Goal: Task Accomplishment & Management: Complete application form

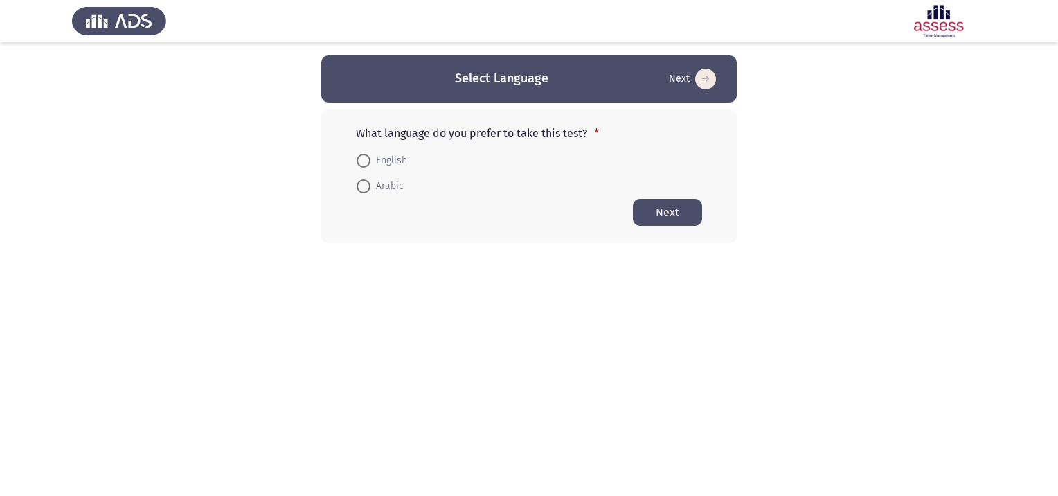
click at [361, 161] on span at bounding box center [363, 161] width 14 height 14
click at [361, 161] on input "English" at bounding box center [363, 161] width 14 height 14
radio input "true"
click at [666, 208] on button "Next" at bounding box center [667, 211] width 69 height 27
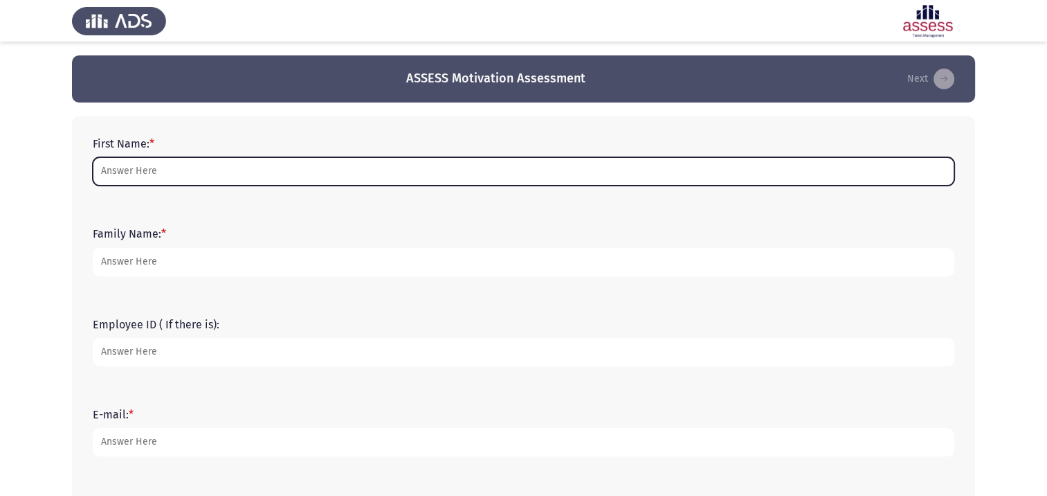
click at [144, 168] on input "First Name: *" at bounding box center [524, 171] width 862 height 28
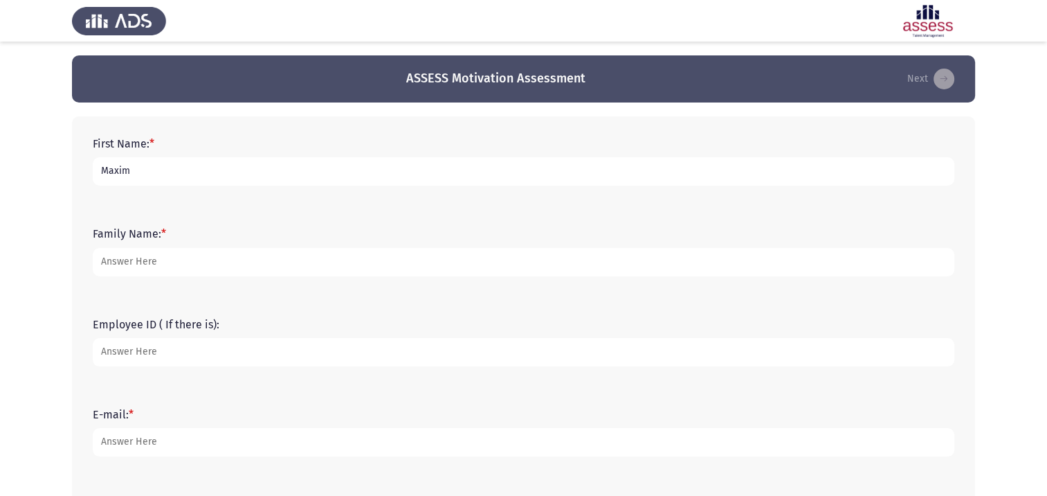
type input "Maxim"
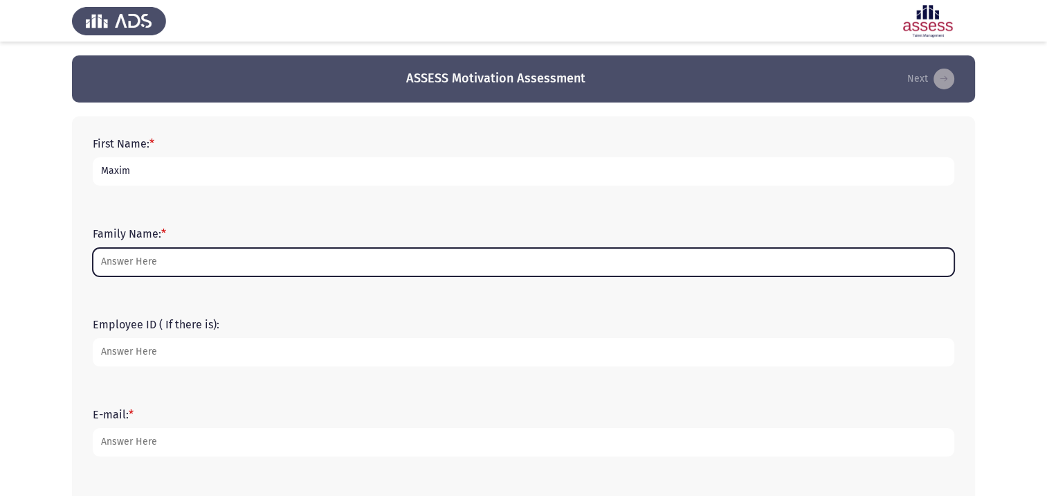
click at [133, 269] on input "Family Name: *" at bounding box center [524, 262] width 862 height 28
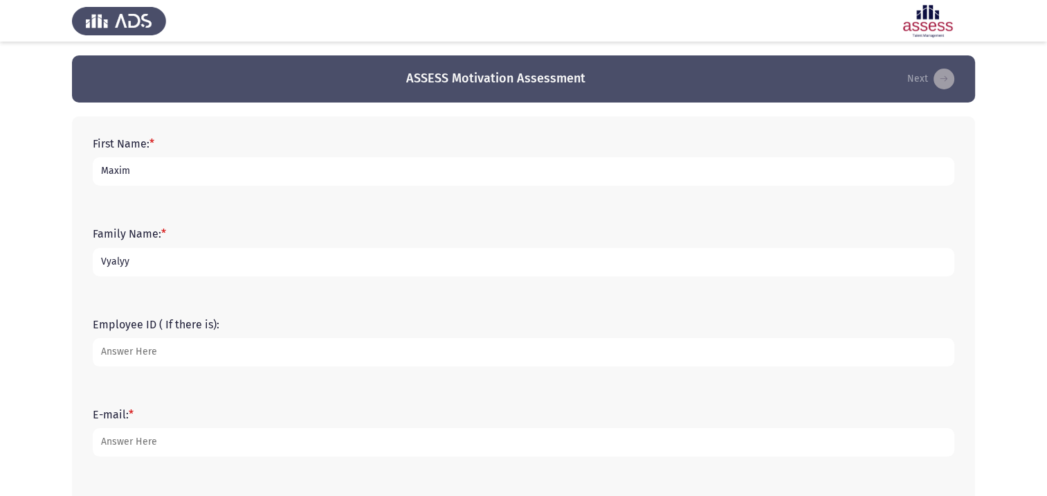
type input "Vyalyy"
click at [177, 354] on input "Employee ID ( If there is):" at bounding box center [524, 352] width 862 height 28
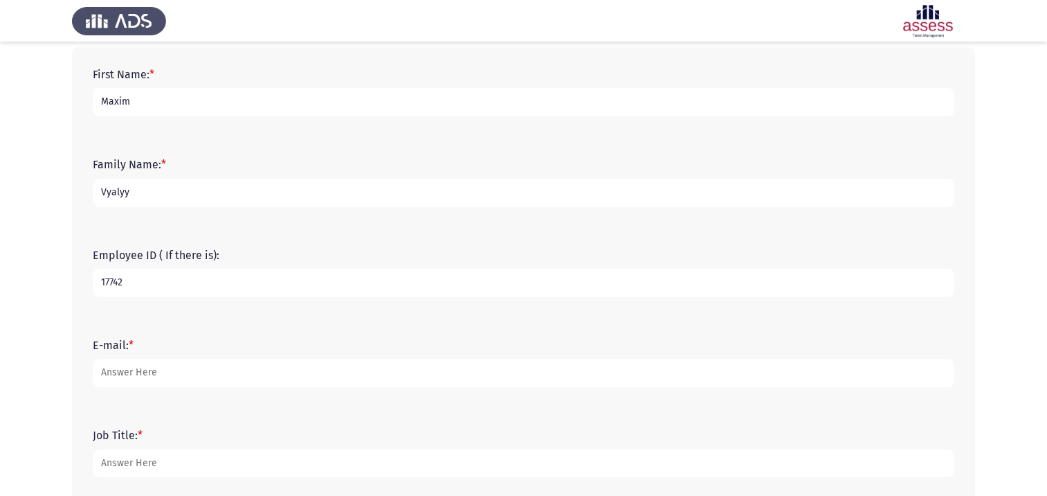
type input "17742"
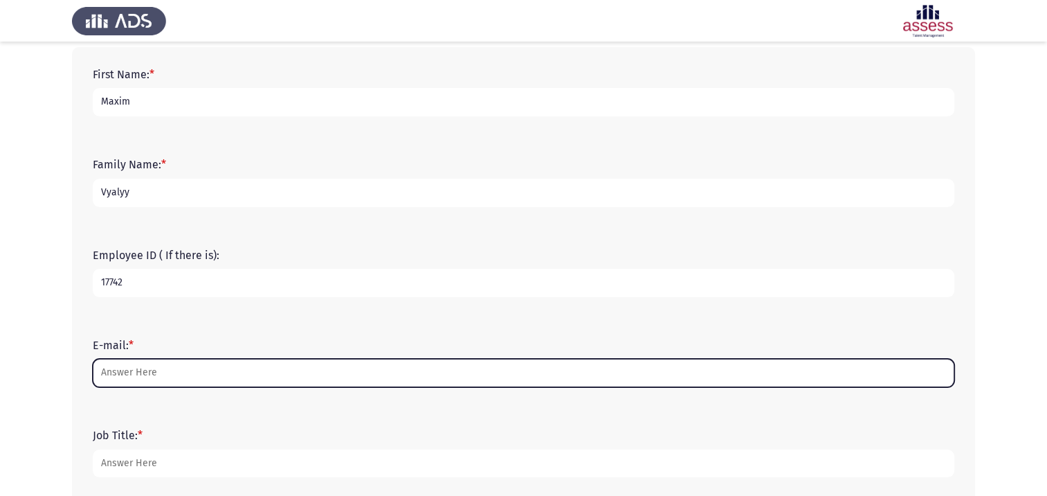
click at [152, 377] on input "E-mail: *" at bounding box center [524, 373] width 862 height 28
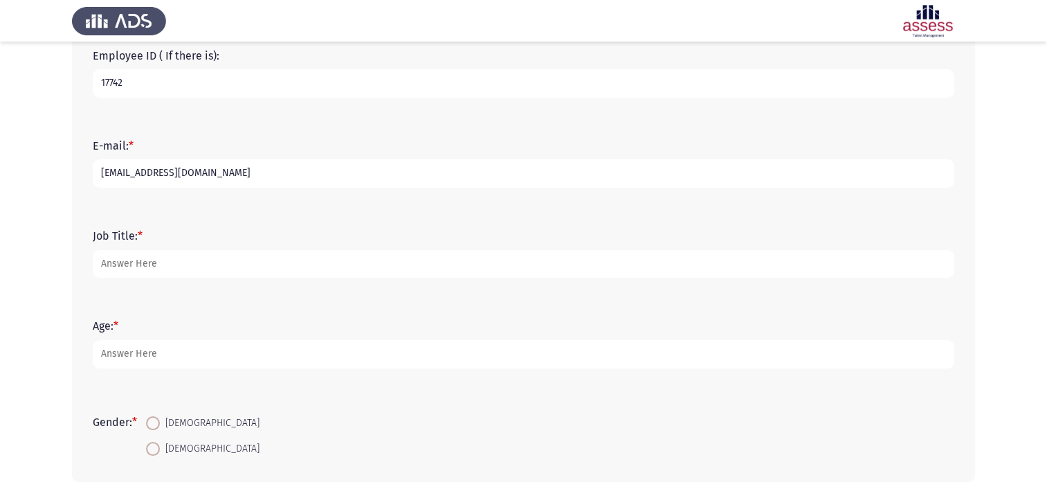
scroll to position [277, 0]
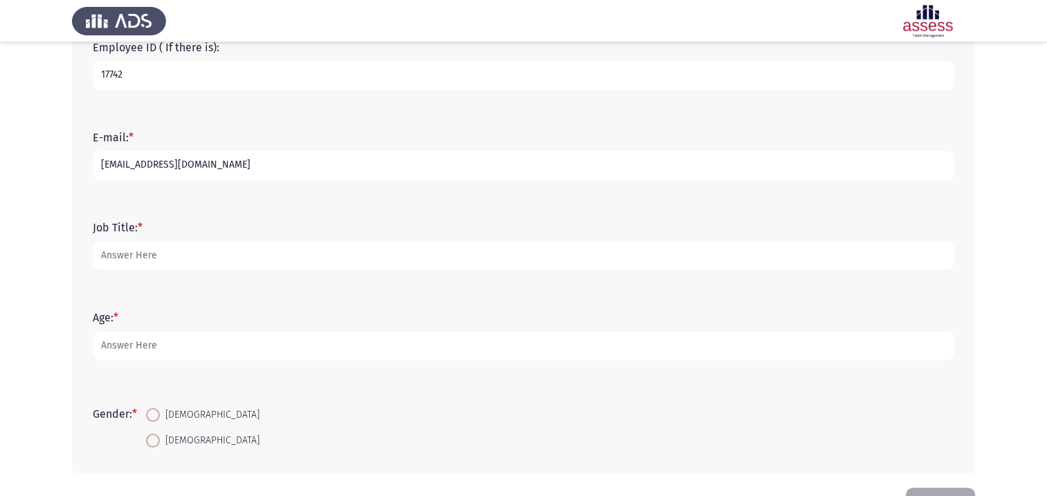
type input "[EMAIL_ADDRESS][DOMAIN_NAME]"
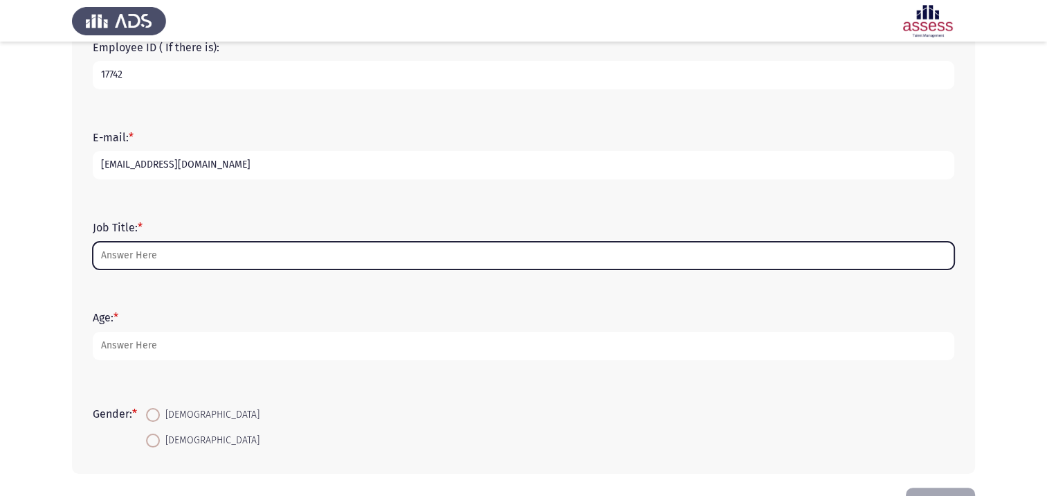
click at [125, 254] on input "Job Title: *" at bounding box center [524, 256] width 862 height 28
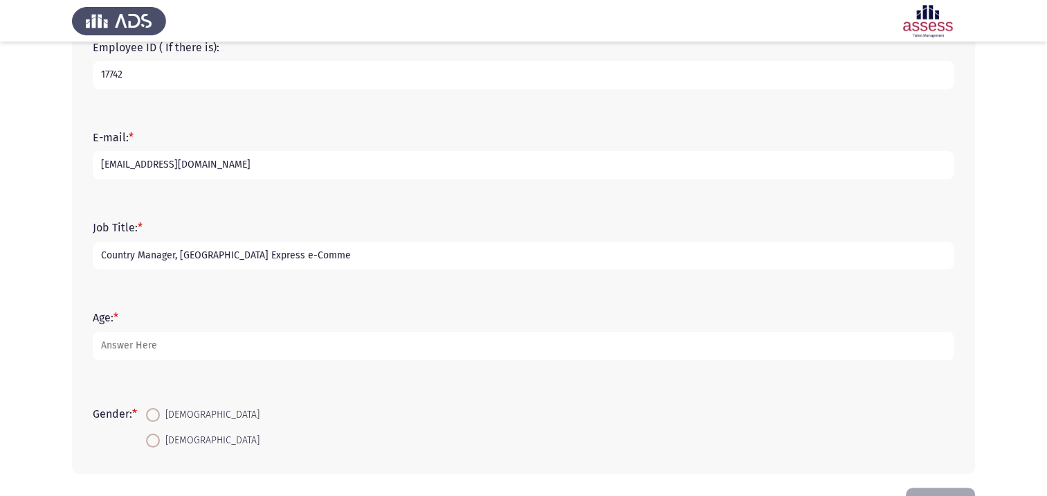
click at [301, 253] on input "Country Manager, [GEOGRAPHIC_DATA] Express e-Comme" at bounding box center [524, 256] width 862 height 28
type input "Country Manager, [GEOGRAPHIC_DATA] Express e-Commerce and Courier Division"
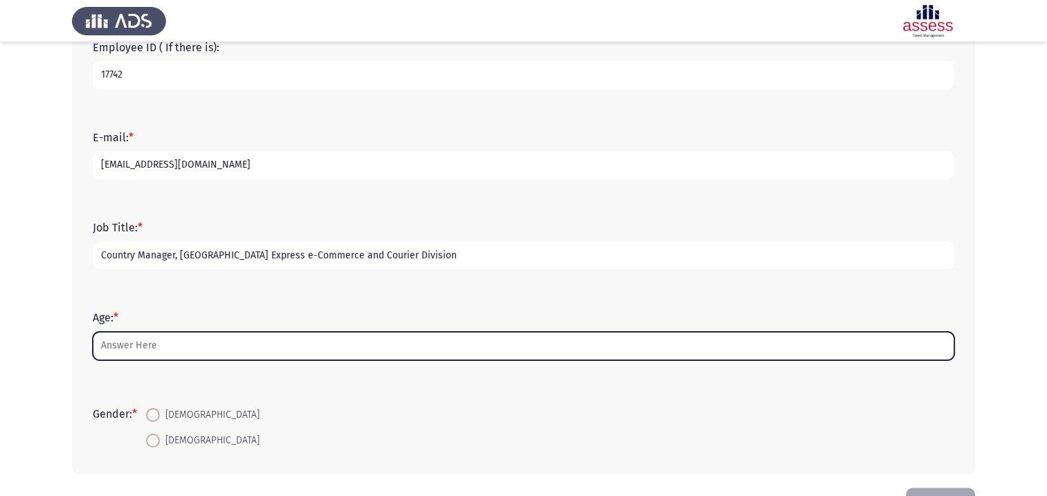
click at [155, 350] on input "Age: *" at bounding box center [524, 346] width 862 height 28
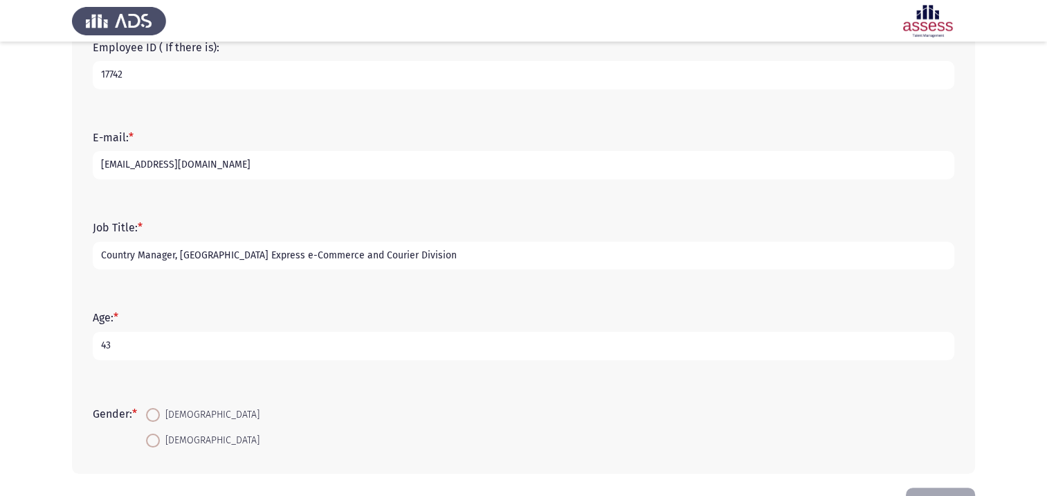
type input "43"
click at [158, 414] on span at bounding box center [153, 415] width 14 height 14
click at [158, 414] on input "[DEMOGRAPHIC_DATA]" at bounding box center [153, 415] width 14 height 14
radio input "true"
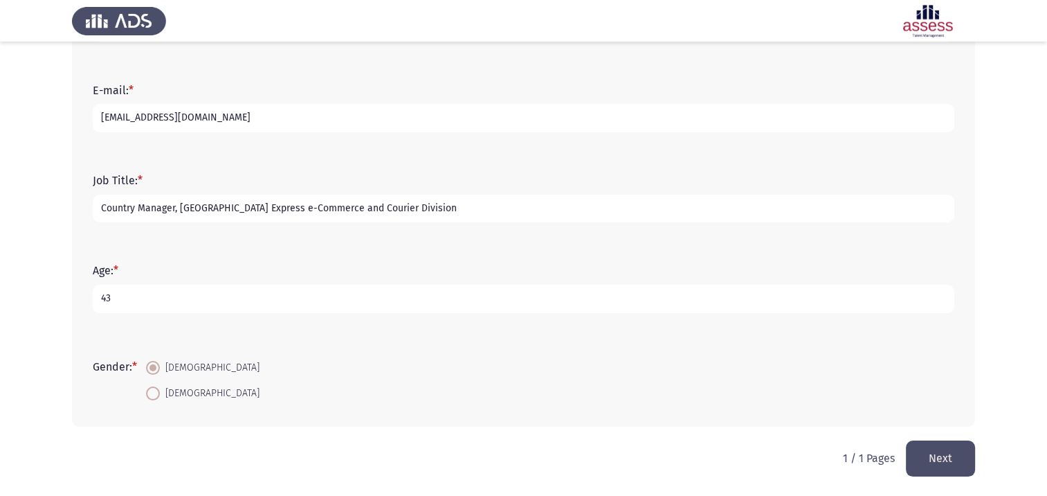
click at [932, 460] on button "Next" at bounding box center [940, 457] width 69 height 35
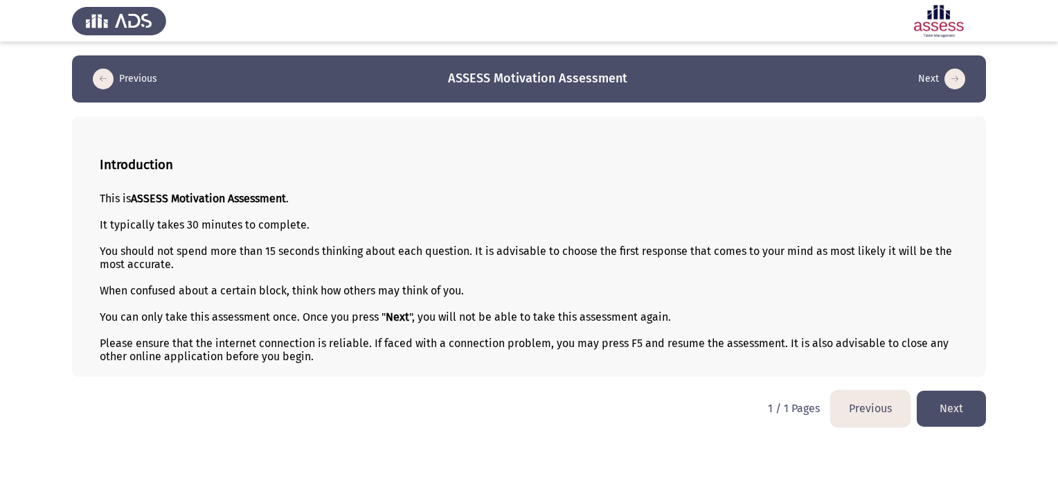
click at [941, 415] on button "Next" at bounding box center [950, 407] width 69 height 35
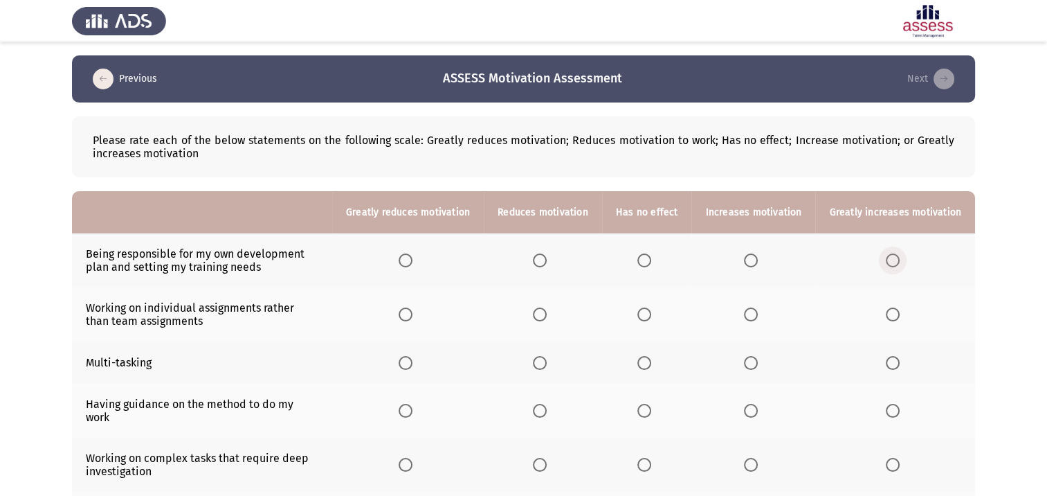
click at [895, 261] on span "Select an option" at bounding box center [893, 260] width 14 height 14
click at [895, 261] on input "Select an option" at bounding box center [893, 260] width 14 height 14
click at [756, 316] on span "Select an option" at bounding box center [751, 314] width 14 height 14
click at [756, 316] on input "Select an option" at bounding box center [751, 314] width 14 height 14
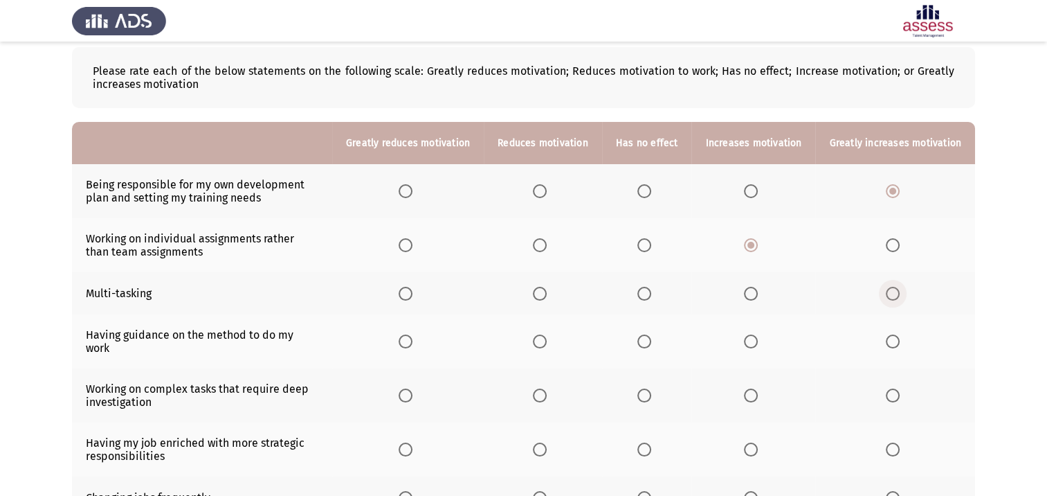
click at [890, 299] on span "Select an option" at bounding box center [893, 294] width 14 height 14
click at [890, 299] on input "Select an option" at bounding box center [893, 294] width 14 height 14
click at [758, 335] on span "Select an option" at bounding box center [751, 341] width 14 height 14
click at [758, 335] on input "Select an option" at bounding box center [751, 341] width 14 height 14
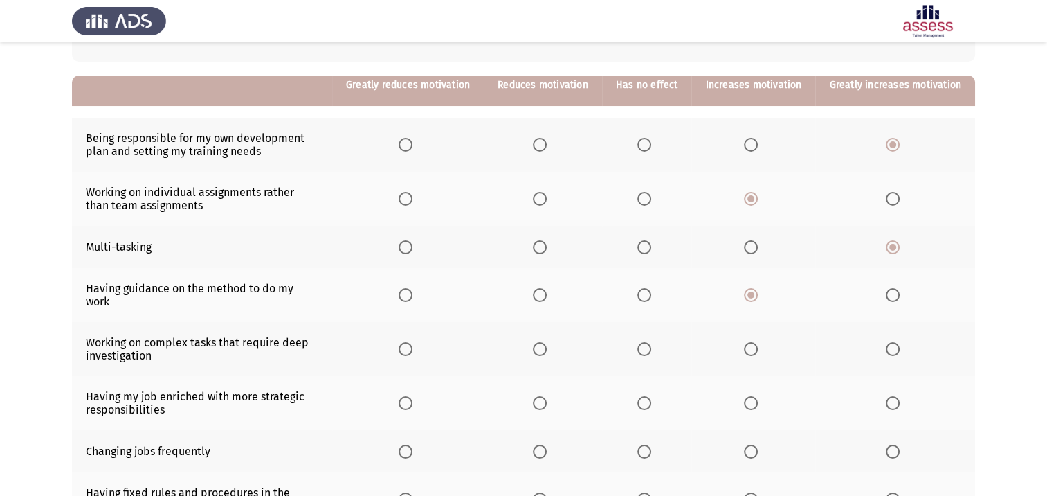
scroll to position [138, 0]
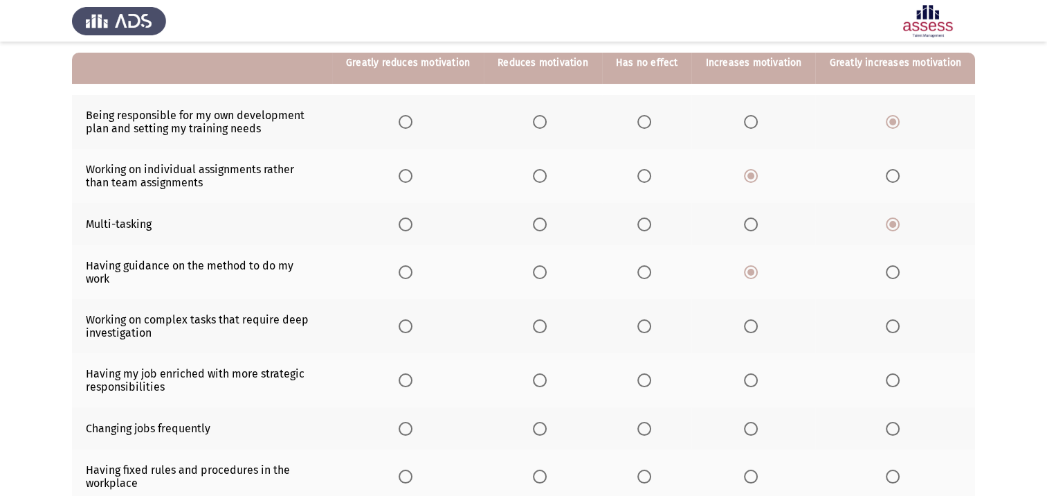
click at [888, 319] on span "Select an option" at bounding box center [893, 326] width 14 height 14
click at [888, 319] on input "Select an option" at bounding box center [893, 326] width 14 height 14
click at [891, 374] on span "Select an option" at bounding box center [893, 380] width 14 height 14
click at [891, 374] on input "Select an option" at bounding box center [893, 380] width 14 height 14
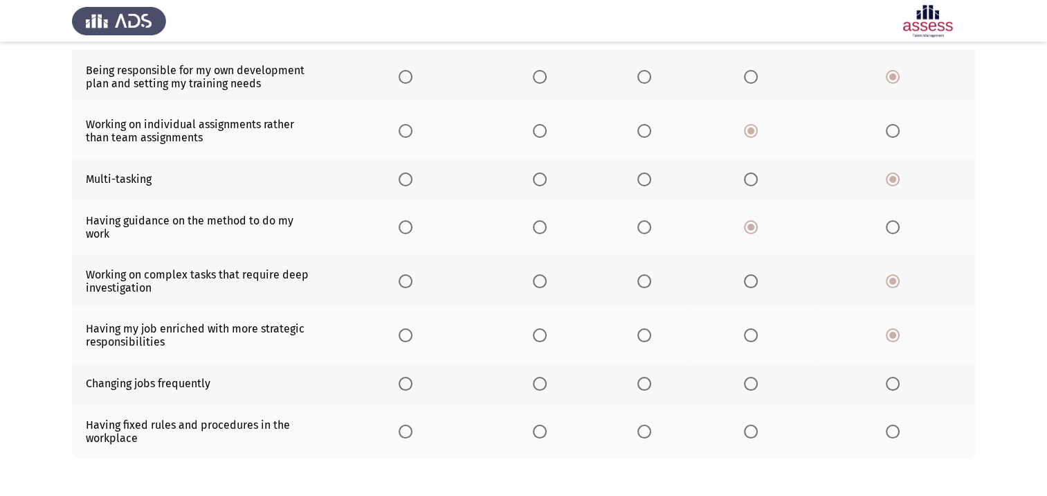
scroll to position [208, 0]
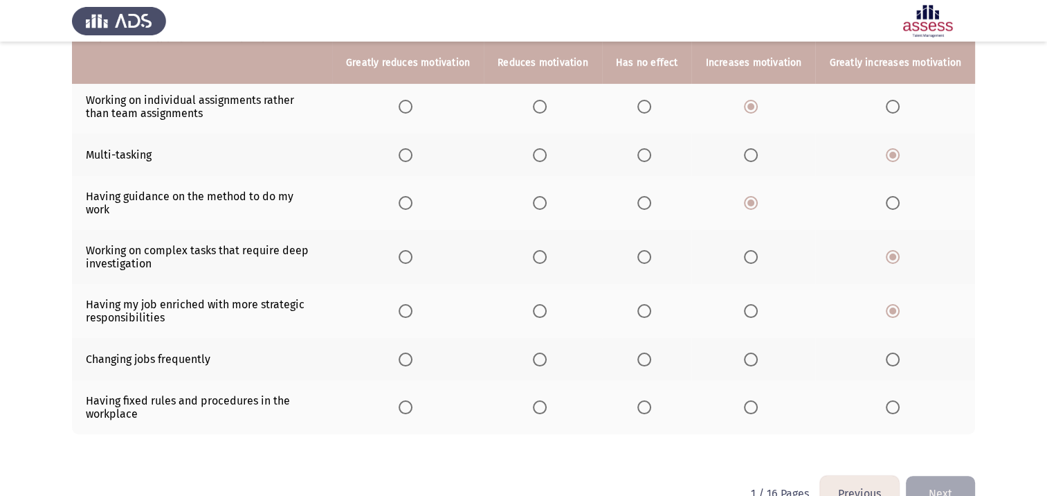
drag, startPoint x: 209, startPoint y: 350, endPoint x: 102, endPoint y: 359, distance: 107.7
click at [102, 359] on td "Changing jobs frequently" at bounding box center [202, 359] width 260 height 42
click at [413, 352] on span "Select an option" at bounding box center [406, 359] width 14 height 14
click at [413, 352] on input "Select an option" at bounding box center [406, 359] width 14 height 14
click at [754, 400] on span "Select an option" at bounding box center [751, 407] width 14 height 14
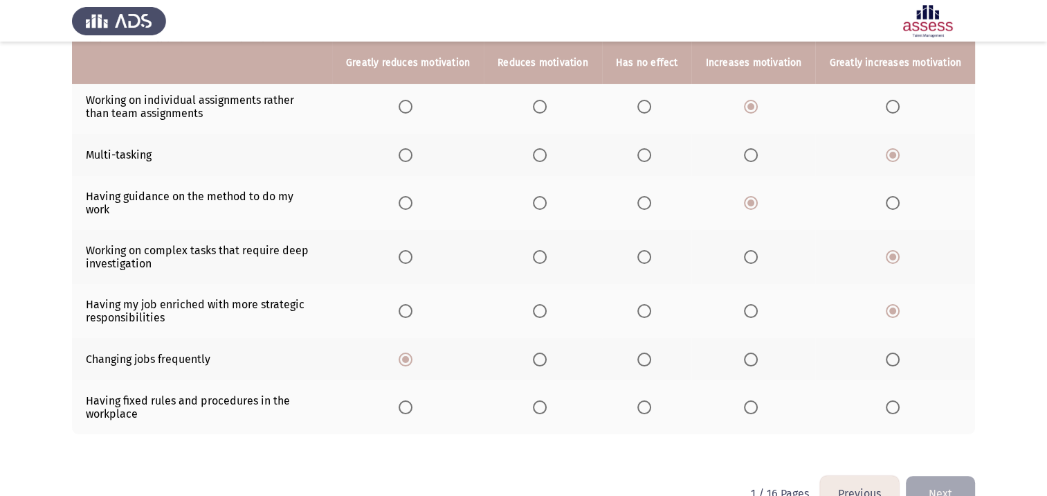
click at [754, 400] on input "Select an option" at bounding box center [751, 407] width 14 height 14
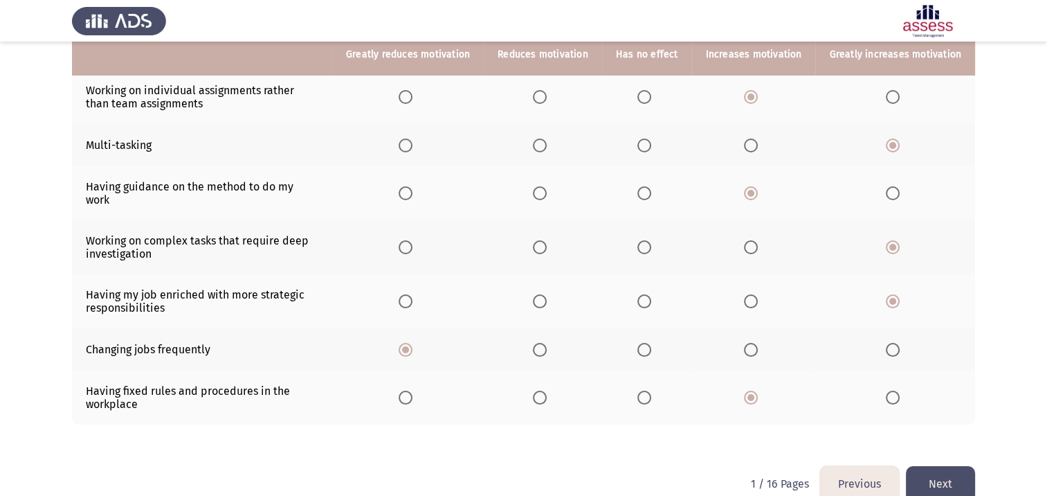
scroll to position [233, 0]
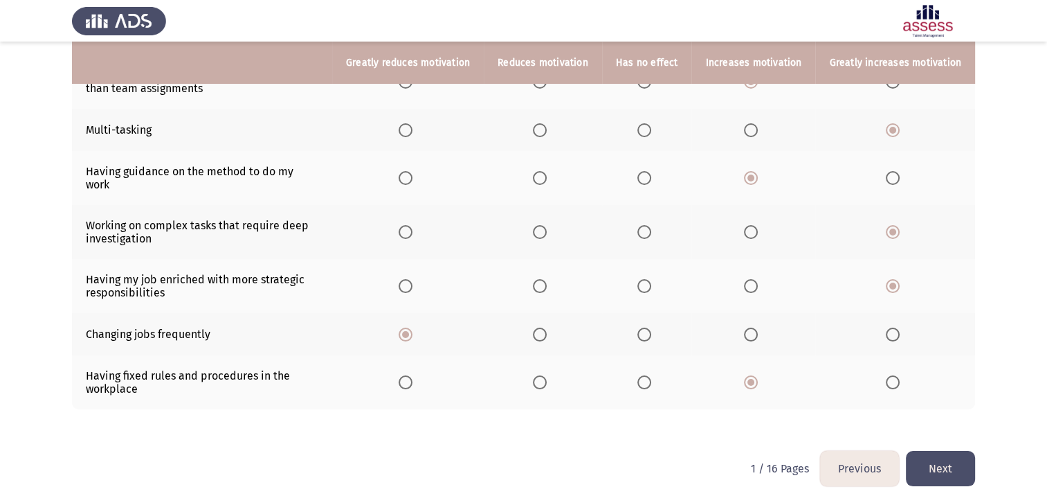
click at [927, 462] on button "Next" at bounding box center [940, 468] width 69 height 35
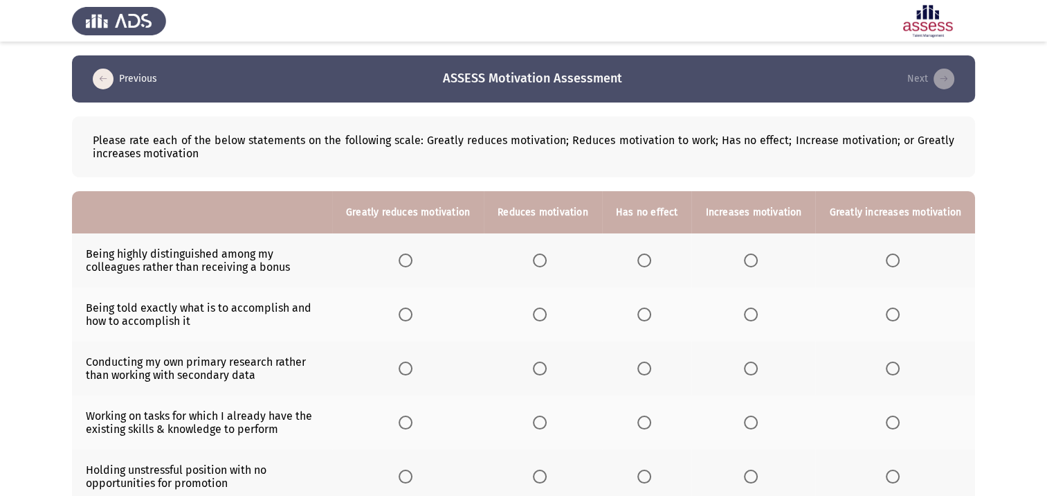
drag, startPoint x: 257, startPoint y: 267, endPoint x: 114, endPoint y: 257, distance: 143.6
click at [114, 257] on td "Being highly distinguished among my colleagues rather than receiving a bonus" at bounding box center [202, 260] width 260 height 54
drag, startPoint x: 114, startPoint y: 257, endPoint x: 212, endPoint y: 256, distance: 98.3
click at [212, 256] on td "Being highly distinguished among my colleagues rather than receiving a bonus" at bounding box center [202, 260] width 260 height 54
click at [758, 264] on span "Select an option" at bounding box center [751, 260] width 14 height 14
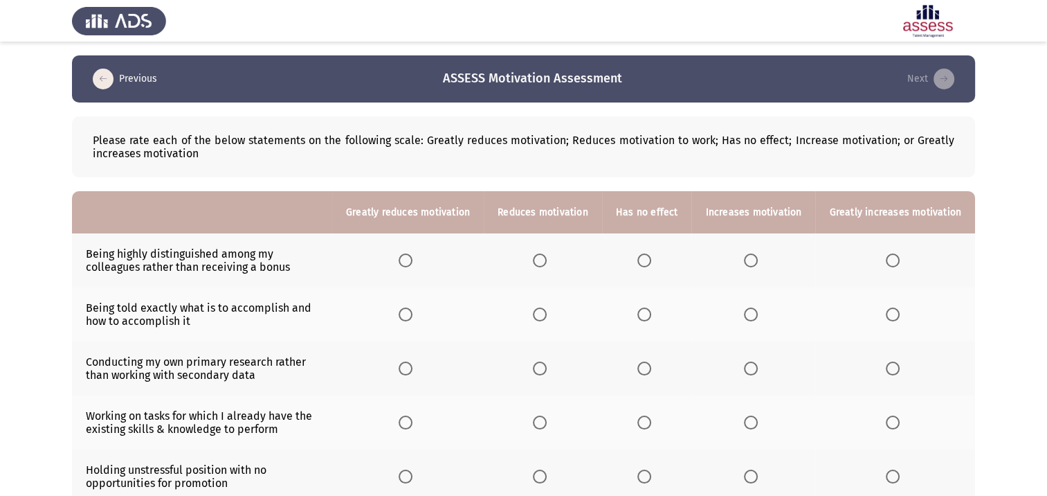
click at [758, 264] on input "Select an option" at bounding box center [751, 260] width 14 height 14
click at [651, 321] on span "Select an option" at bounding box center [644, 314] width 14 height 14
click at [651, 321] on input "Select an option" at bounding box center [644, 314] width 14 height 14
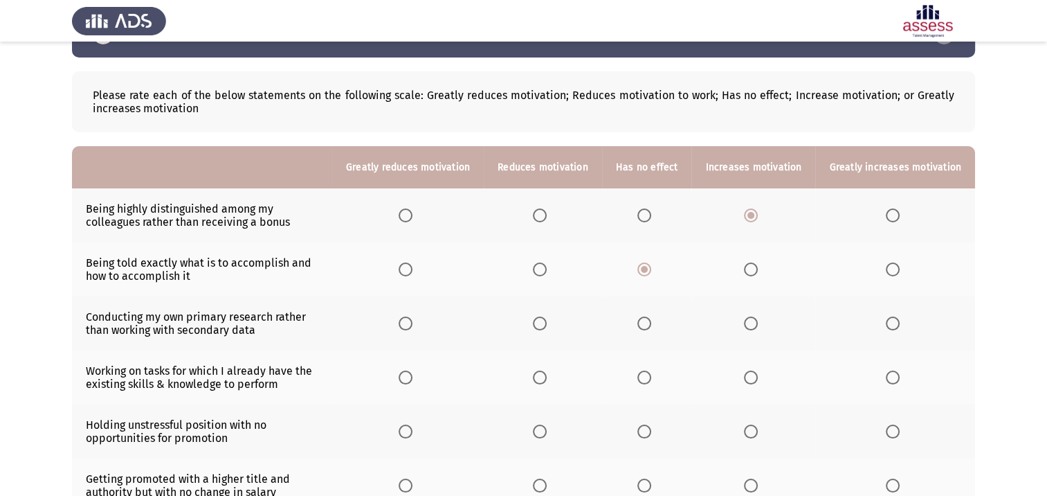
scroll to position [69, 0]
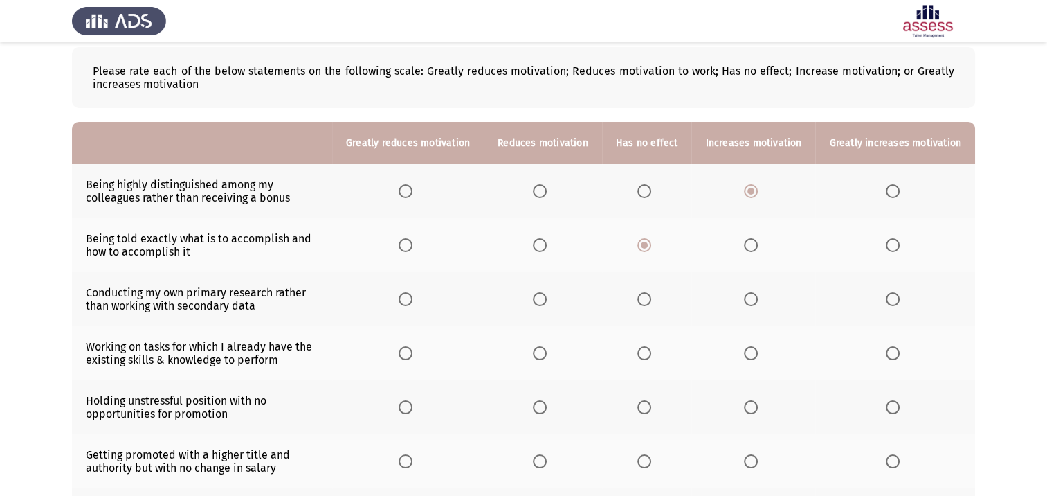
click at [757, 304] on span "Select an option" at bounding box center [751, 299] width 14 height 14
click at [757, 304] on input "Select an option" at bounding box center [751, 299] width 14 height 14
click at [648, 356] on span "Select an option" at bounding box center [644, 353] width 14 height 14
click at [648, 356] on input "Select an option" at bounding box center [644, 353] width 14 height 14
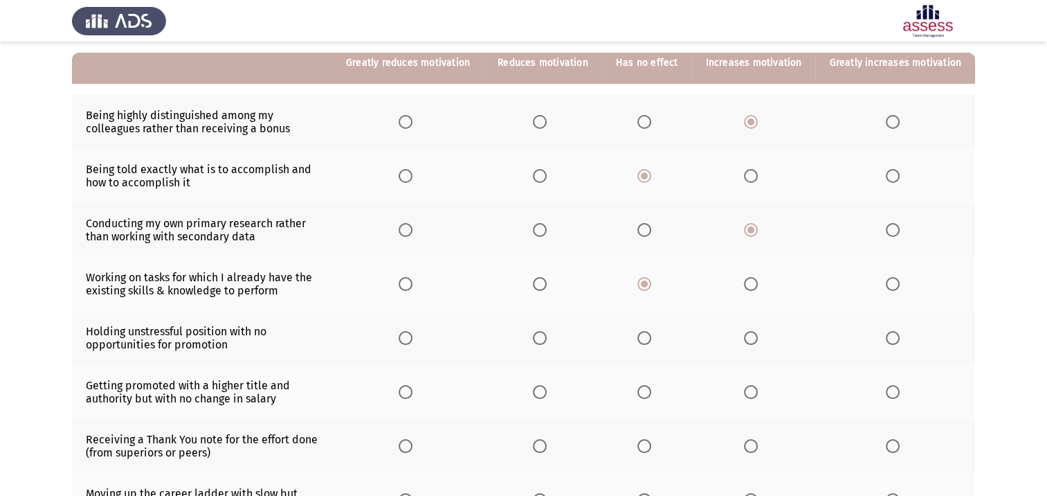
click at [657, 341] on label "Select an option" at bounding box center [646, 338] width 19 height 14
click at [651, 341] on input "Select an option" at bounding box center [644, 338] width 14 height 14
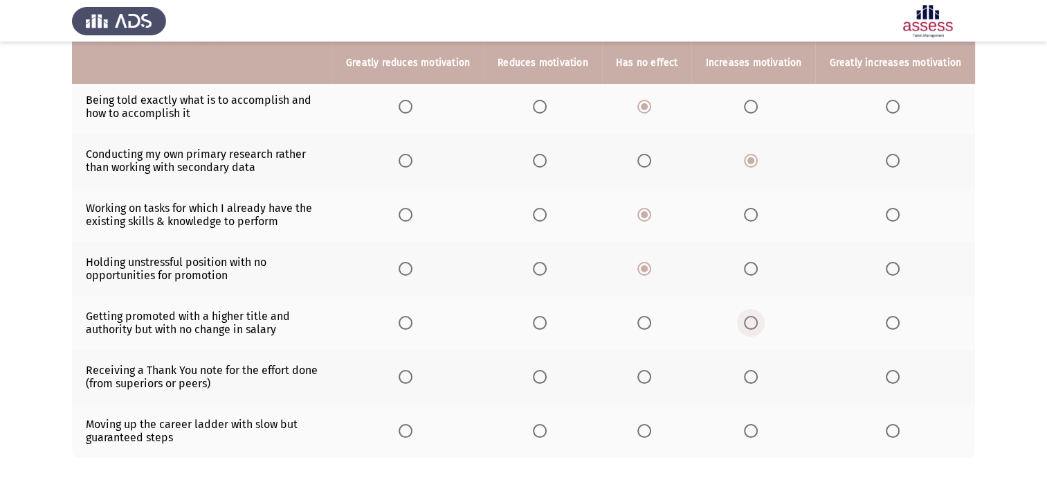
click at [758, 324] on span "Select an option" at bounding box center [751, 323] width 14 height 14
click at [758, 324] on input "Select an option" at bounding box center [751, 323] width 14 height 14
click at [903, 382] on label "Select an option" at bounding box center [895, 377] width 19 height 14
click at [900, 382] on input "Select an option" at bounding box center [893, 377] width 14 height 14
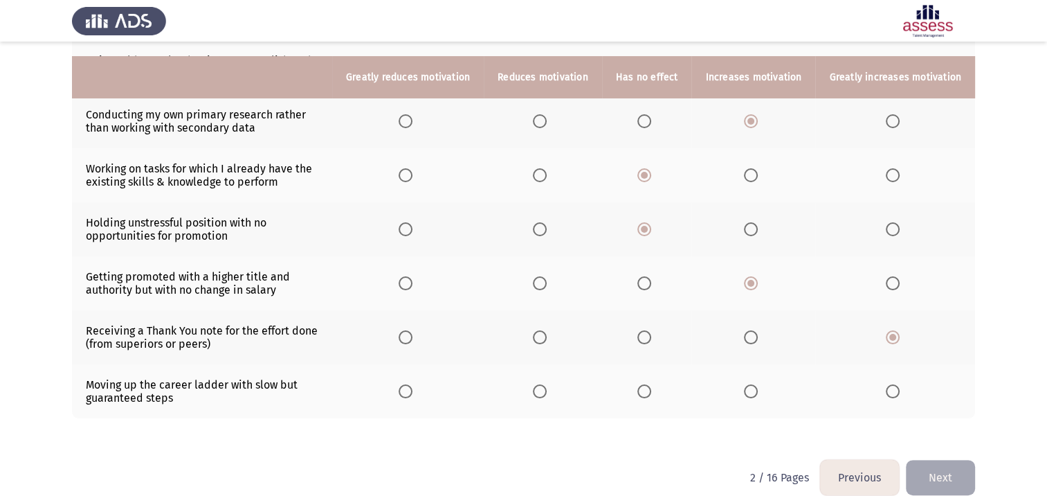
scroll to position [269, 0]
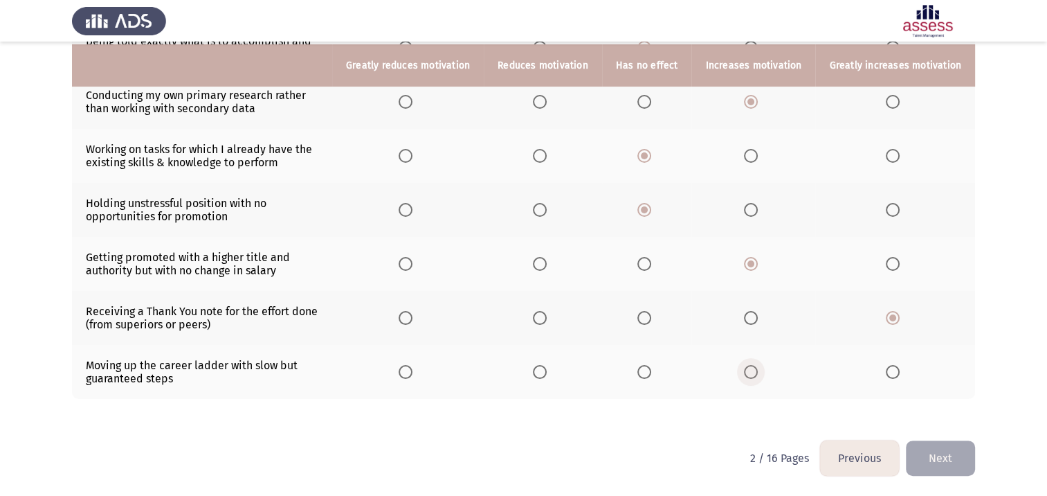
click at [756, 372] on span "Select an option" at bounding box center [751, 372] width 14 height 14
click at [756, 372] on input "Select an option" at bounding box center [751, 372] width 14 height 14
click at [952, 467] on button "Next" at bounding box center [940, 457] width 69 height 35
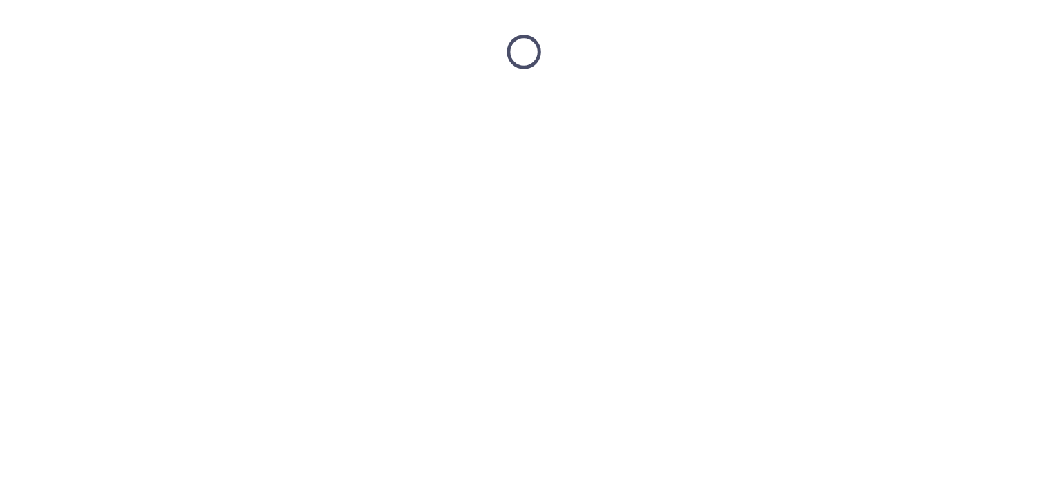
scroll to position [0, 0]
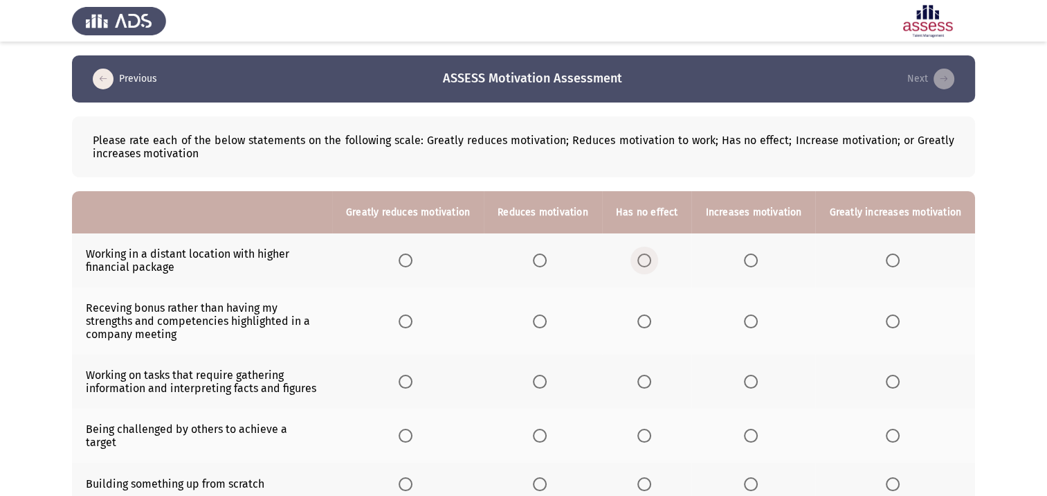
click at [649, 263] on span "Select an option" at bounding box center [644, 260] width 14 height 14
click at [649, 263] on input "Select an option" at bounding box center [644, 260] width 14 height 14
click at [758, 324] on span "Select an option" at bounding box center [751, 321] width 14 height 14
click at [758, 324] on input "Select an option" at bounding box center [751, 321] width 14 height 14
click at [648, 325] on span "Select an option" at bounding box center [644, 321] width 14 height 14
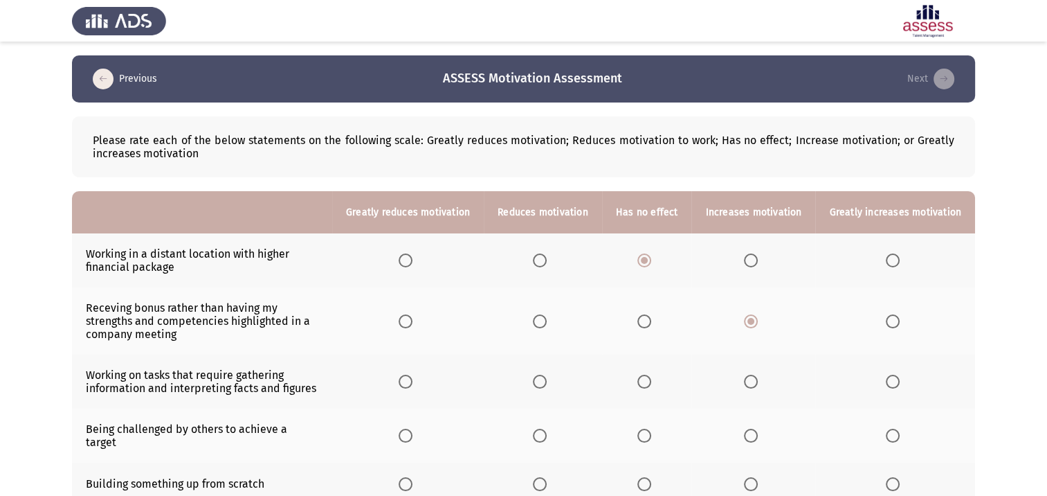
click at [648, 325] on input "Select an option" at bounding box center [644, 321] width 14 height 14
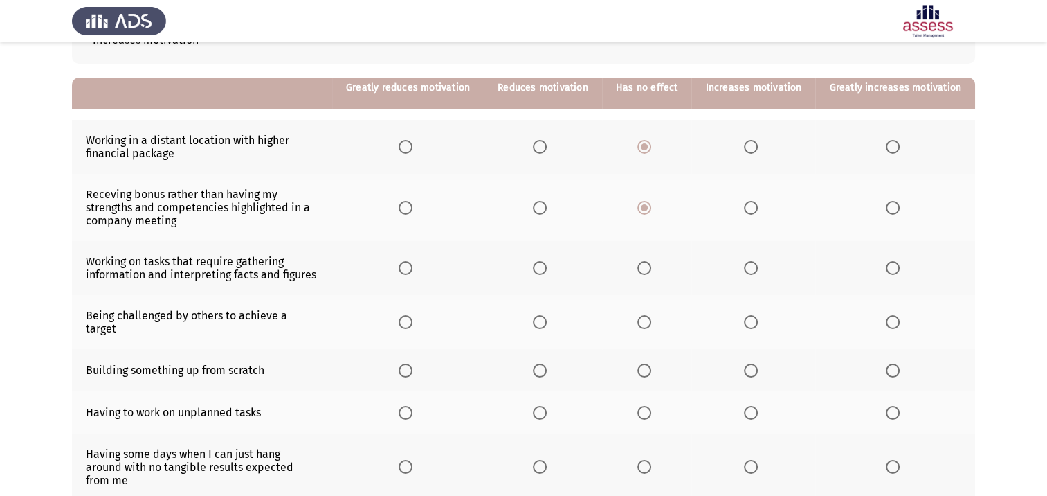
scroll to position [138, 0]
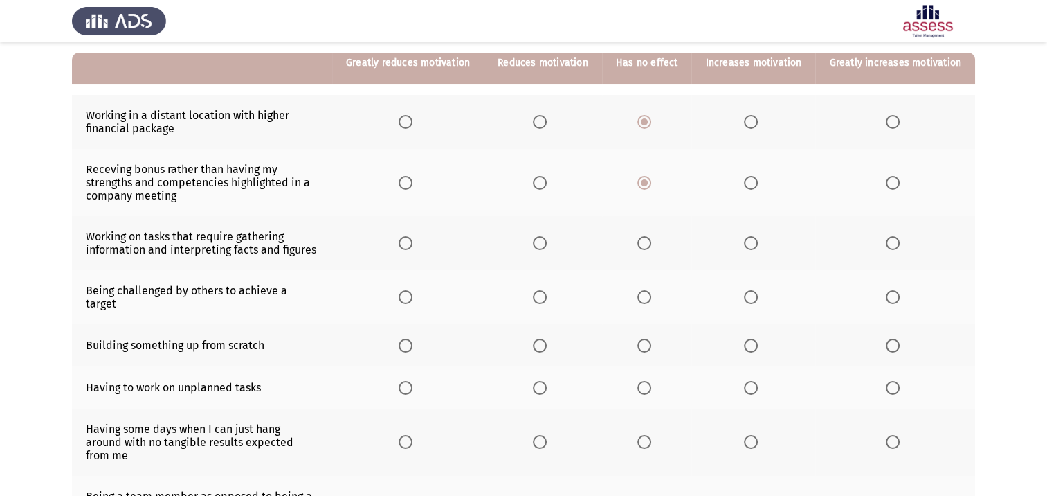
click at [893, 243] on span "Select an option" at bounding box center [893, 243] width 0 height 0
click at [894, 244] on input "Select an option" at bounding box center [893, 243] width 14 height 14
click at [892, 296] on span "Select an option" at bounding box center [893, 297] width 14 height 14
click at [892, 296] on input "Select an option" at bounding box center [893, 297] width 14 height 14
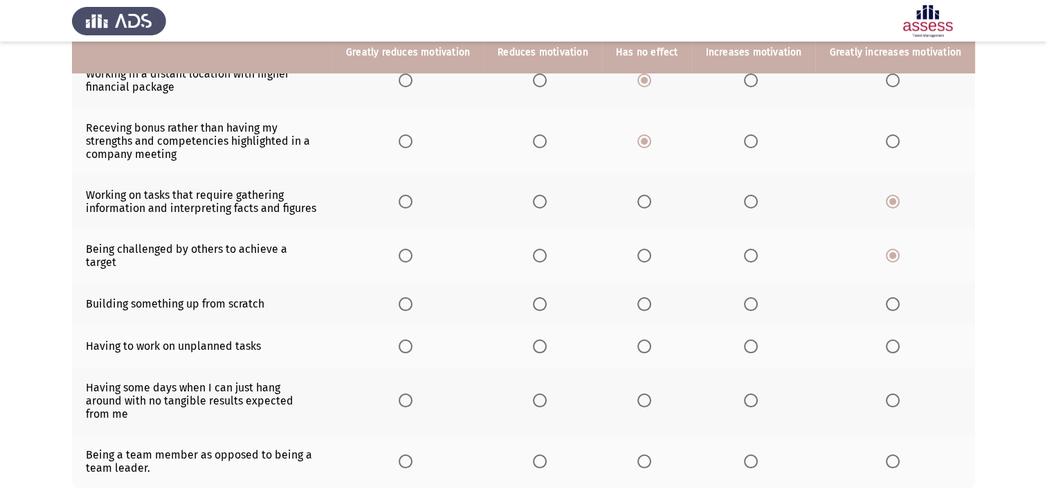
scroll to position [208, 0]
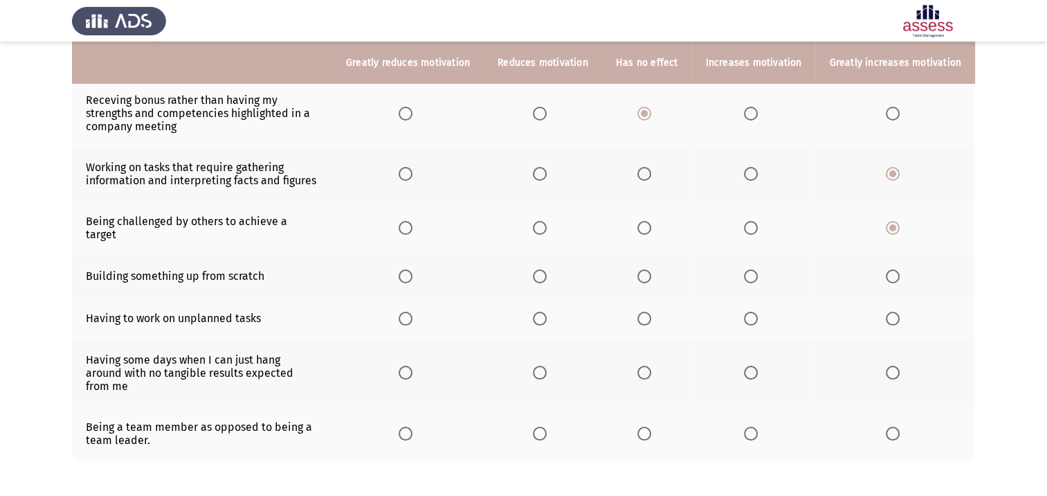
click at [891, 269] on span "Select an option" at bounding box center [893, 276] width 14 height 14
click at [891, 269] on input "Select an option" at bounding box center [893, 276] width 14 height 14
click at [758, 311] on span "Select an option" at bounding box center [751, 318] width 14 height 14
click at [758, 311] on input "Select an option" at bounding box center [751, 318] width 14 height 14
click at [413, 365] on span "Select an option" at bounding box center [406, 372] width 14 height 14
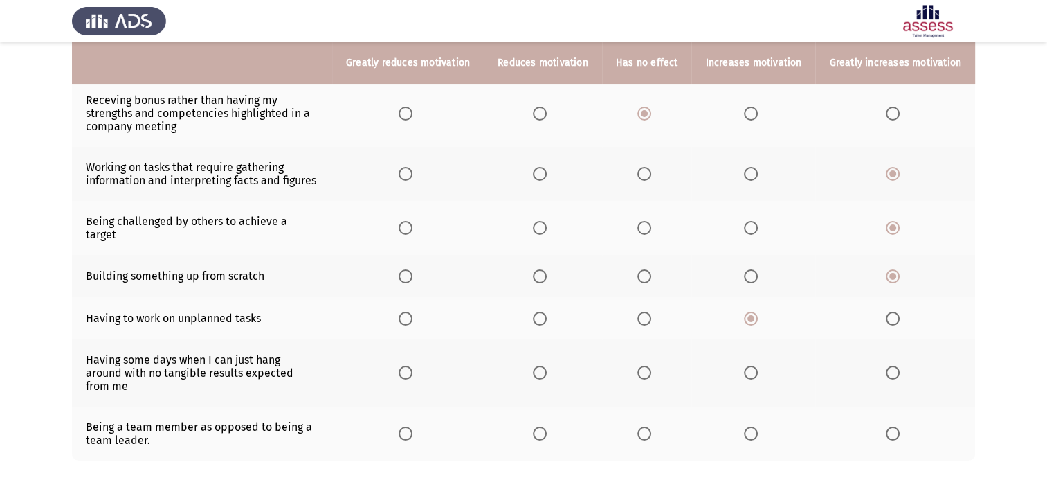
click at [413, 365] on input "Select an option" at bounding box center [406, 372] width 14 height 14
click at [409, 369] on span "Select an option" at bounding box center [405, 372] width 7 height 7
click at [413, 365] on input "Select an option" at bounding box center [406, 372] width 14 height 14
click at [648, 426] on span "Select an option" at bounding box center [644, 433] width 14 height 14
click at [648, 426] on input "Select an option" at bounding box center [644, 433] width 14 height 14
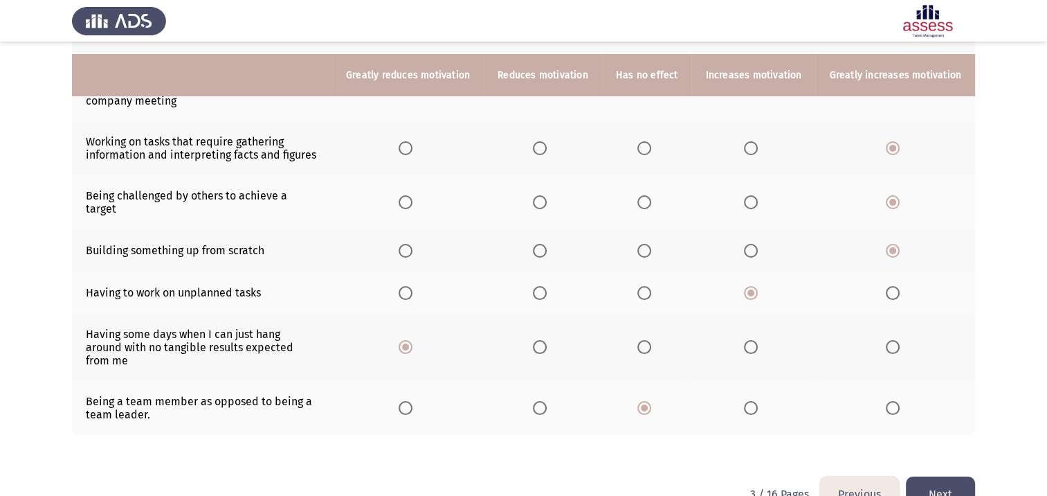
scroll to position [246, 0]
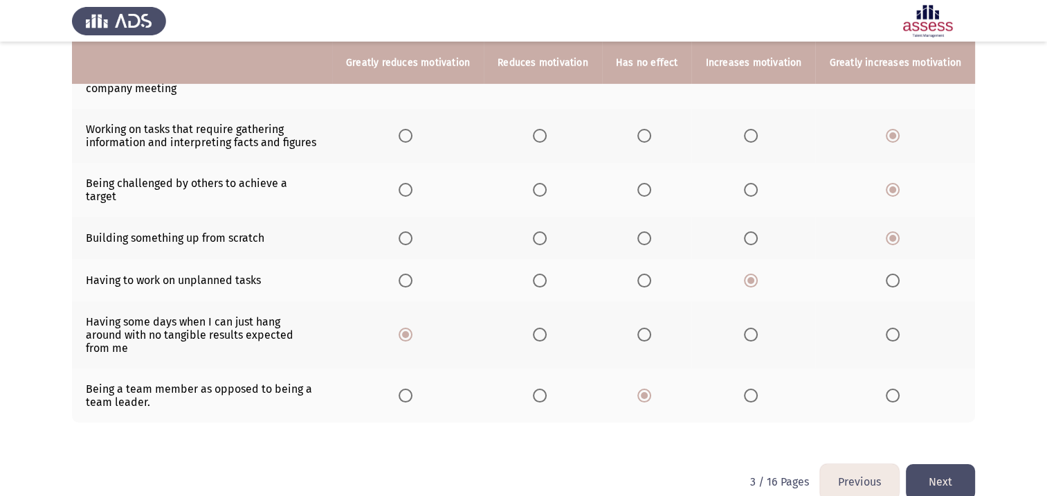
click at [933, 464] on button "Next" at bounding box center [940, 481] width 69 height 35
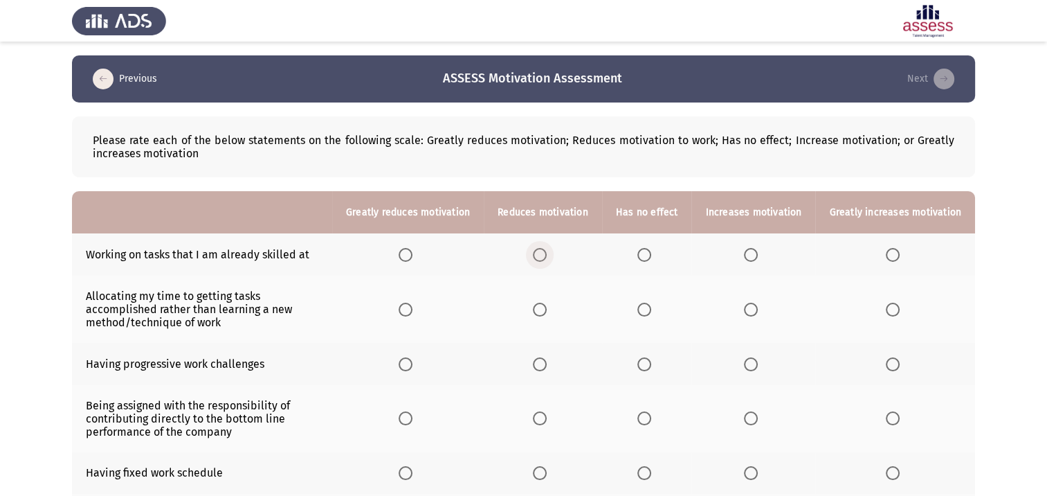
click at [546, 256] on span "Select an option" at bounding box center [540, 255] width 14 height 14
click at [546, 256] on input "Select an option" at bounding box center [540, 255] width 14 height 14
click at [547, 315] on span "Select an option" at bounding box center [540, 309] width 14 height 14
click at [547, 315] on input "Select an option" at bounding box center [540, 309] width 14 height 14
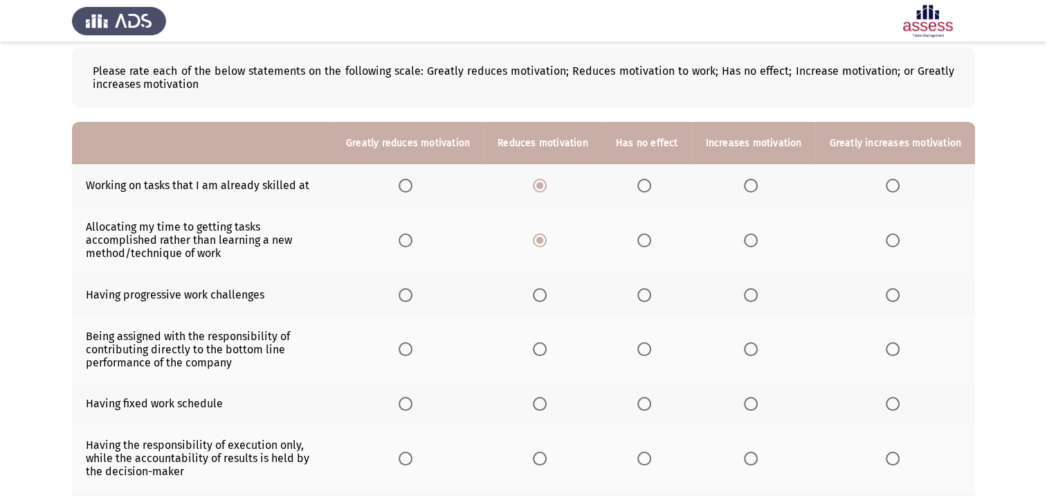
click at [754, 294] on span "Select an option" at bounding box center [751, 295] width 14 height 14
click at [754, 294] on input "Select an option" at bounding box center [751, 295] width 14 height 14
click at [891, 354] on span "Select an option" at bounding box center [893, 349] width 14 height 14
click at [891, 354] on input "Select an option" at bounding box center [893, 349] width 14 height 14
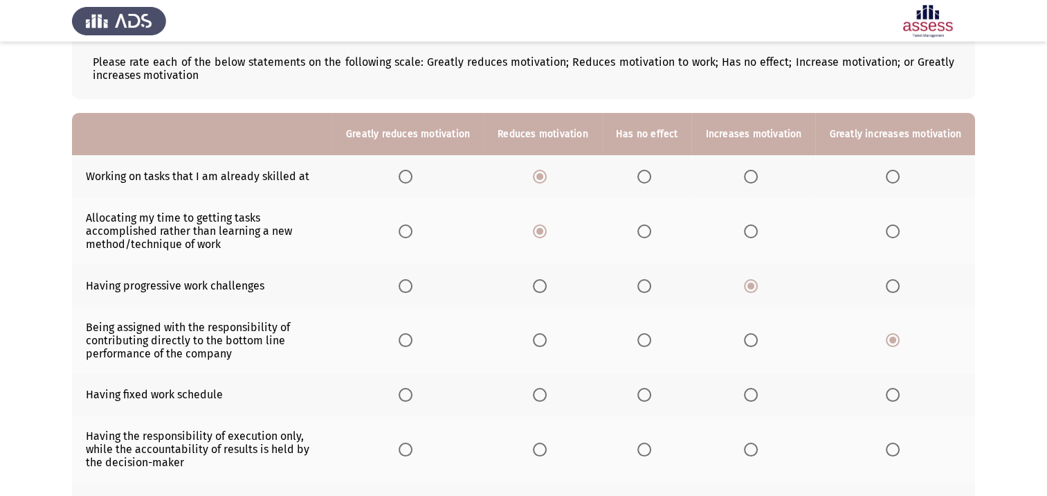
scroll to position [138, 0]
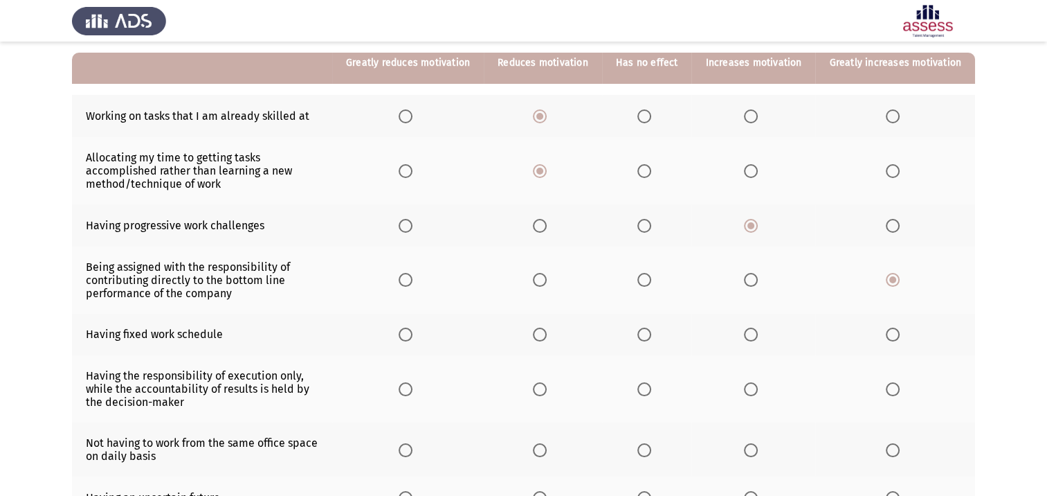
click at [413, 341] on span "Select an option" at bounding box center [406, 334] width 14 height 14
click at [413, 341] on input "Select an option" at bounding box center [406, 334] width 14 height 14
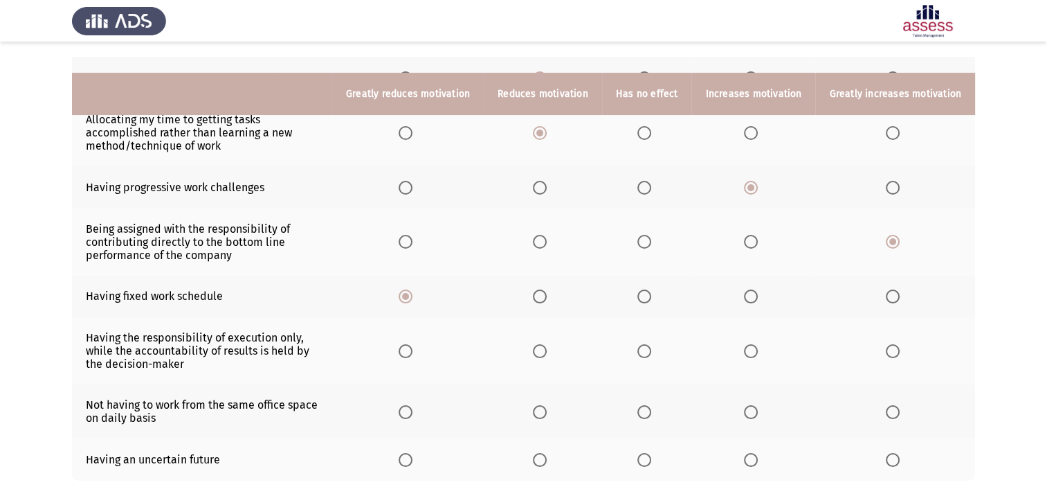
scroll to position [208, 0]
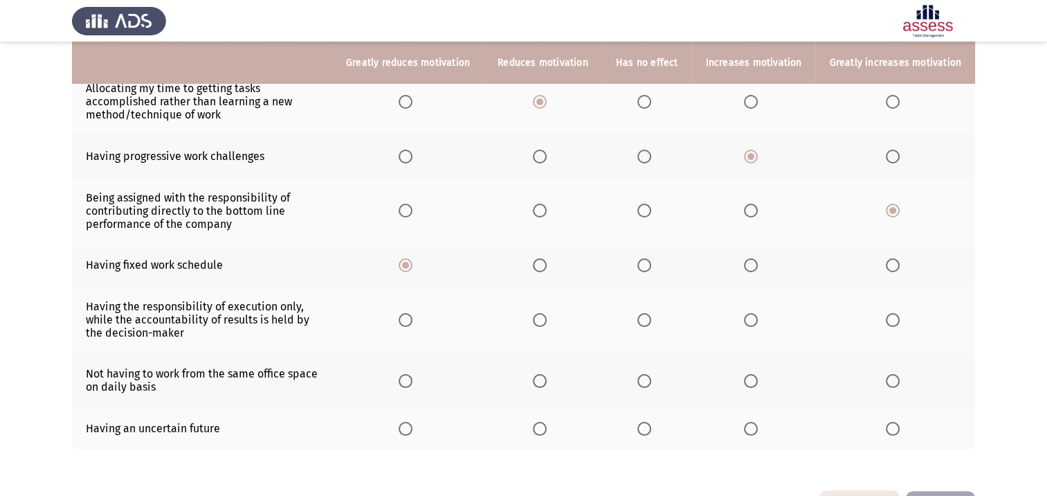
click at [545, 323] on span "Select an option" at bounding box center [540, 320] width 14 height 14
click at [545, 323] on input "Select an option" at bounding box center [540, 320] width 14 height 14
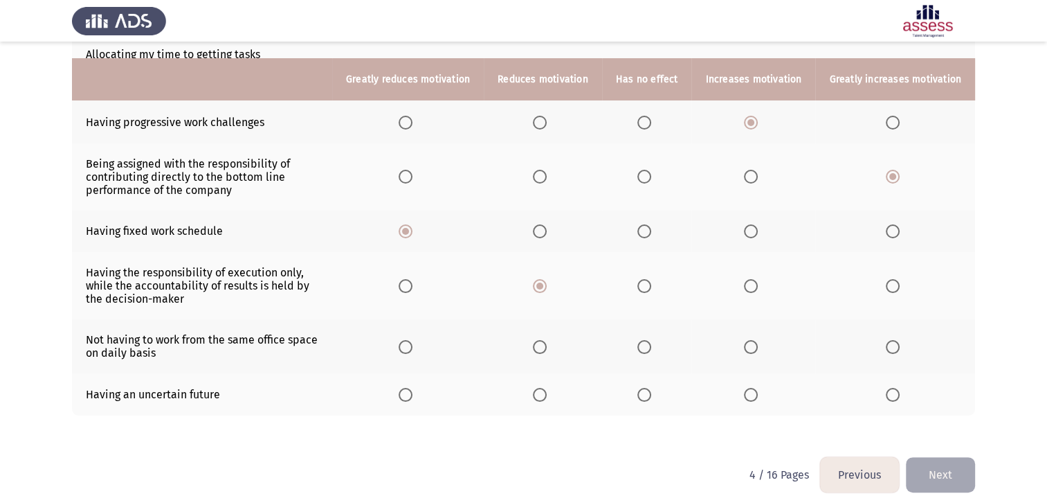
scroll to position [260, 0]
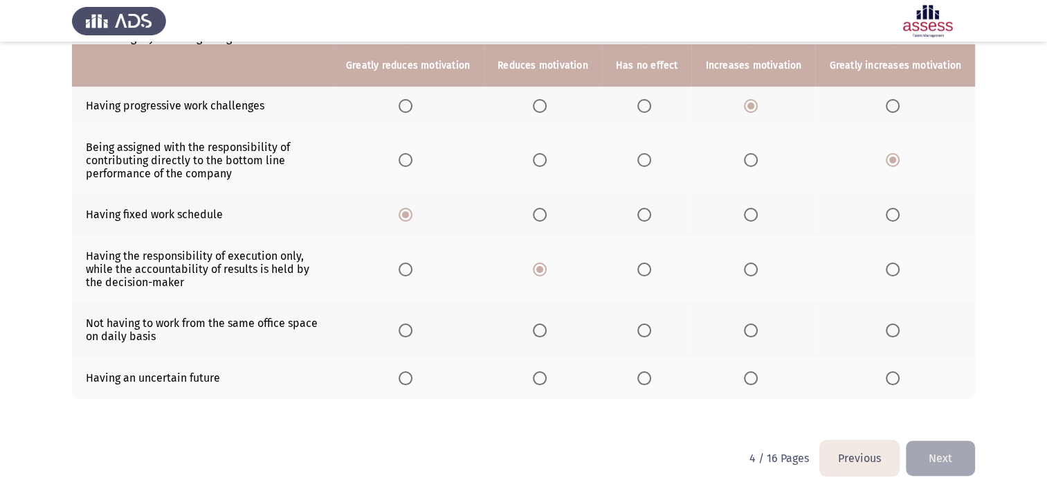
click at [649, 331] on span "Select an option" at bounding box center [644, 330] width 14 height 14
click at [649, 331] on input "Select an option" at bounding box center [644, 330] width 14 height 14
click at [543, 379] on span "Select an option" at bounding box center [540, 378] width 14 height 14
click at [543, 379] on input "Select an option" at bounding box center [540, 378] width 14 height 14
click at [930, 454] on button "Next" at bounding box center [940, 457] width 69 height 35
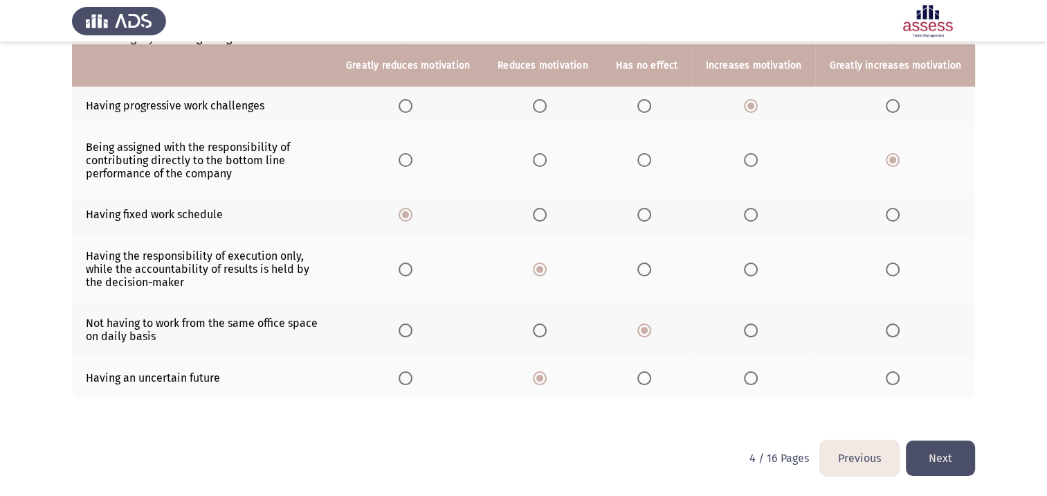
scroll to position [0, 0]
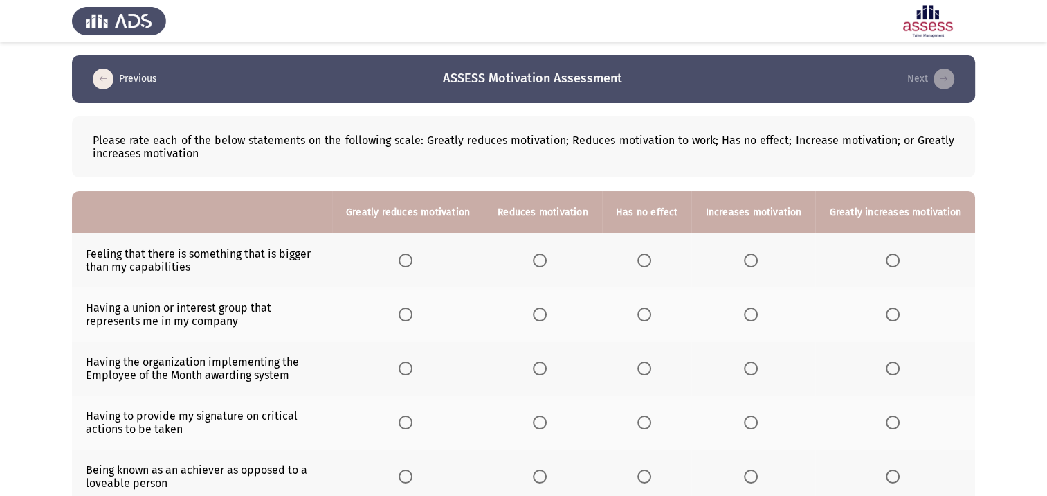
click at [758, 262] on span "Select an option" at bounding box center [751, 260] width 14 height 14
click at [758, 262] on input "Select an option" at bounding box center [751, 260] width 14 height 14
click at [650, 318] on span "Select an option" at bounding box center [644, 314] width 14 height 14
click at [650, 318] on input "Select an option" at bounding box center [644, 314] width 14 height 14
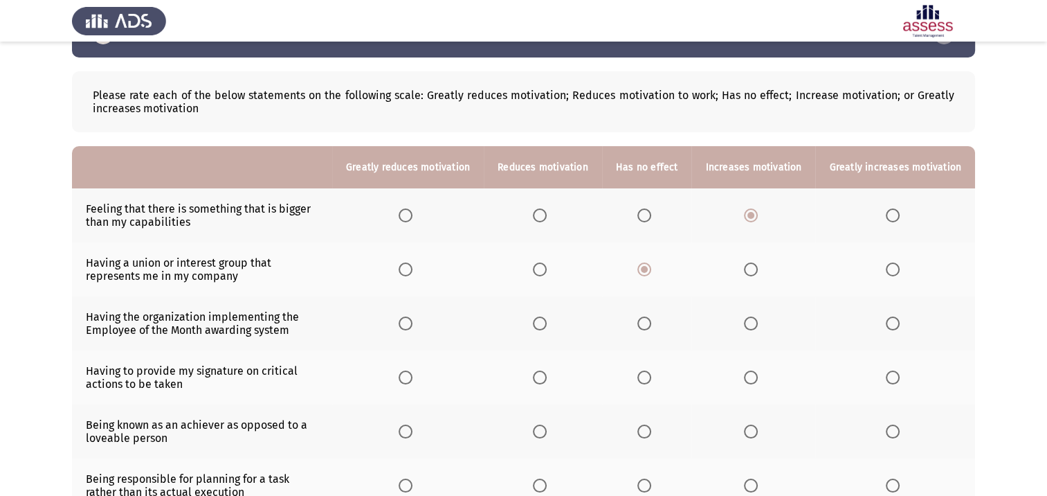
scroll to position [69, 0]
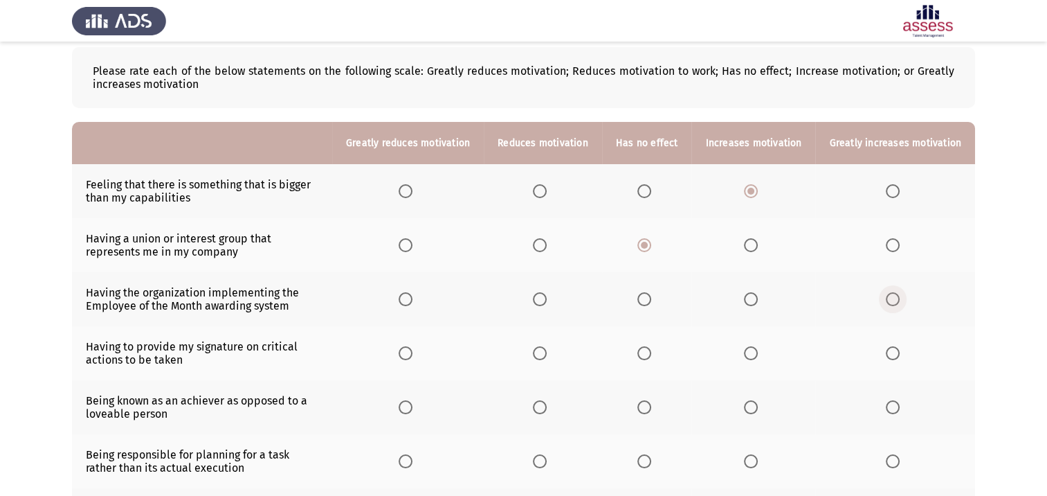
click at [897, 299] on span "Select an option" at bounding box center [893, 299] width 14 height 14
click at [897, 299] on input "Select an option" at bounding box center [893, 299] width 14 height 14
click at [891, 354] on span "Select an option" at bounding box center [893, 353] width 14 height 14
click at [891, 354] on input "Select an option" at bounding box center [893, 353] width 14 height 14
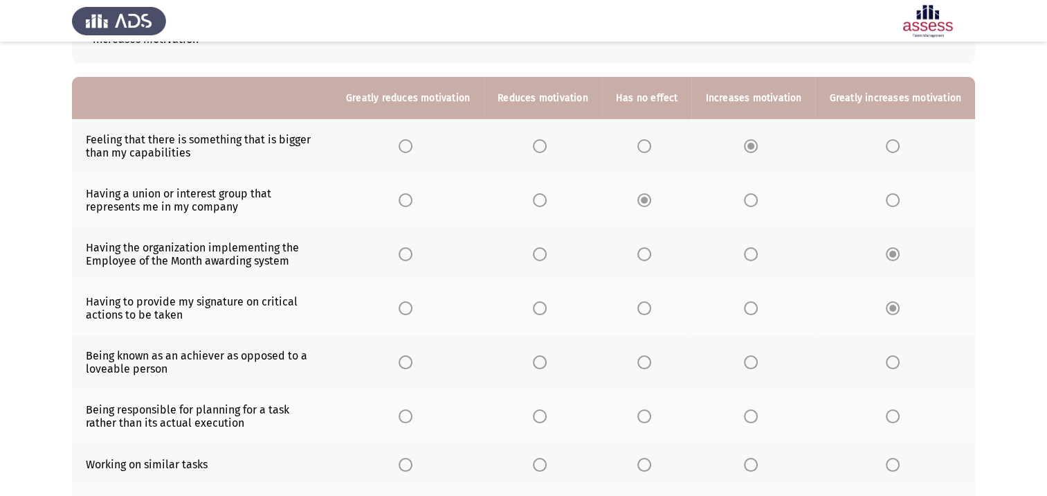
scroll to position [138, 0]
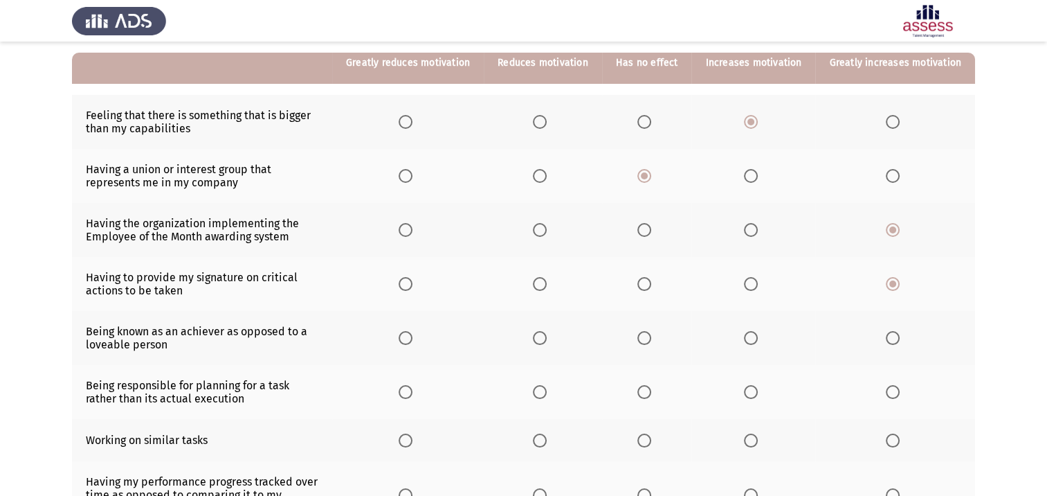
click at [644, 338] on span "Select an option" at bounding box center [644, 338] width 0 height 0
click at [650, 339] on input "Select an option" at bounding box center [644, 338] width 14 height 14
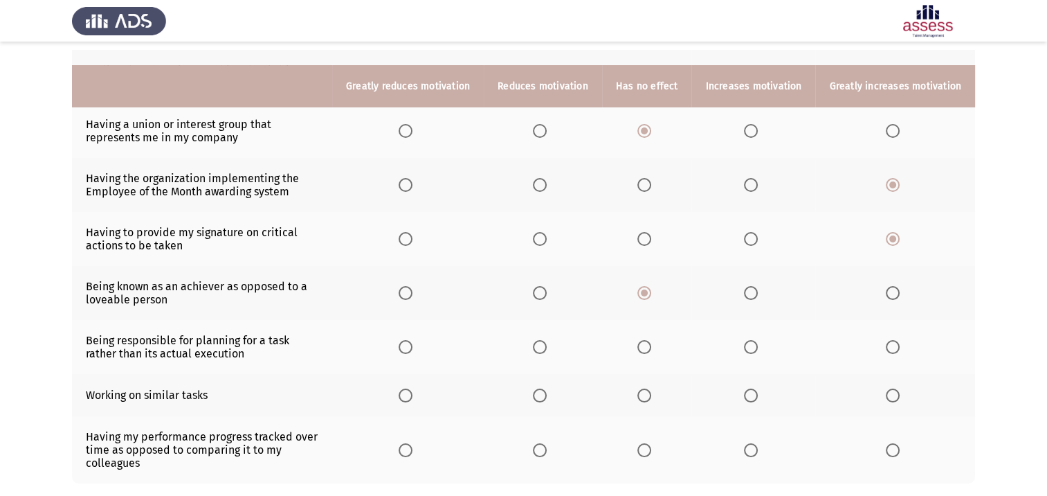
scroll to position [208, 0]
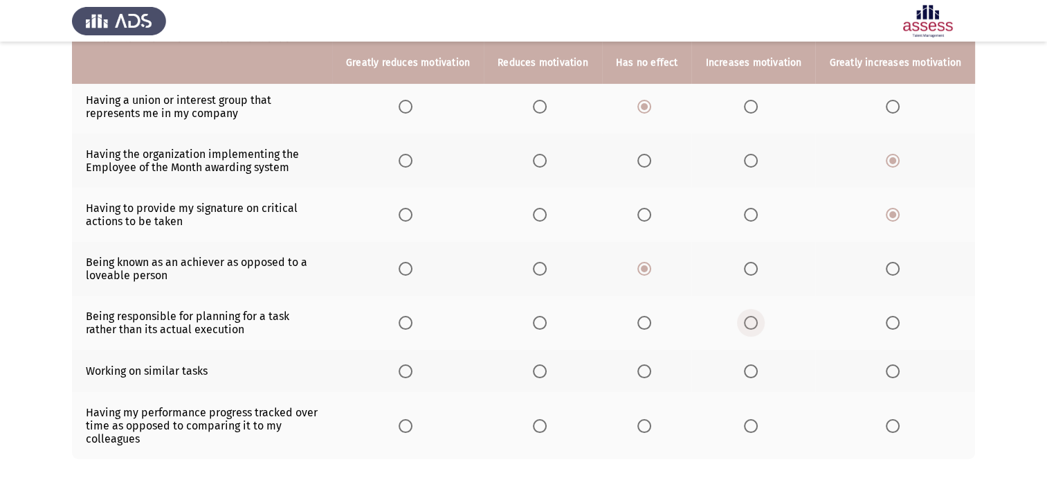
click at [758, 326] on span "Select an option" at bounding box center [751, 323] width 14 height 14
click at [758, 326] on input "Select an option" at bounding box center [751, 323] width 14 height 14
click at [543, 374] on span "Select an option" at bounding box center [540, 371] width 14 height 14
click at [543, 374] on input "Select an option" at bounding box center [540, 371] width 14 height 14
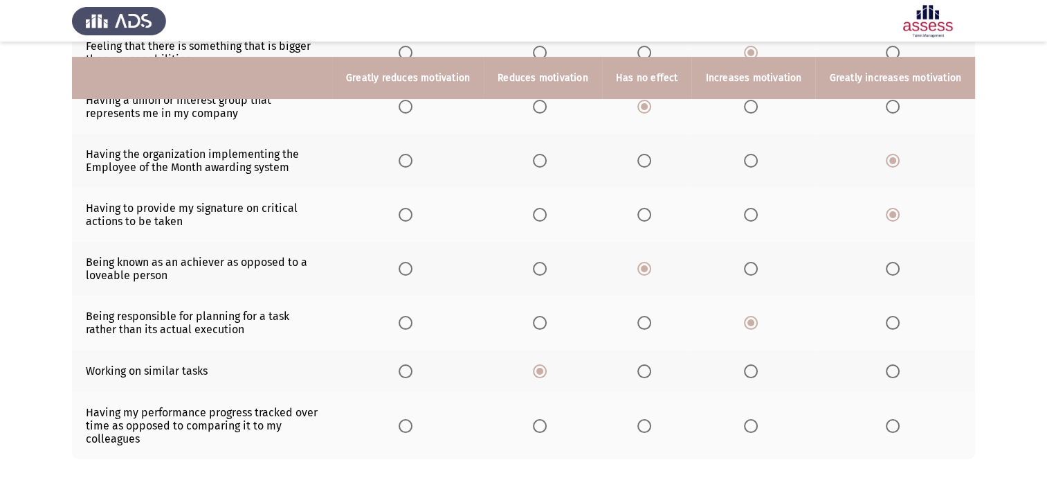
scroll to position [270, 0]
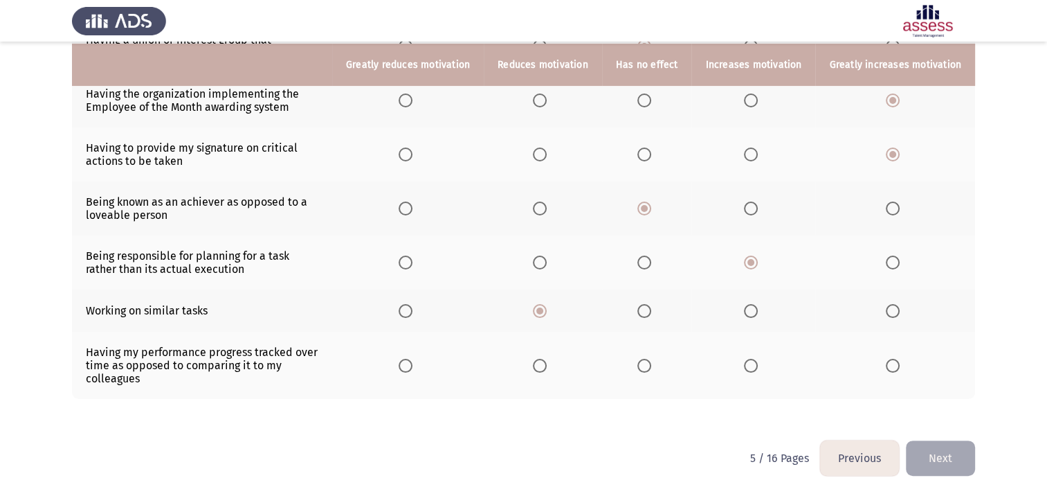
click at [651, 369] on span "Select an option" at bounding box center [644, 366] width 14 height 14
click at [651, 369] on input "Select an option" at bounding box center [644, 366] width 14 height 14
click at [946, 452] on button "Next" at bounding box center [940, 457] width 69 height 35
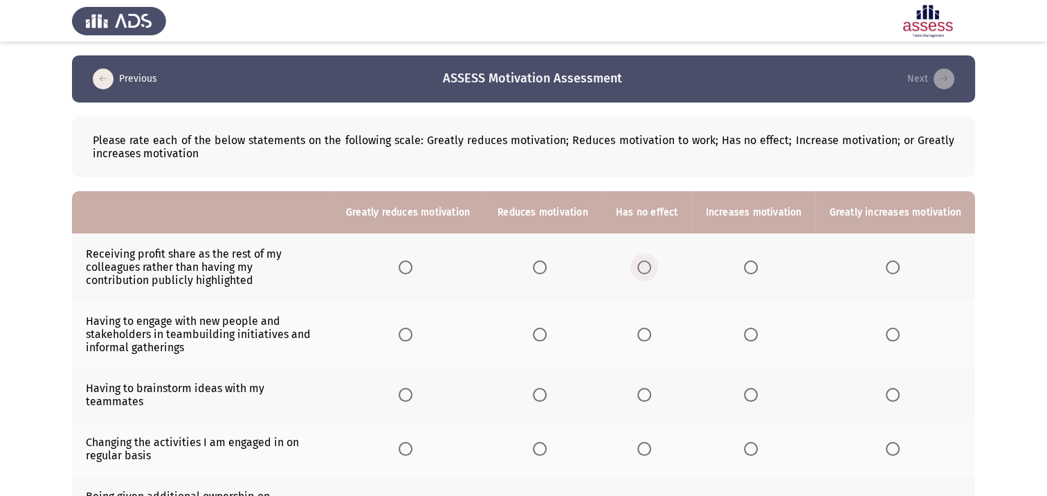
click at [648, 270] on span "Select an option" at bounding box center [644, 267] width 14 height 14
click at [648, 270] on input "Select an option" at bounding box center [644, 267] width 14 height 14
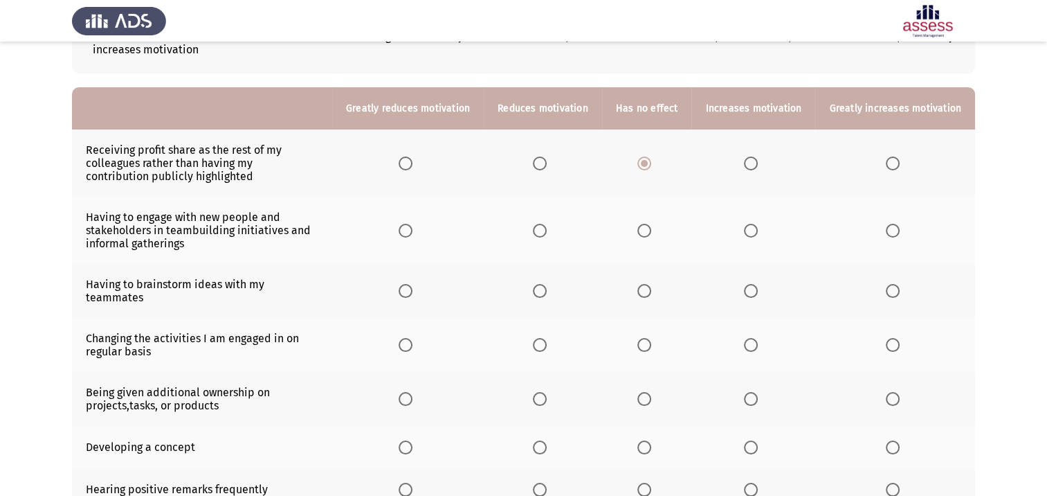
scroll to position [138, 0]
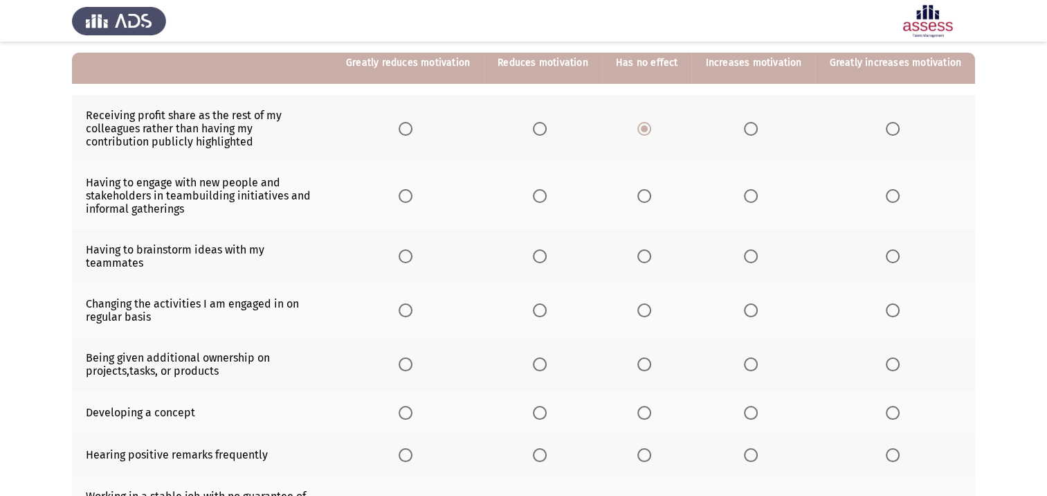
click at [894, 198] on span "Select an option" at bounding box center [893, 196] width 14 height 14
click at [894, 198] on input "Select an option" at bounding box center [893, 196] width 14 height 14
click at [898, 255] on span "Select an option" at bounding box center [893, 256] width 14 height 14
click at [898, 255] on input "Select an option" at bounding box center [893, 256] width 14 height 14
click at [890, 312] on th at bounding box center [895, 310] width 160 height 54
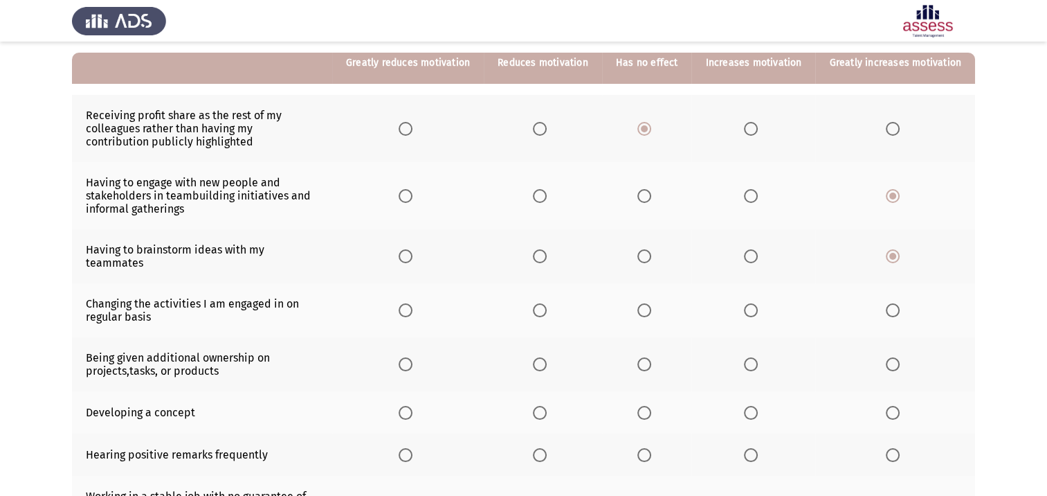
click at [899, 303] on span "Select an option" at bounding box center [893, 310] width 14 height 14
click at [899, 303] on input "Select an option" at bounding box center [893, 310] width 14 height 14
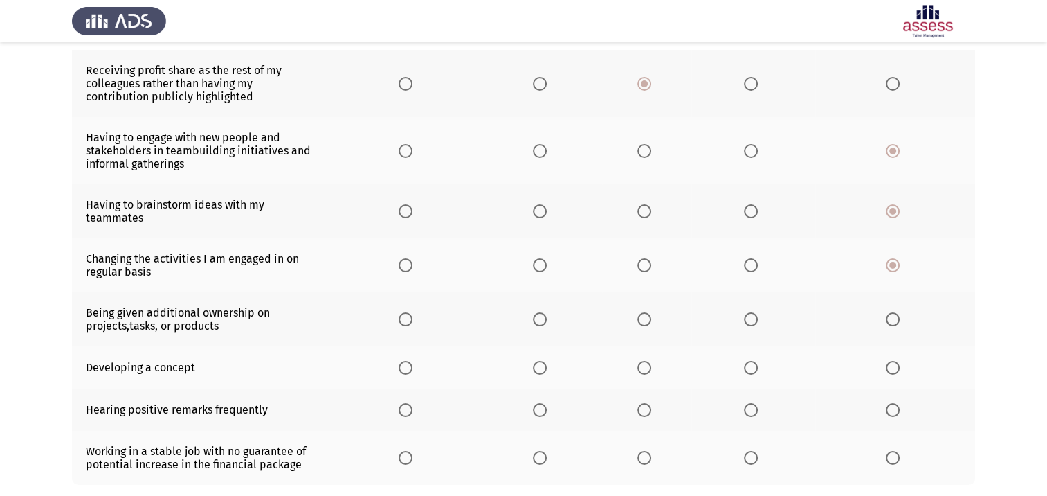
scroll to position [208, 0]
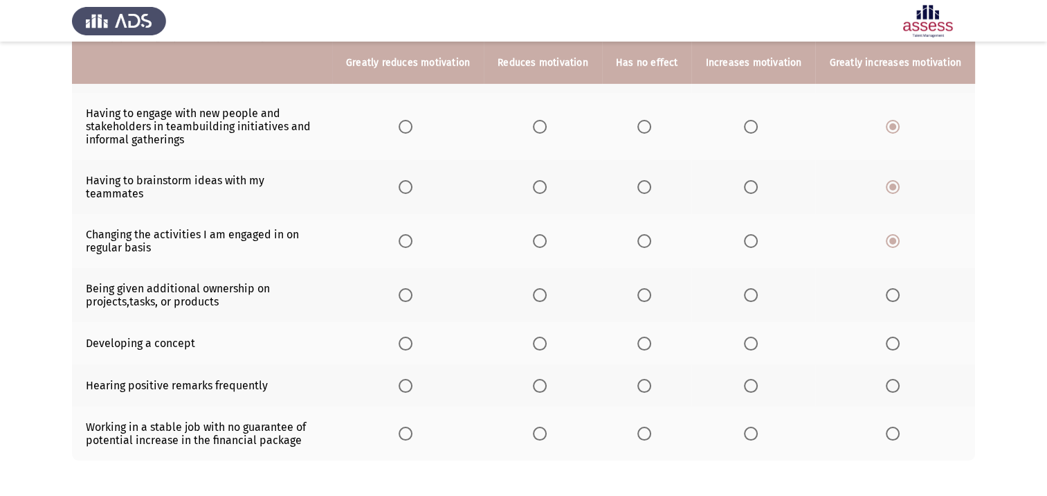
click at [894, 288] on span "Select an option" at bounding box center [893, 295] width 14 height 14
click at [894, 288] on input "Select an option" at bounding box center [893, 295] width 14 height 14
click at [892, 336] on span "Select an option" at bounding box center [893, 343] width 14 height 14
click at [892, 336] on input "Select an option" at bounding box center [893, 343] width 14 height 14
click at [648, 379] on span "Select an option" at bounding box center [644, 386] width 14 height 14
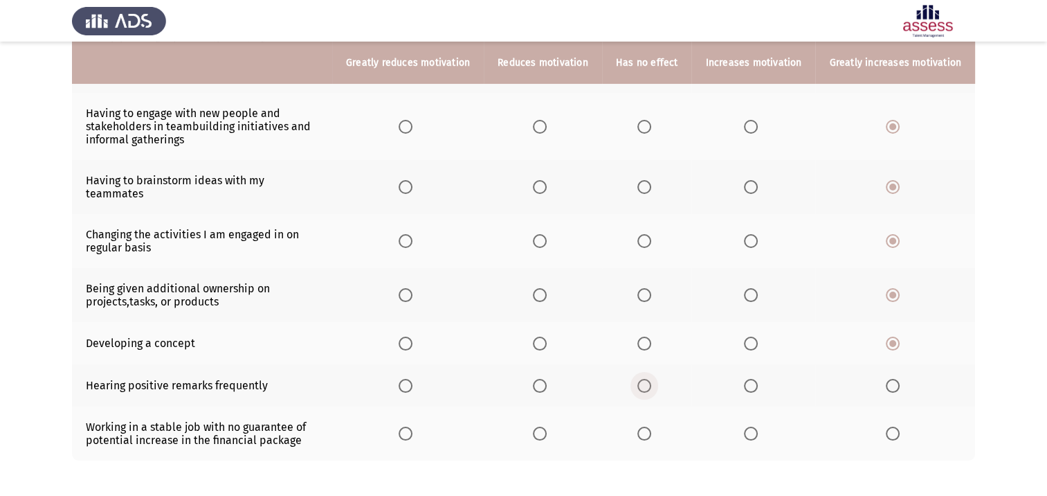
click at [648, 379] on input "Select an option" at bounding box center [644, 386] width 14 height 14
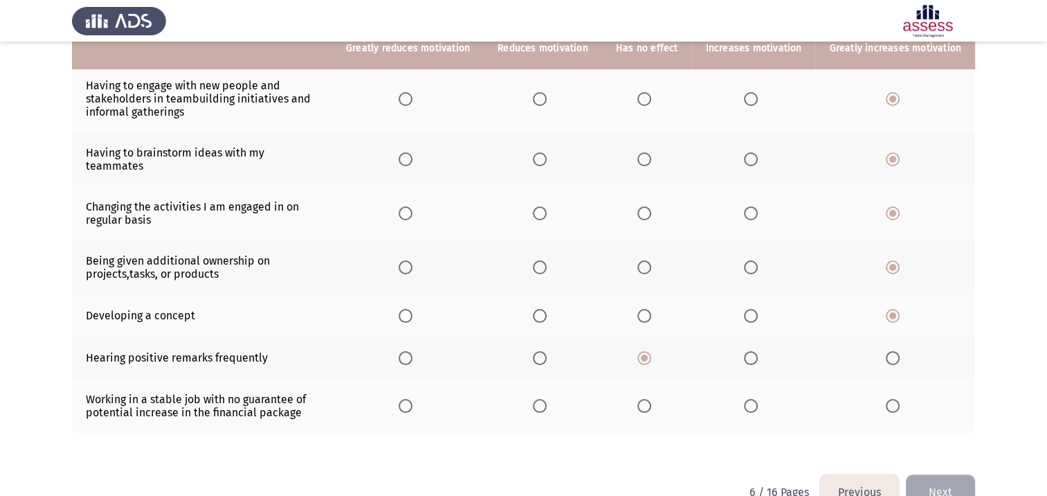
scroll to position [259, 0]
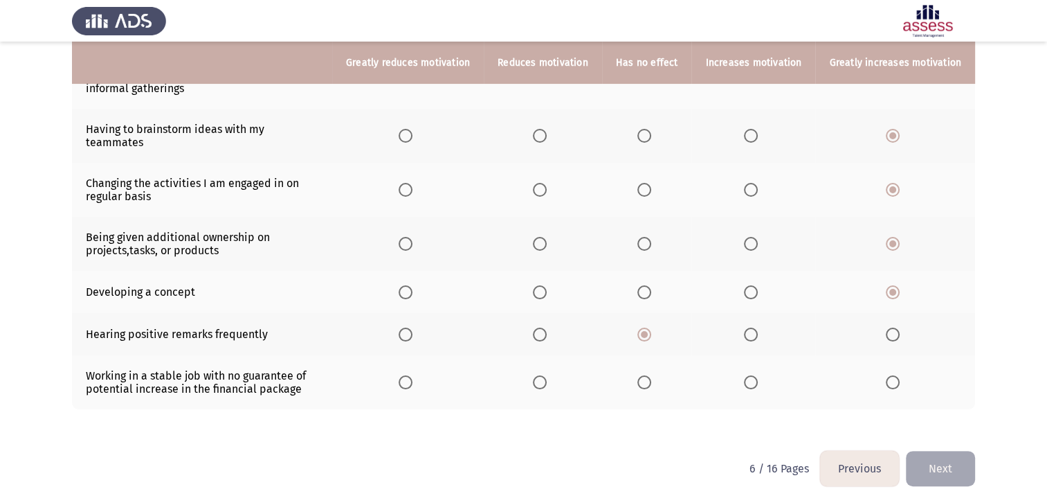
click at [650, 375] on span "Select an option" at bounding box center [644, 382] width 14 height 14
click at [650, 375] on input "Select an option" at bounding box center [644, 382] width 14 height 14
click at [945, 464] on button "Next" at bounding box center [940, 468] width 69 height 35
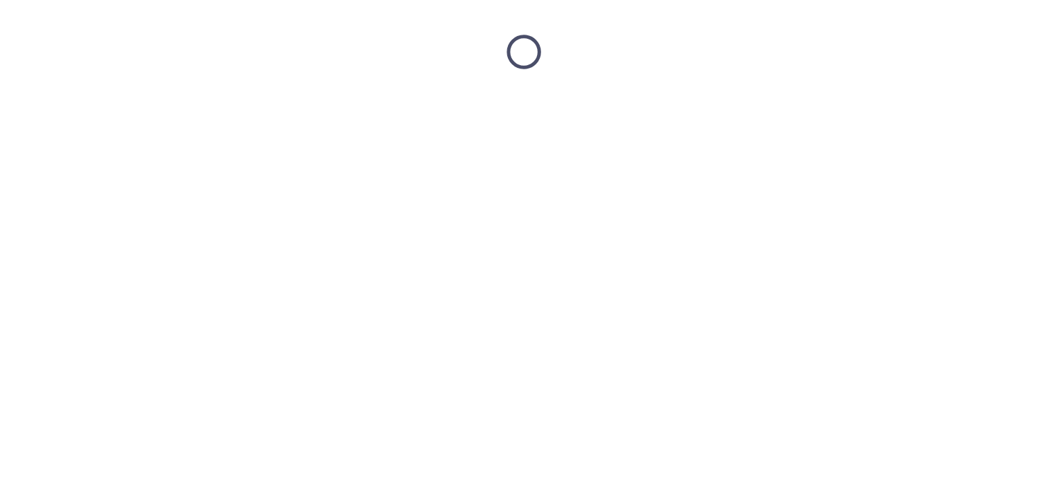
scroll to position [0, 0]
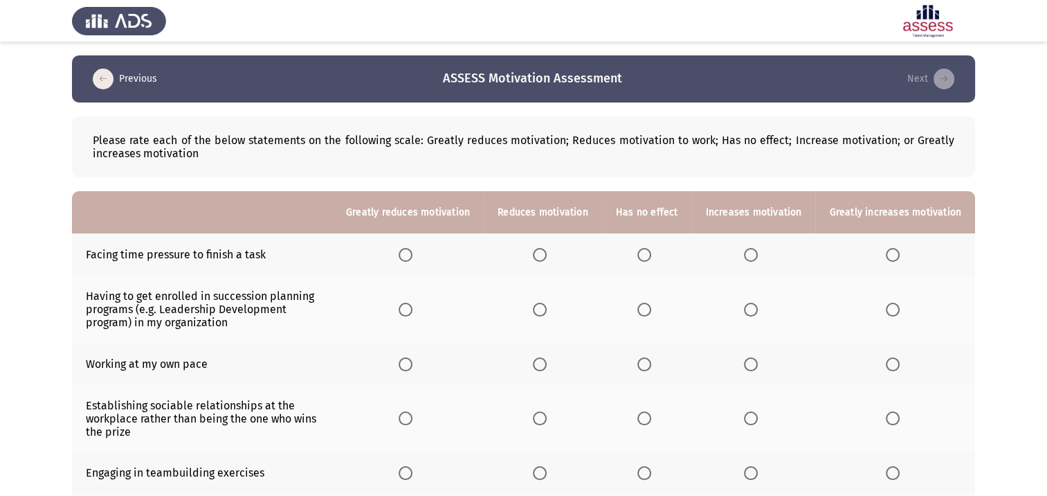
click at [650, 257] on span "Select an option" at bounding box center [644, 255] width 14 height 14
click at [650, 257] on input "Select an option" at bounding box center [644, 255] width 14 height 14
click at [647, 310] on span "Select an option" at bounding box center [644, 309] width 14 height 14
click at [647, 310] on input "Select an option" at bounding box center [644, 309] width 14 height 14
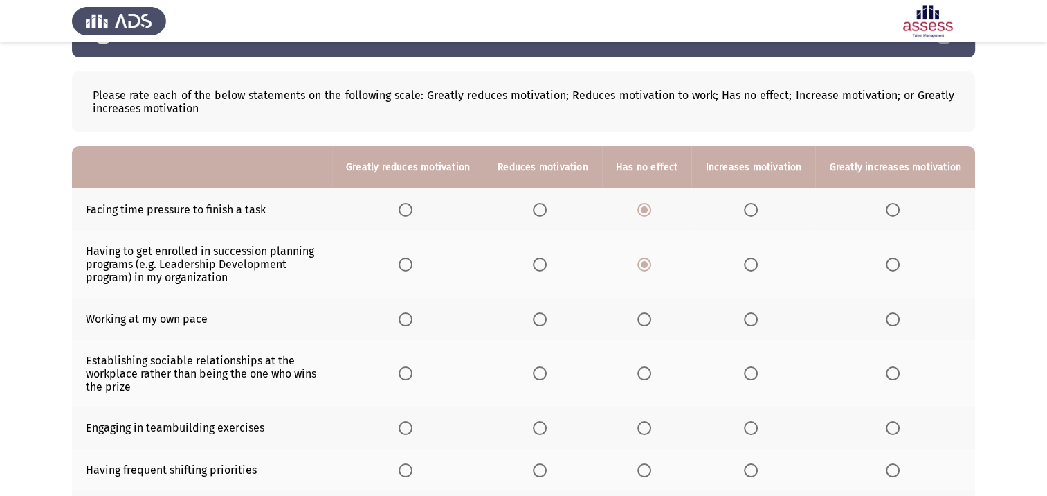
scroll to position [69, 0]
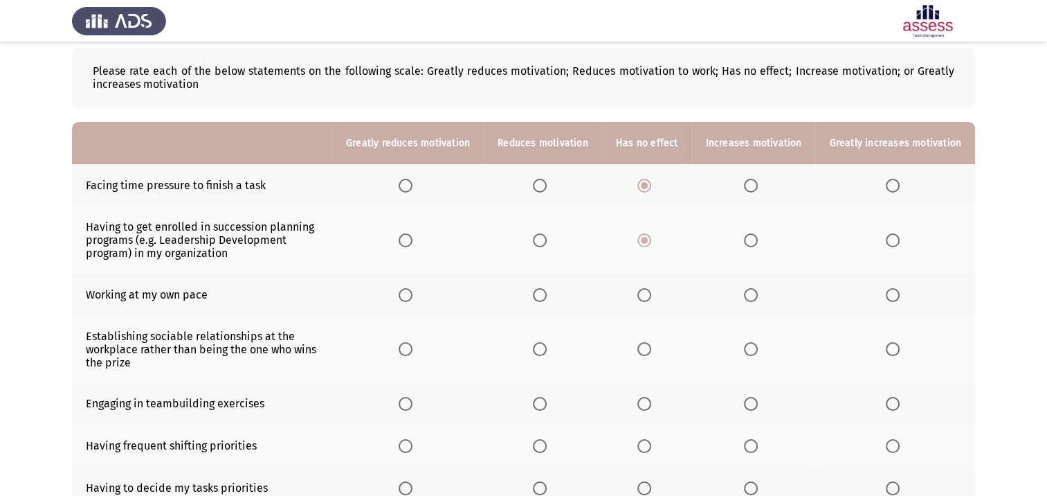
click at [650, 296] on span "Select an option" at bounding box center [644, 295] width 14 height 14
click at [650, 296] on input "Select an option" at bounding box center [644, 295] width 14 height 14
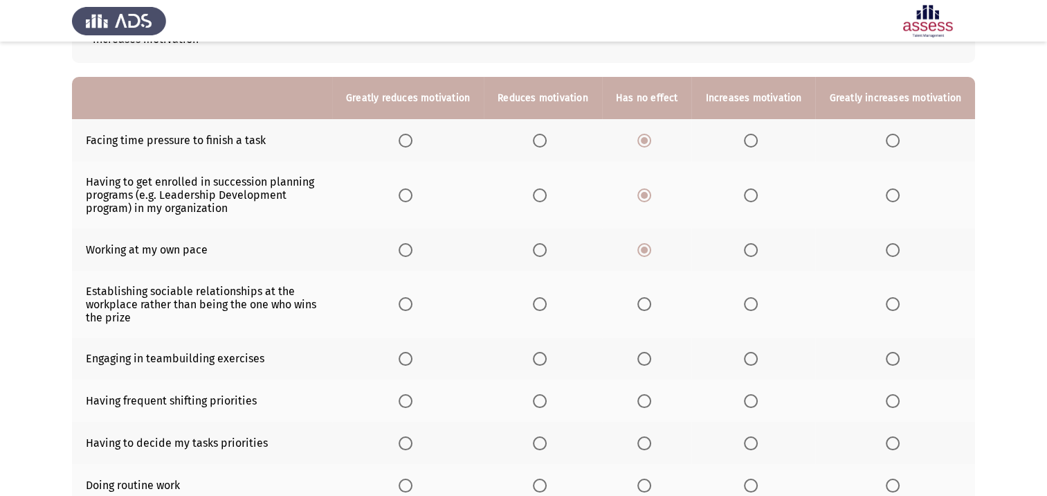
scroll to position [138, 0]
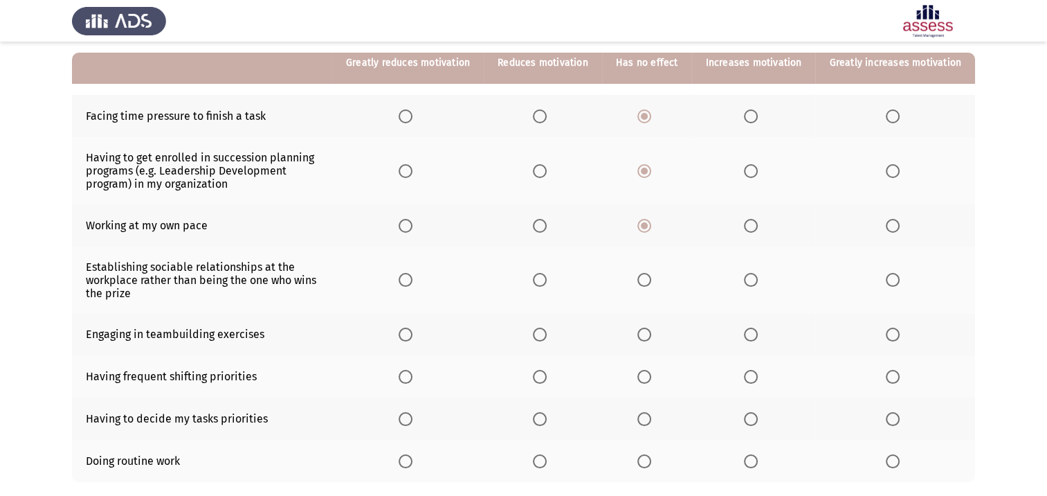
click at [535, 286] on th at bounding box center [543, 279] width 118 height 67
click at [544, 281] on span "Select an option" at bounding box center [540, 280] width 14 height 14
click at [544, 281] on input "Select an option" at bounding box center [540, 280] width 14 height 14
click at [887, 340] on span "Select an option" at bounding box center [893, 334] width 14 height 14
click at [887, 340] on input "Select an option" at bounding box center [893, 334] width 14 height 14
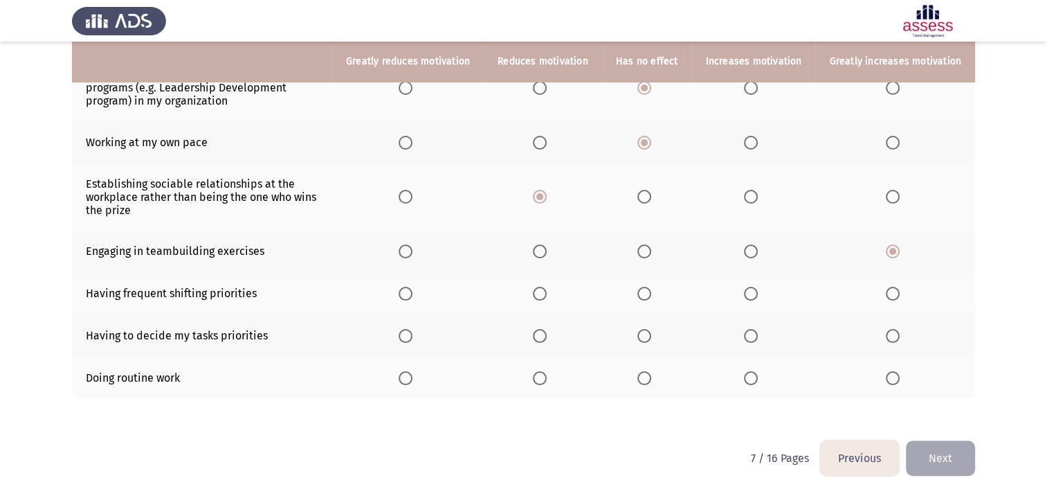
scroll to position [223, 0]
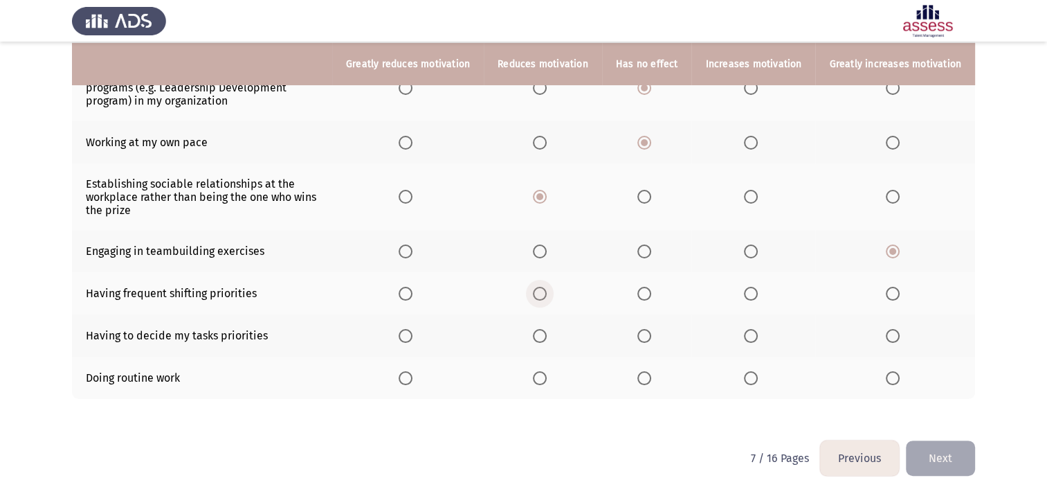
click at [543, 297] on span "Select an option" at bounding box center [540, 294] width 14 height 14
click at [543, 297] on input "Select an option" at bounding box center [540, 294] width 14 height 14
click at [651, 330] on span "Select an option" at bounding box center [644, 336] width 14 height 14
click at [651, 330] on input "Select an option" at bounding box center [644, 336] width 14 height 14
click at [547, 379] on span "Select an option" at bounding box center [540, 378] width 14 height 14
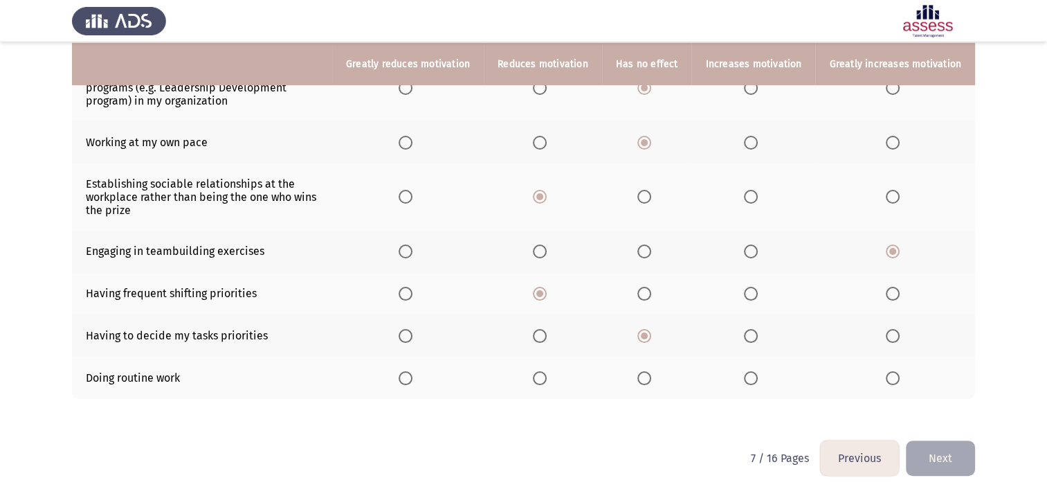
click at [547, 379] on input "Select an option" at bounding box center [540, 378] width 14 height 14
click at [934, 454] on button "Next" at bounding box center [940, 457] width 69 height 35
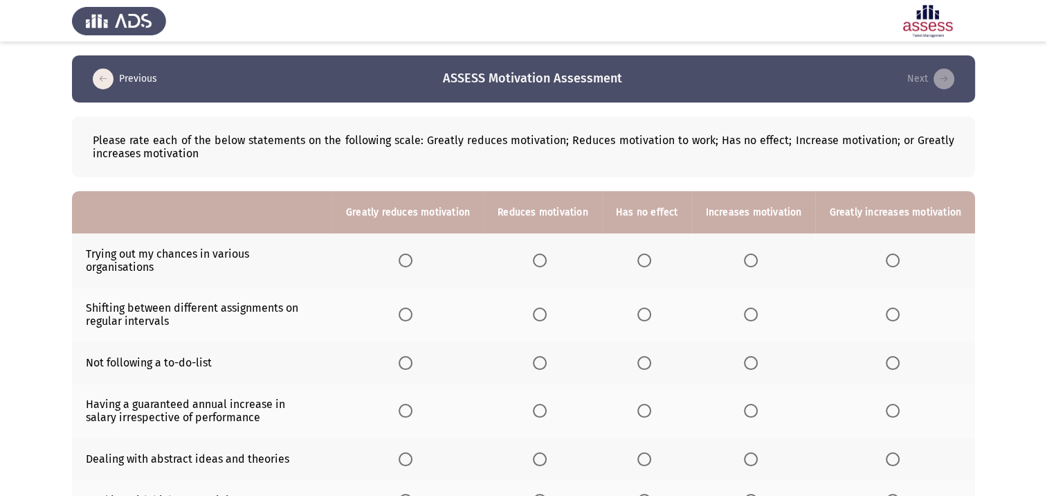
click at [649, 256] on span "Select an option" at bounding box center [644, 260] width 14 height 14
click at [649, 256] on input "Select an option" at bounding box center [644, 260] width 14 height 14
click at [413, 307] on span "Select an option" at bounding box center [406, 314] width 14 height 14
click at [413, 307] on input "Select an option" at bounding box center [406, 314] width 14 height 14
click at [547, 357] on span "Select an option" at bounding box center [540, 363] width 14 height 14
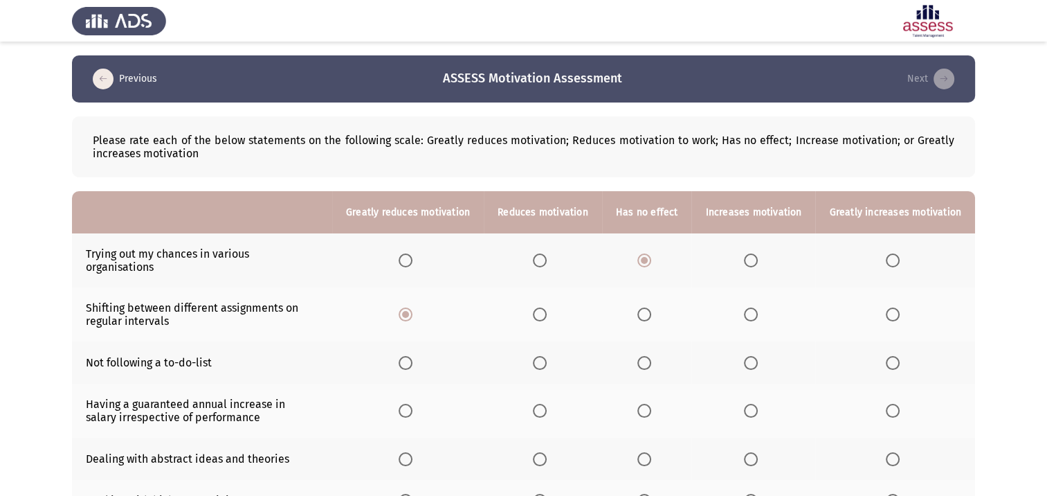
click at [547, 357] on input "Select an option" at bounding box center [540, 363] width 14 height 14
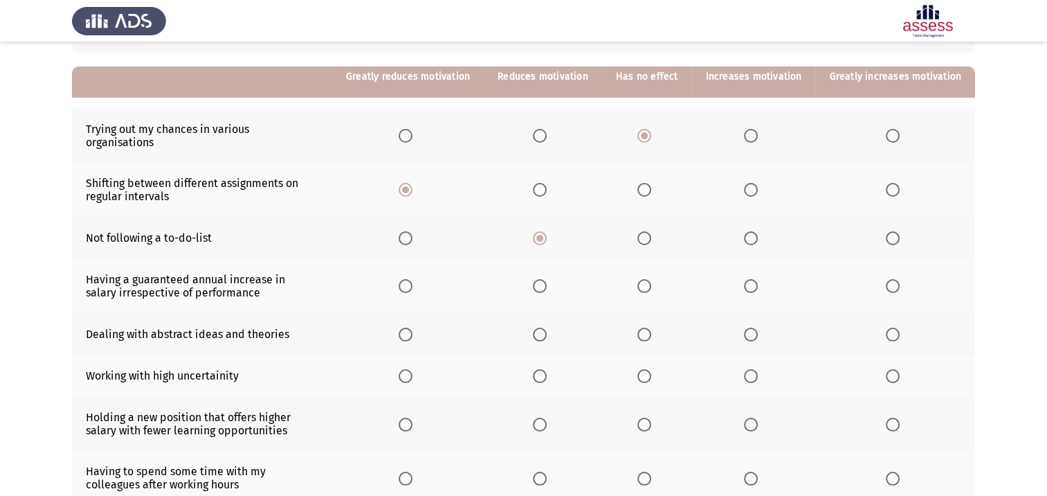
scroll to position [138, 0]
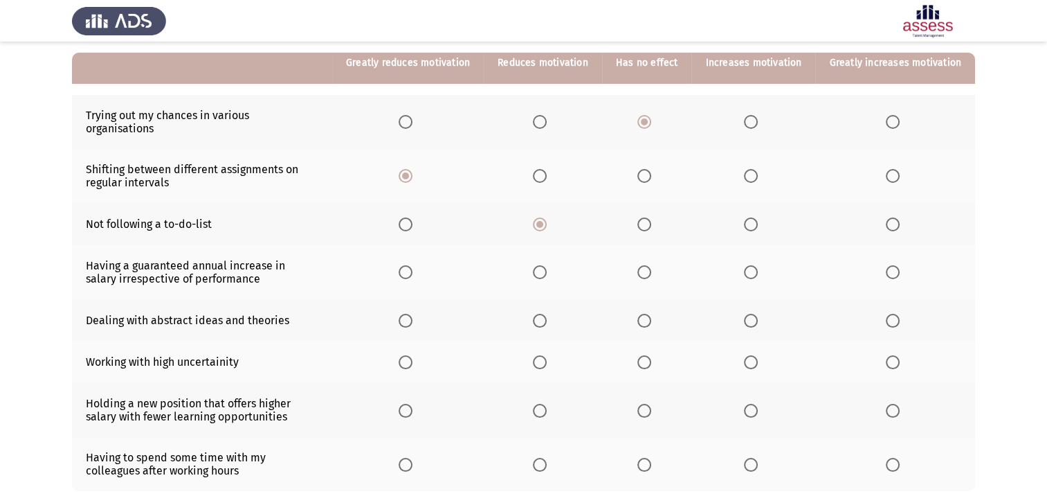
click at [649, 265] on span "Select an option" at bounding box center [644, 272] width 14 height 14
click at [649, 265] on input "Select an option" at bounding box center [644, 272] width 14 height 14
click at [753, 314] on span "Select an option" at bounding box center [751, 321] width 14 height 14
click at [753, 314] on input "Select an option" at bounding box center [751, 321] width 14 height 14
click at [547, 355] on span "Select an option" at bounding box center [540, 362] width 14 height 14
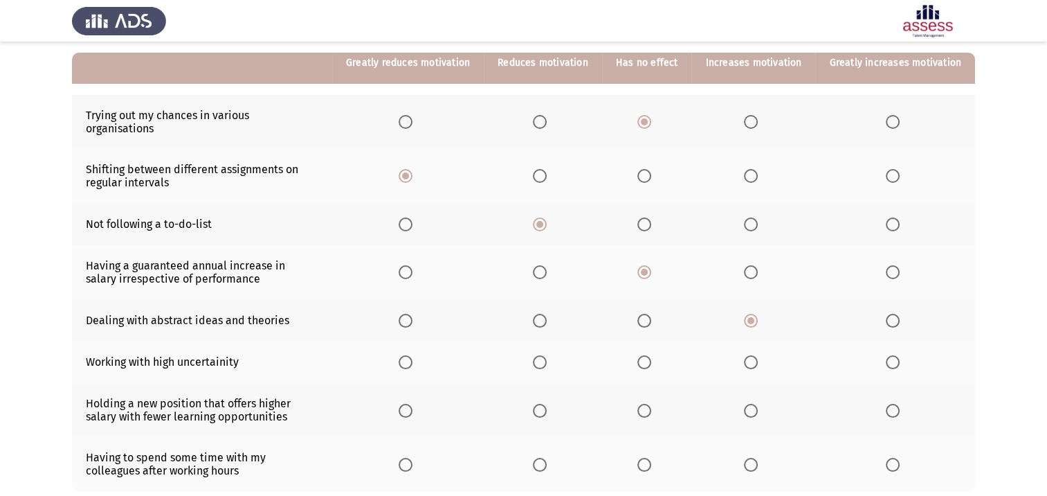
click at [547, 355] on input "Select an option" at bounding box center [540, 362] width 14 height 14
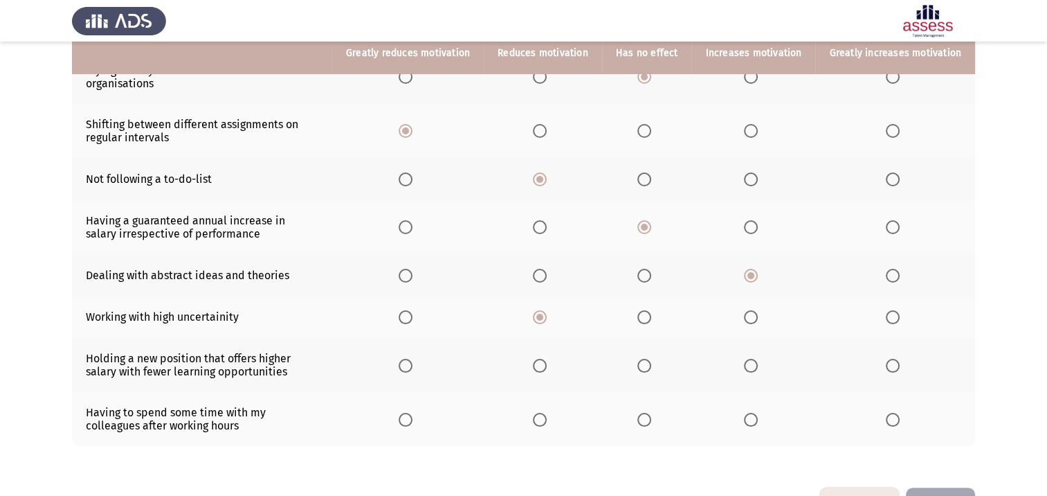
scroll to position [208, 0]
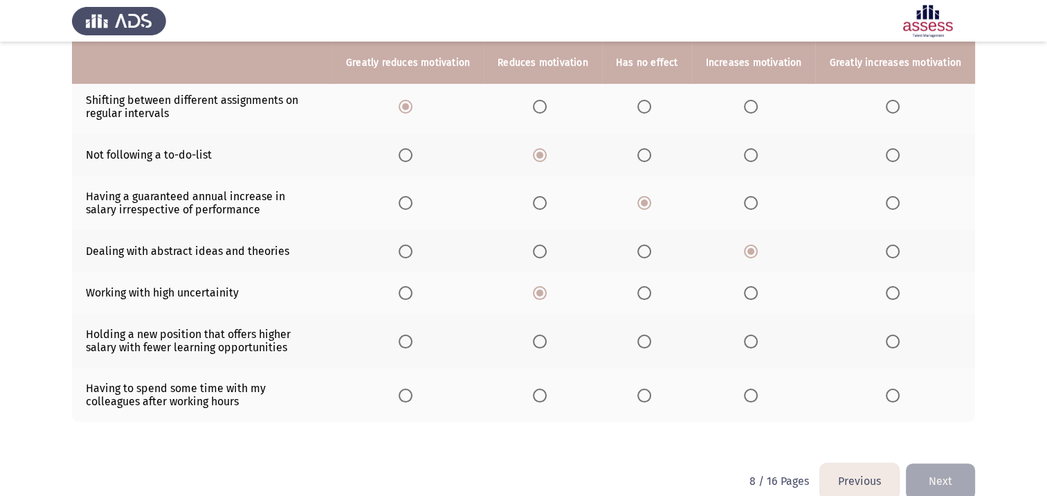
click at [547, 337] on span "Select an option" at bounding box center [540, 341] width 14 height 14
click at [547, 337] on input "Select an option" at bounding box center [540, 341] width 14 height 14
click at [651, 388] on span "Select an option" at bounding box center [644, 395] width 14 height 14
click at [651, 388] on input "Select an option" at bounding box center [644, 395] width 14 height 14
click at [950, 473] on button "Next" at bounding box center [940, 480] width 69 height 35
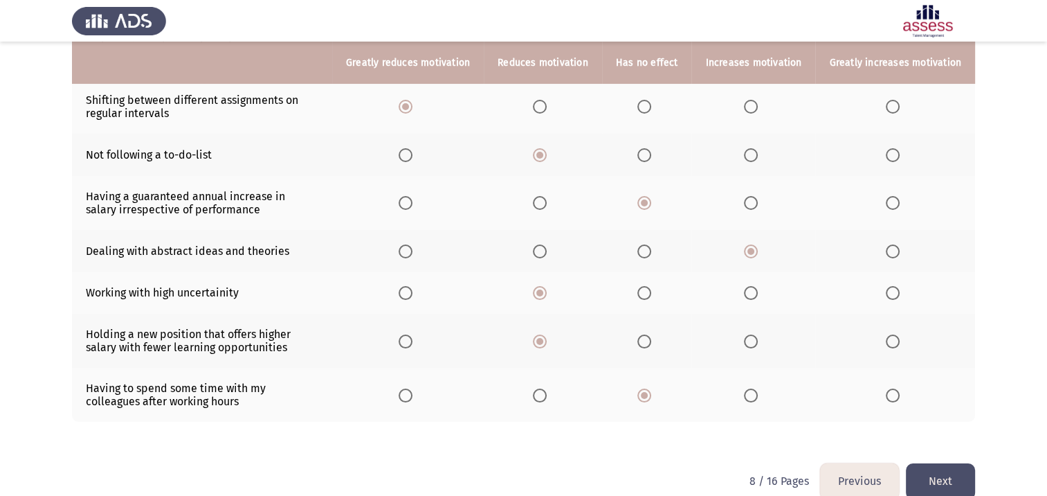
scroll to position [0, 0]
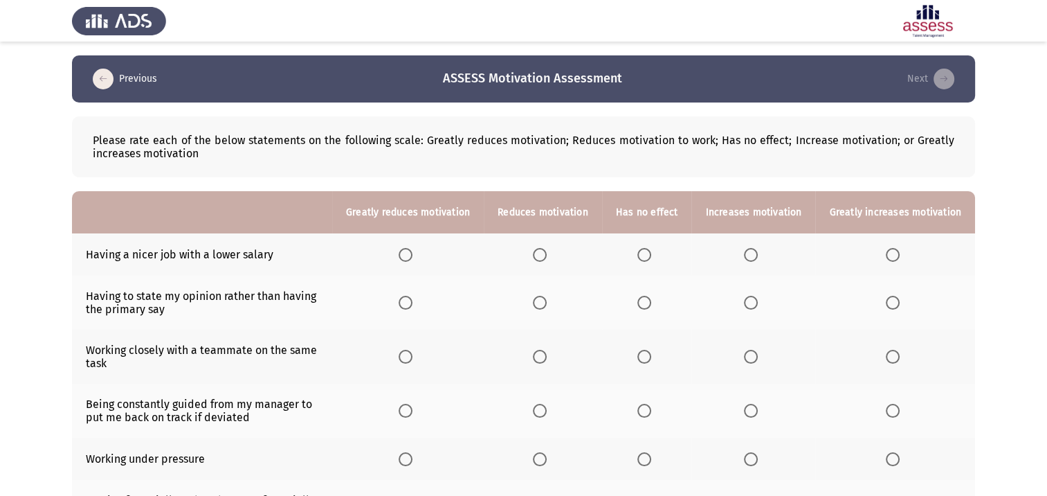
click at [547, 258] on span "Select an option" at bounding box center [540, 255] width 14 height 14
click at [547, 258] on input "Select an option" at bounding box center [540, 255] width 14 height 14
click at [547, 307] on span "Select an option" at bounding box center [540, 303] width 14 height 14
click at [547, 307] on input "Select an option" at bounding box center [540, 303] width 14 height 14
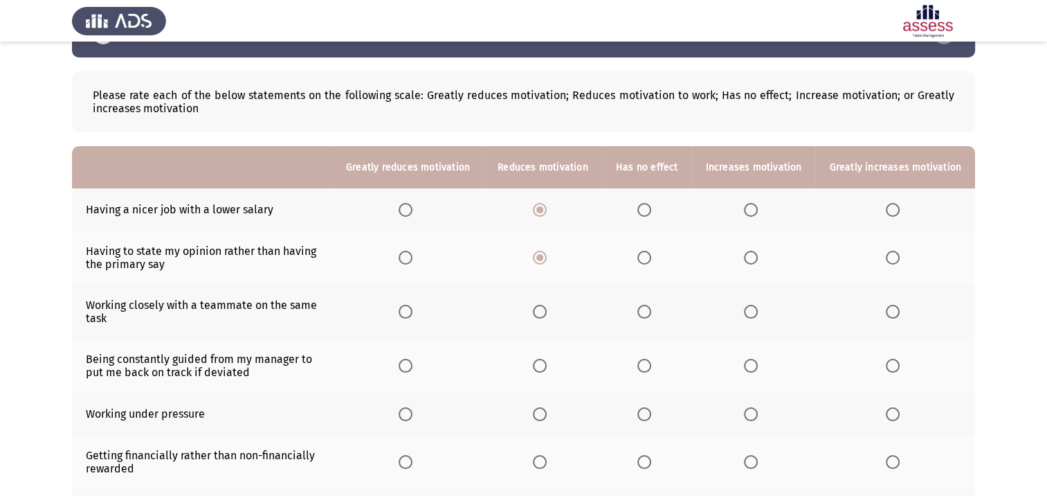
scroll to position [69, 0]
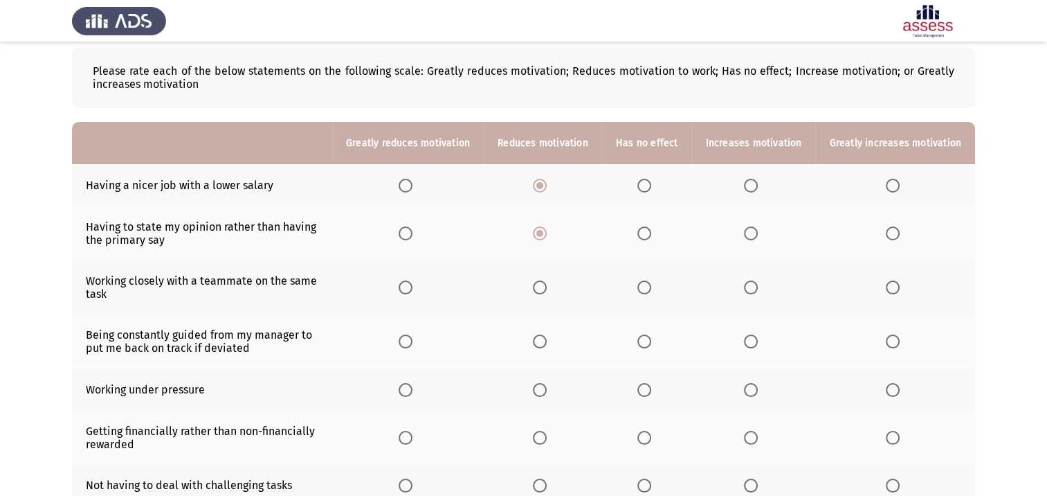
click at [758, 291] on span "Select an option" at bounding box center [751, 287] width 14 height 14
click at [758, 291] on input "Select an option" at bounding box center [751, 287] width 14 height 14
click at [413, 345] on span "Select an option" at bounding box center [406, 341] width 14 height 14
click at [413, 345] on input "Select an option" at bounding box center [406, 341] width 14 height 14
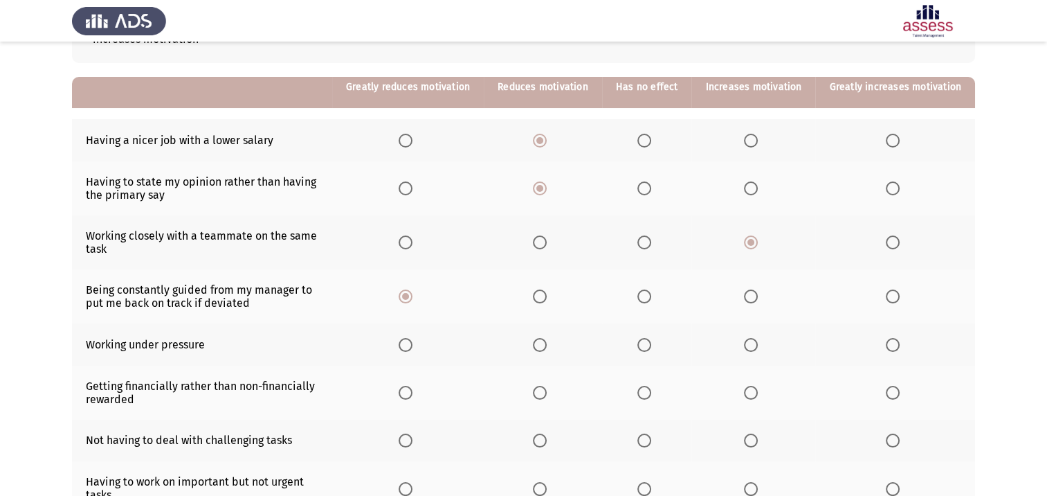
scroll to position [138, 0]
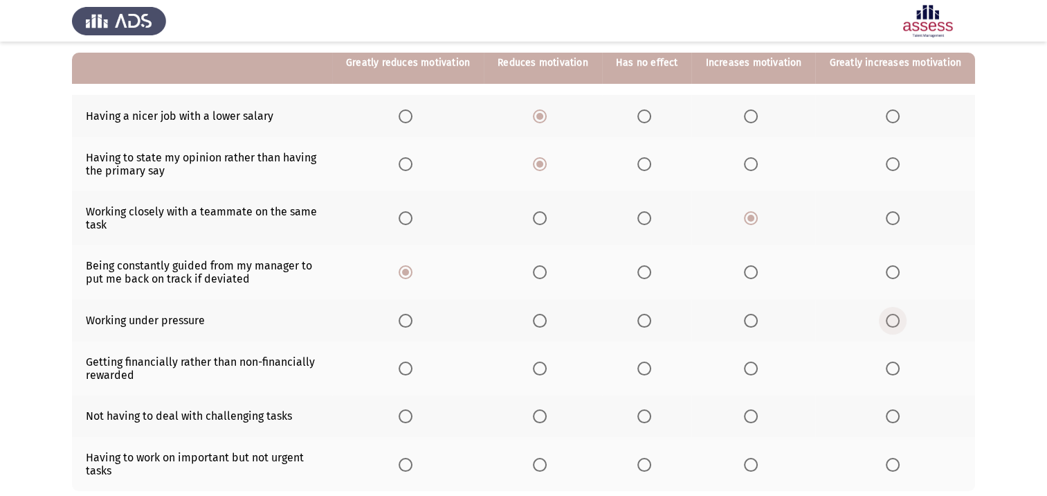
click at [887, 322] on span "Select an option" at bounding box center [893, 321] width 14 height 14
click at [887, 322] on input "Select an option" at bounding box center [893, 321] width 14 height 14
click at [758, 371] on span "Select an option" at bounding box center [751, 368] width 14 height 14
click at [758, 371] on input "Select an option" at bounding box center [751, 368] width 14 height 14
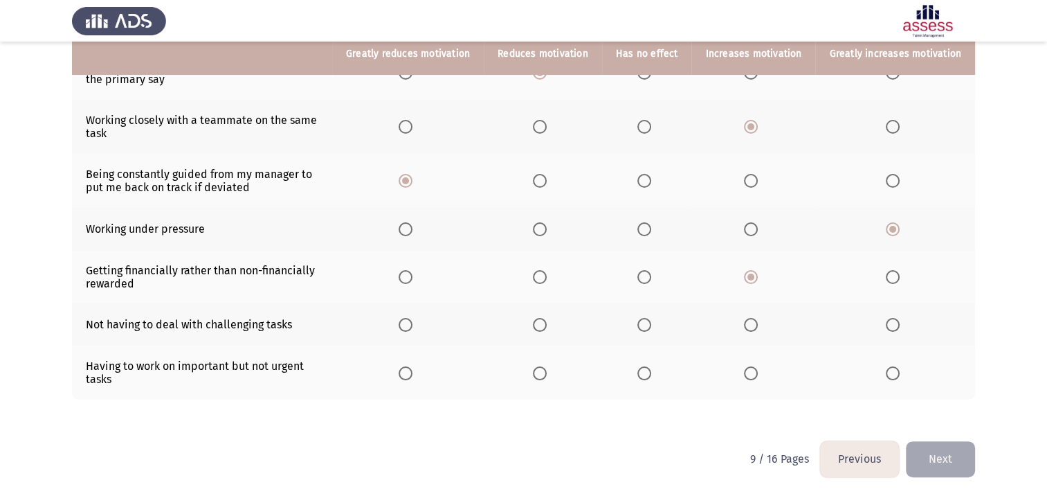
scroll to position [233, 0]
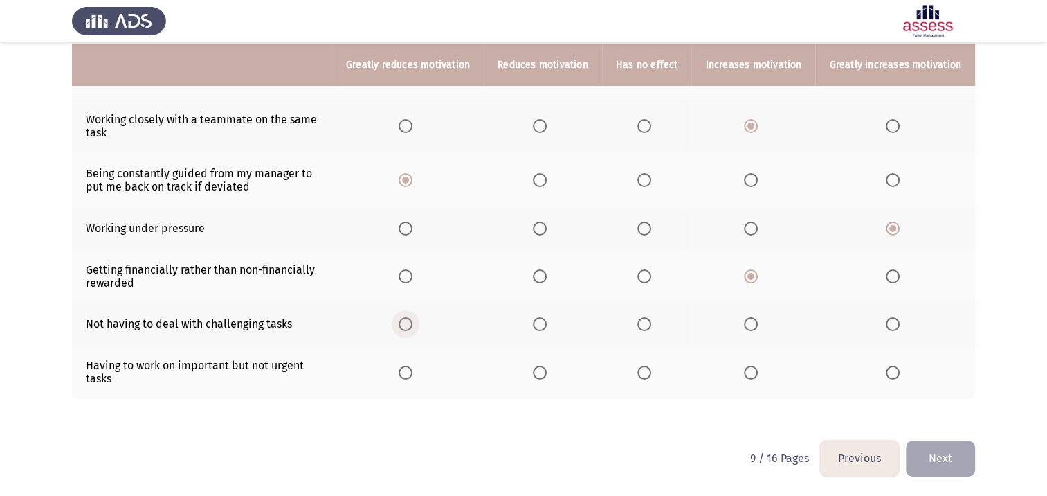
click at [413, 324] on span "Select an option" at bounding box center [406, 324] width 14 height 14
click at [413, 324] on input "Select an option" at bounding box center [406, 324] width 14 height 14
click at [651, 374] on span "Select an option" at bounding box center [644, 372] width 14 height 14
click at [651, 374] on input "Select an option" at bounding box center [644, 372] width 14 height 14
click at [930, 457] on button "Next" at bounding box center [940, 457] width 69 height 35
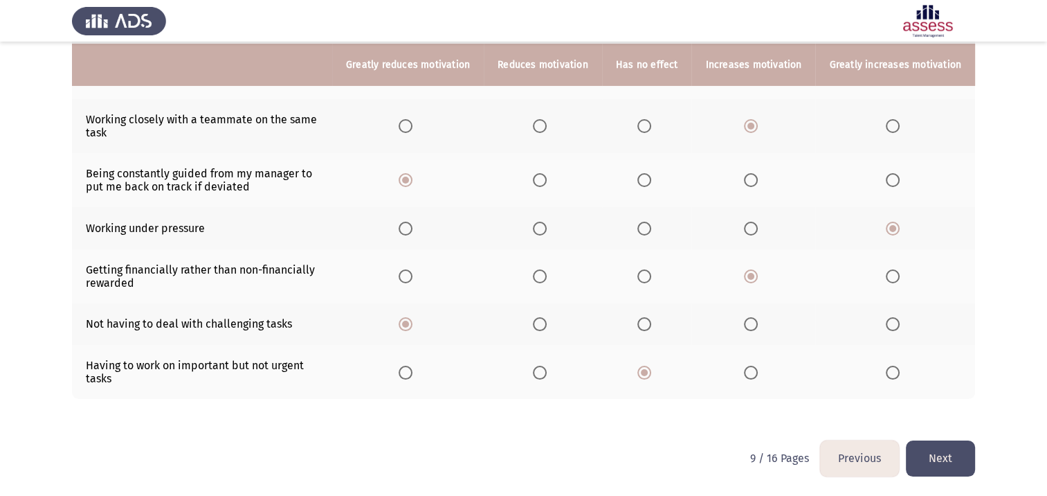
scroll to position [0, 0]
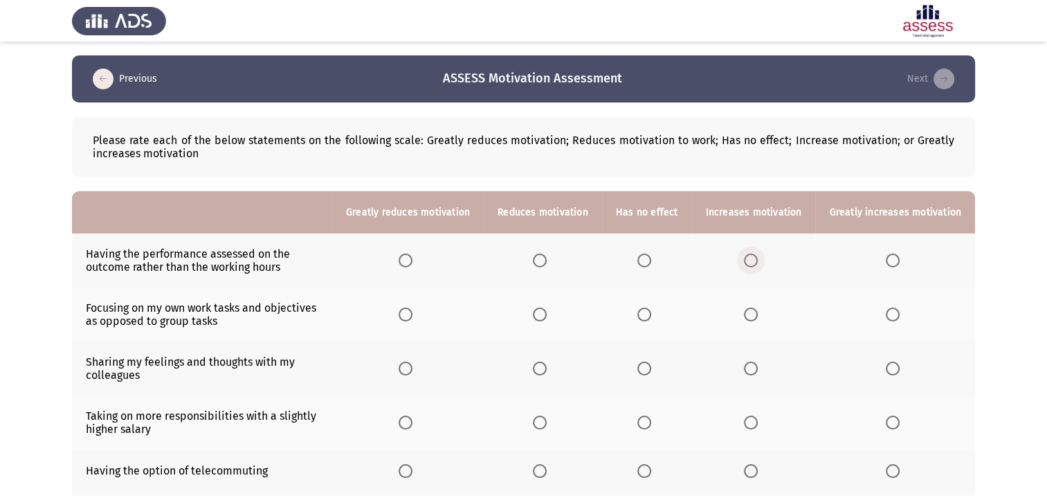
click at [755, 261] on span "Select an option" at bounding box center [751, 260] width 14 height 14
click at [755, 261] on input "Select an option" at bounding box center [751, 260] width 14 height 14
click at [651, 316] on span "Select an option" at bounding box center [644, 314] width 14 height 14
click at [651, 316] on input "Select an option" at bounding box center [644, 314] width 14 height 14
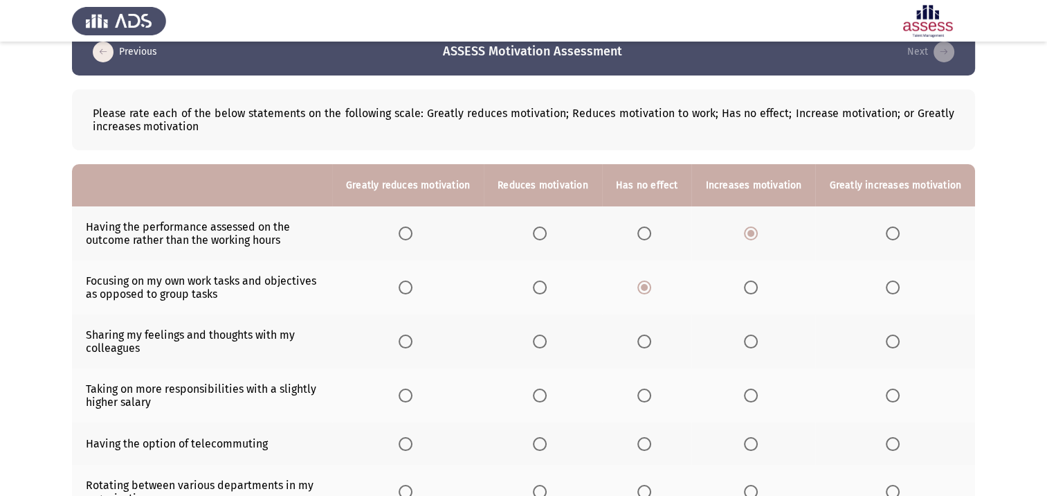
scroll to position [69, 0]
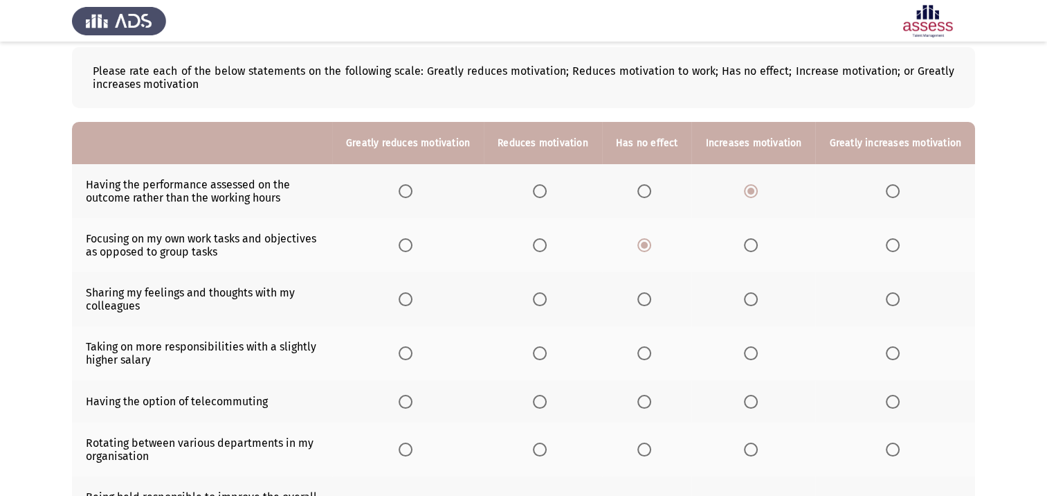
click at [897, 306] on span "Select an option" at bounding box center [893, 299] width 14 height 14
click at [897, 306] on input "Select an option" at bounding box center [893, 299] width 14 height 14
click at [756, 354] on span "Select an option" at bounding box center [751, 353] width 14 height 14
click at [756, 354] on input "Select an option" at bounding box center [751, 353] width 14 height 14
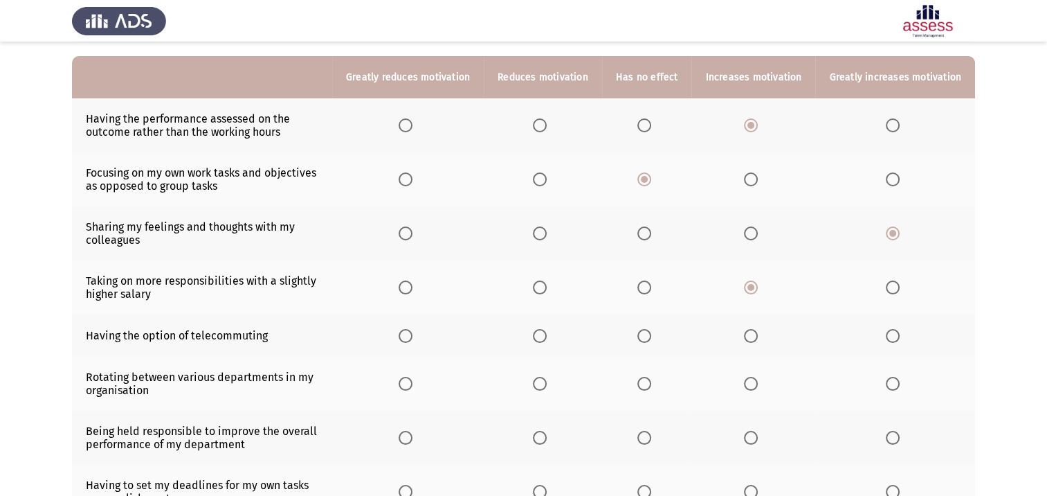
scroll to position [138, 0]
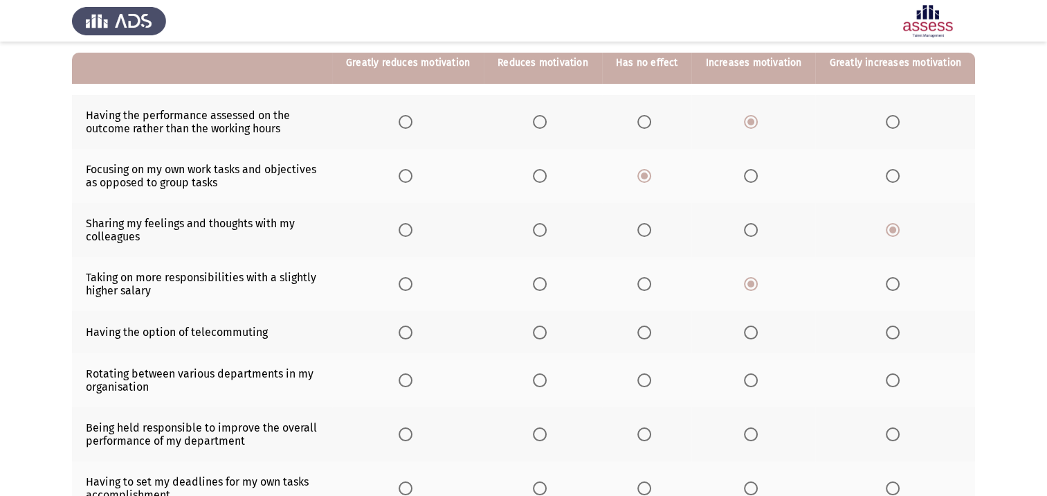
click at [651, 338] on span "Select an option" at bounding box center [644, 332] width 14 height 14
click at [651, 338] on input "Select an option" at bounding box center [644, 332] width 14 height 14
click at [651, 384] on span "Select an option" at bounding box center [644, 380] width 14 height 14
click at [651, 384] on input "Select an option" at bounding box center [644, 380] width 14 height 14
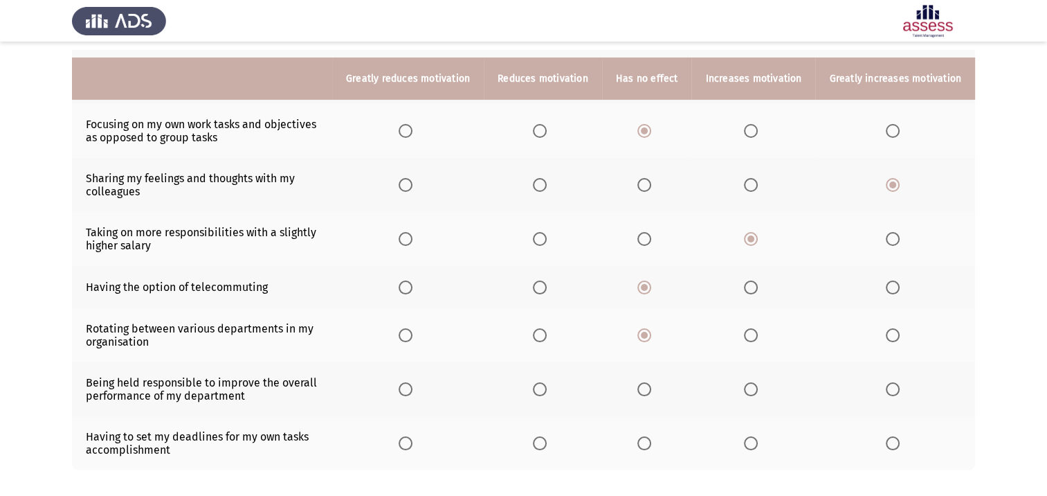
scroll to position [208, 0]
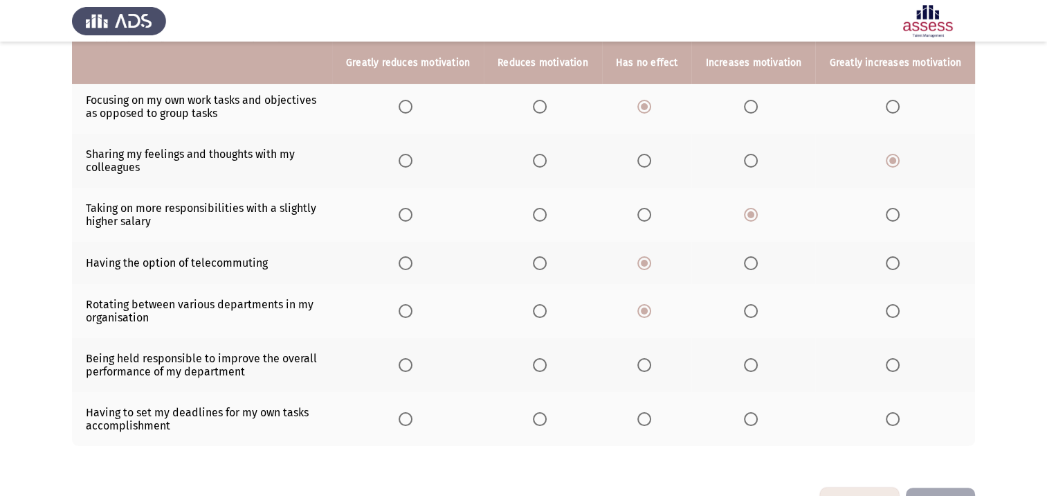
click at [898, 363] on span "Select an option" at bounding box center [893, 365] width 14 height 14
click at [898, 363] on input "Select an option" at bounding box center [893, 365] width 14 height 14
click at [895, 421] on span "Select an option" at bounding box center [893, 419] width 14 height 14
click at [895, 421] on input "Select an option" at bounding box center [893, 419] width 14 height 14
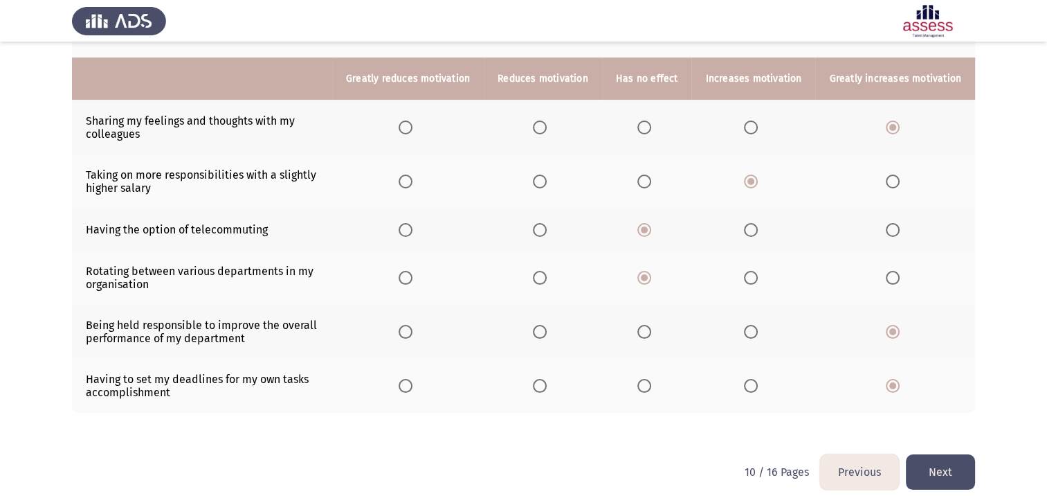
scroll to position [257, 0]
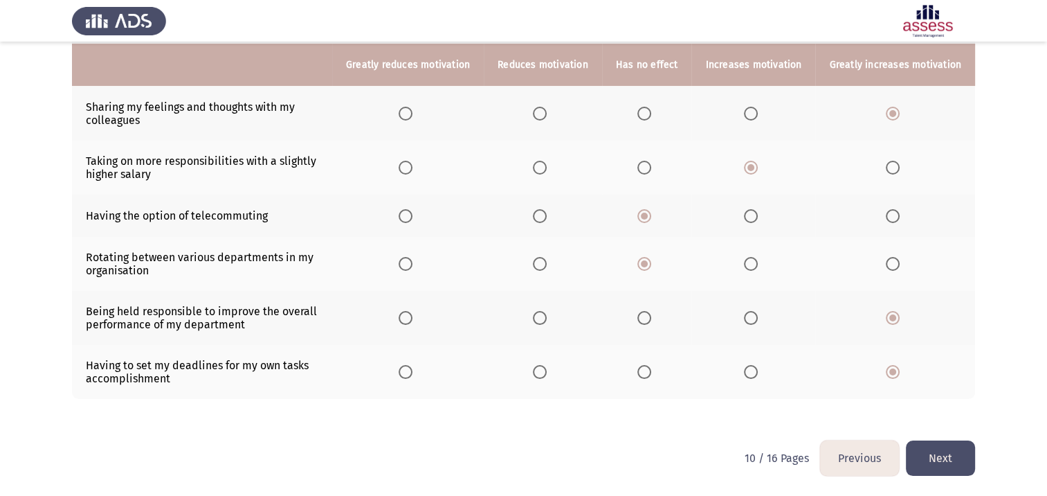
click at [944, 464] on button "Next" at bounding box center [940, 457] width 69 height 35
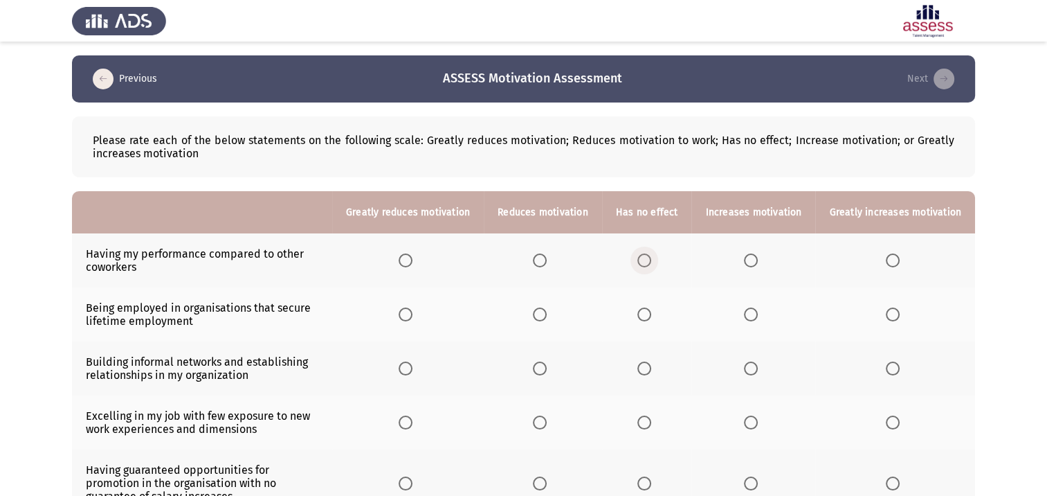
click at [649, 262] on span "Select an option" at bounding box center [644, 260] width 14 height 14
click at [649, 262] on input "Select an option" at bounding box center [644, 260] width 14 height 14
click at [651, 313] on span "Select an option" at bounding box center [644, 314] width 14 height 14
click at [651, 313] on input "Select an option" at bounding box center [644, 314] width 14 height 14
click at [649, 372] on span "Select an option" at bounding box center [644, 368] width 14 height 14
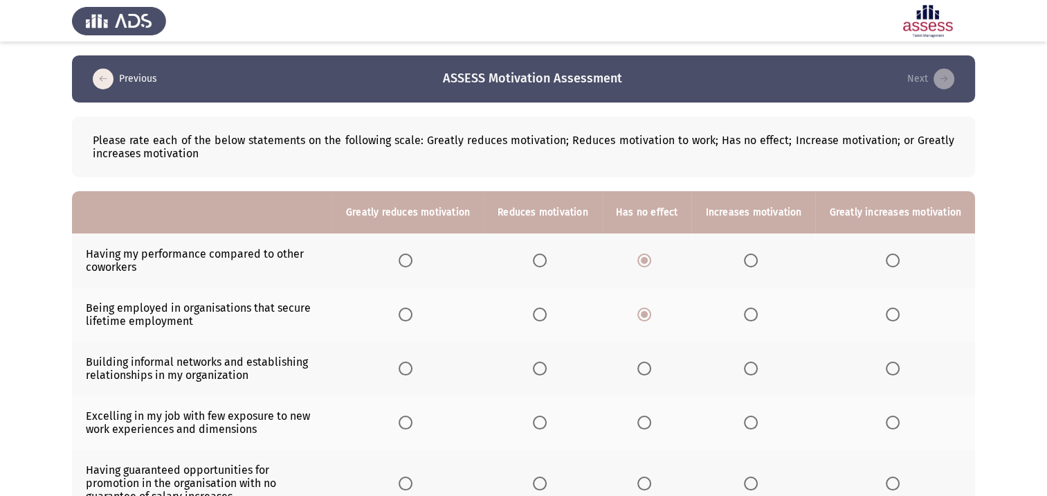
click at [649, 372] on input "Select an option" at bounding box center [644, 368] width 14 height 14
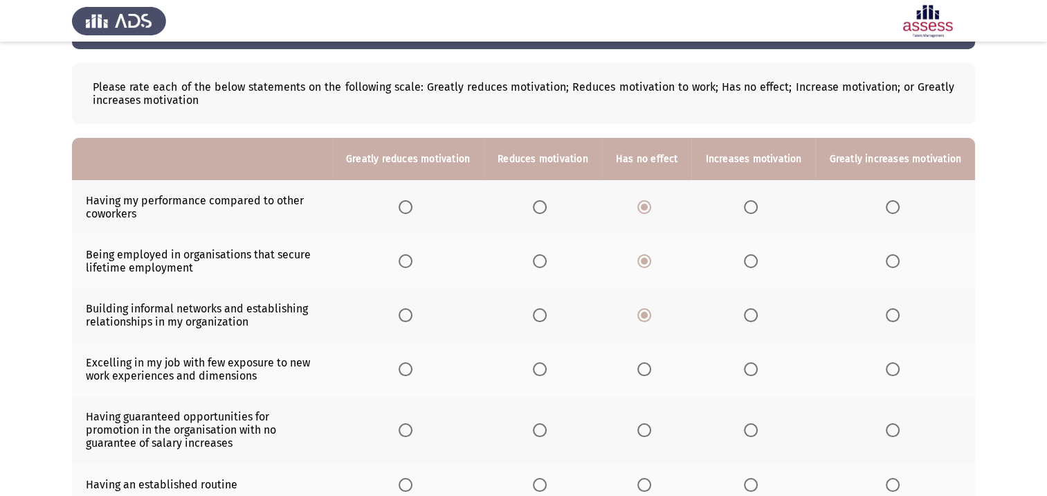
scroll to position [138, 0]
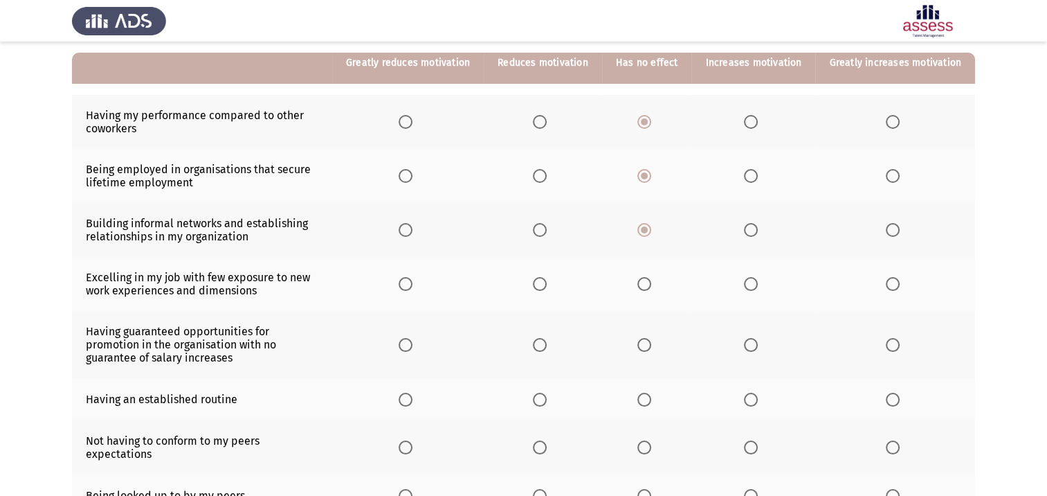
click at [753, 286] on span "Select an option" at bounding box center [751, 284] width 14 height 14
click at [753, 286] on input "Select an option" at bounding box center [751, 284] width 14 height 14
click at [650, 347] on span "Select an option" at bounding box center [644, 345] width 14 height 14
click at [650, 347] on input "Select an option" at bounding box center [644, 345] width 14 height 14
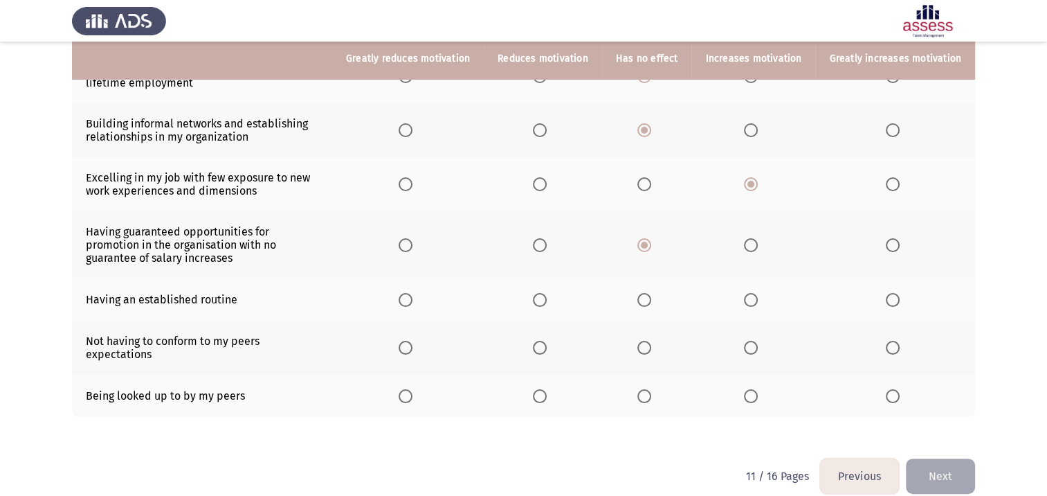
scroll to position [246, 0]
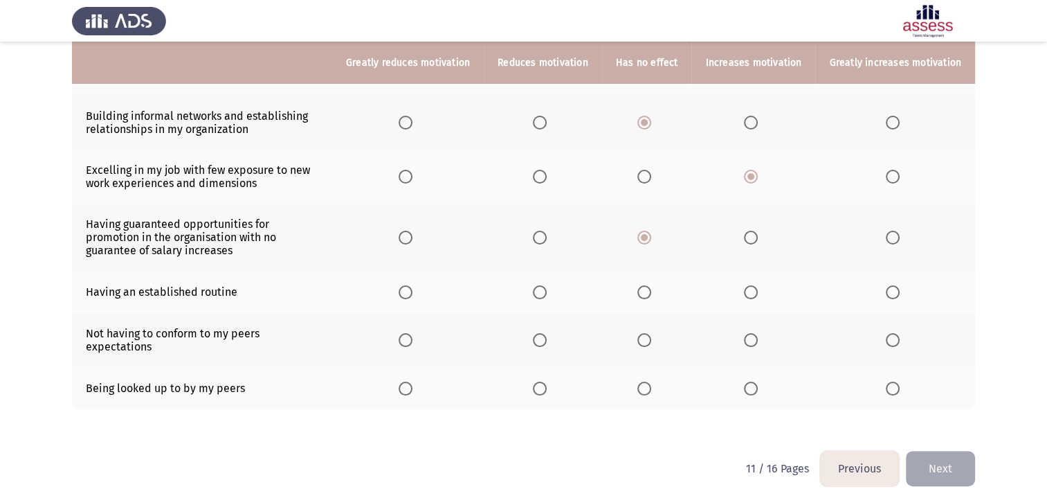
click at [651, 296] on span "Select an option" at bounding box center [644, 292] width 14 height 14
click at [651, 296] on input "Select an option" at bounding box center [644, 292] width 14 height 14
click at [651, 341] on span "Select an option" at bounding box center [644, 340] width 14 height 14
click at [651, 341] on input "Select an option" at bounding box center [644, 340] width 14 height 14
click at [651, 382] on span "Select an option" at bounding box center [644, 388] width 14 height 14
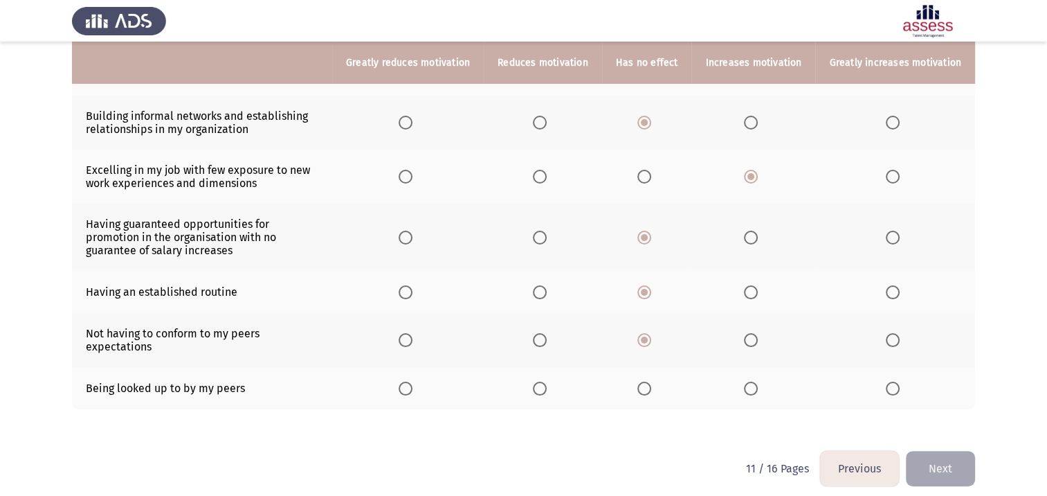
click at [651, 382] on input "Select an option" at bounding box center [644, 388] width 14 height 14
click at [758, 381] on span "Select an option" at bounding box center [751, 388] width 14 height 14
click at [758, 381] on input "Select an option" at bounding box center [751, 388] width 14 height 14
click at [964, 460] on button "Next" at bounding box center [940, 468] width 69 height 35
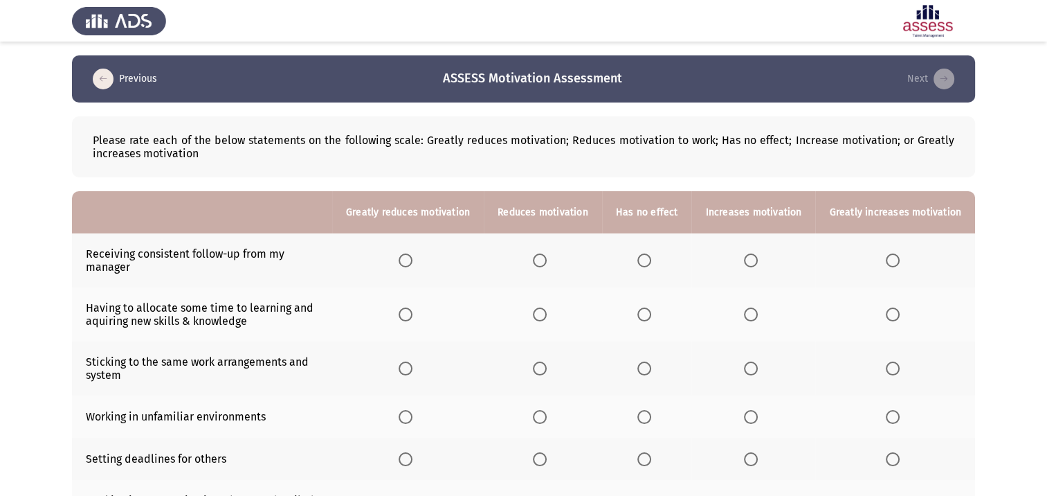
click at [413, 266] on span "Select an option" at bounding box center [406, 260] width 14 height 14
click at [413, 266] on input "Select an option" at bounding box center [406, 260] width 14 height 14
click at [891, 315] on span "Select an option" at bounding box center [893, 314] width 14 height 14
click at [891, 315] on input "Select an option" at bounding box center [893, 314] width 14 height 14
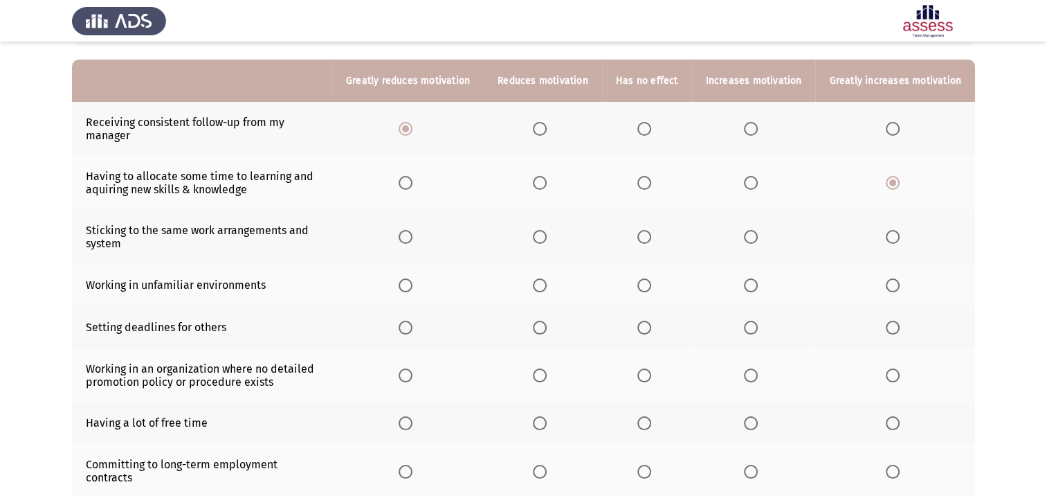
scroll to position [138, 0]
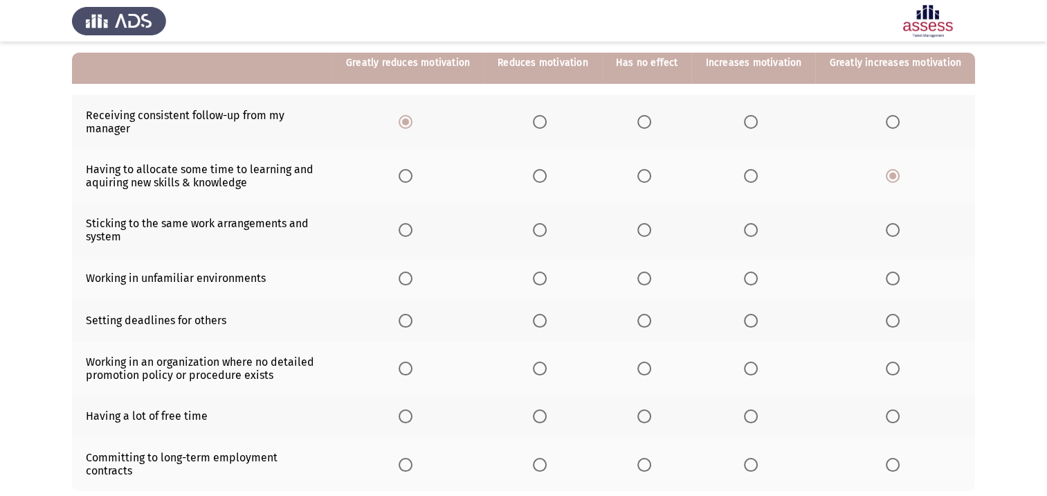
click at [547, 237] on span "Select an option" at bounding box center [540, 230] width 14 height 14
click at [547, 237] on input "Select an option" at bounding box center [540, 230] width 14 height 14
click at [891, 284] on span "Select an option" at bounding box center [893, 278] width 14 height 14
click at [891, 284] on input "Select an option" at bounding box center [893, 278] width 14 height 14
click at [755, 325] on span "Select an option" at bounding box center [751, 321] width 14 height 14
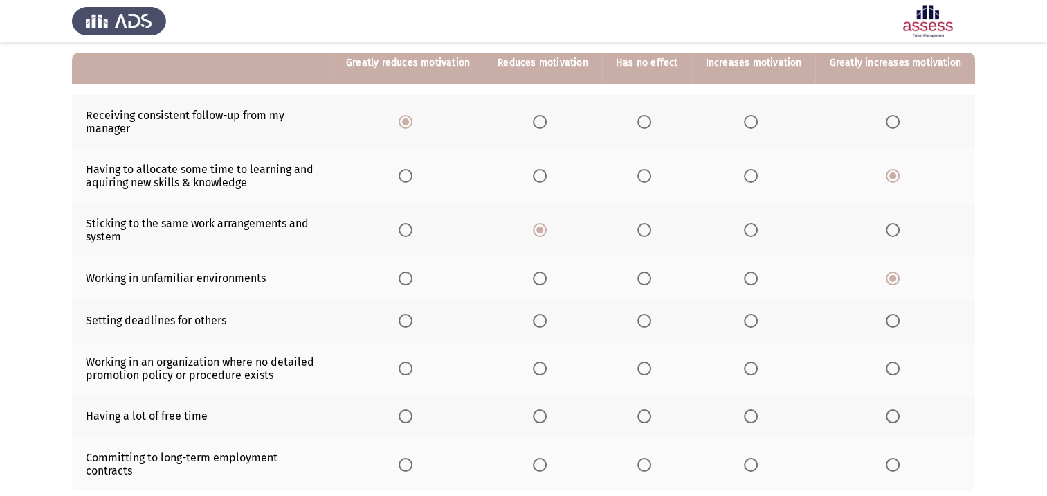
click at [755, 325] on input "Select an option" at bounding box center [751, 321] width 14 height 14
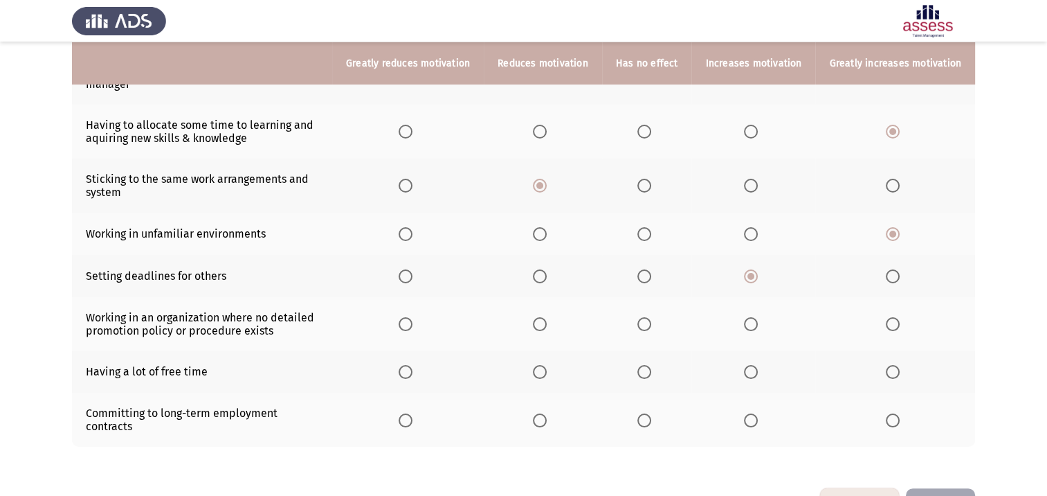
scroll to position [208, 0]
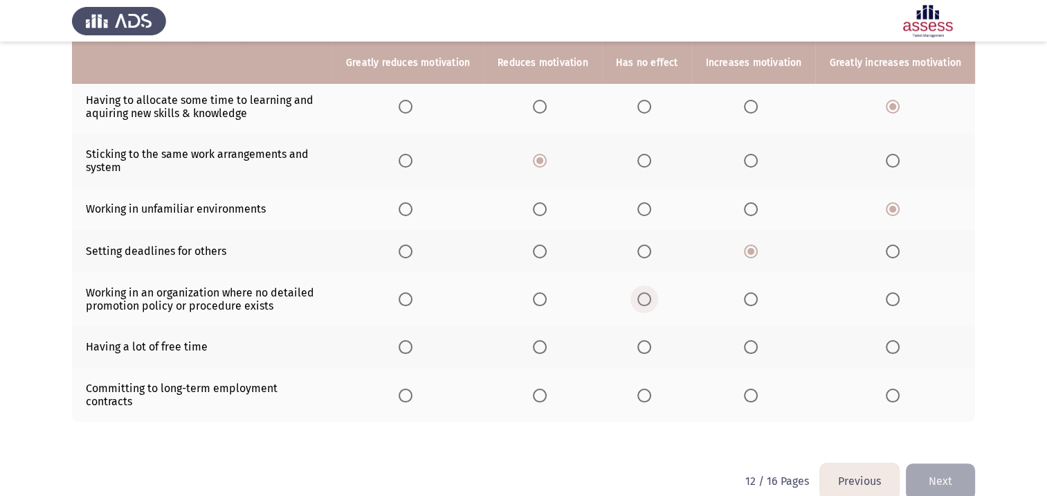
click at [651, 306] on span "Select an option" at bounding box center [644, 299] width 14 height 14
click at [651, 306] on input "Select an option" at bounding box center [644, 299] width 14 height 14
click at [413, 352] on span "Select an option" at bounding box center [406, 347] width 14 height 14
click at [413, 352] on input "Select an option" at bounding box center [406, 347] width 14 height 14
click at [651, 390] on span "Select an option" at bounding box center [644, 395] width 14 height 14
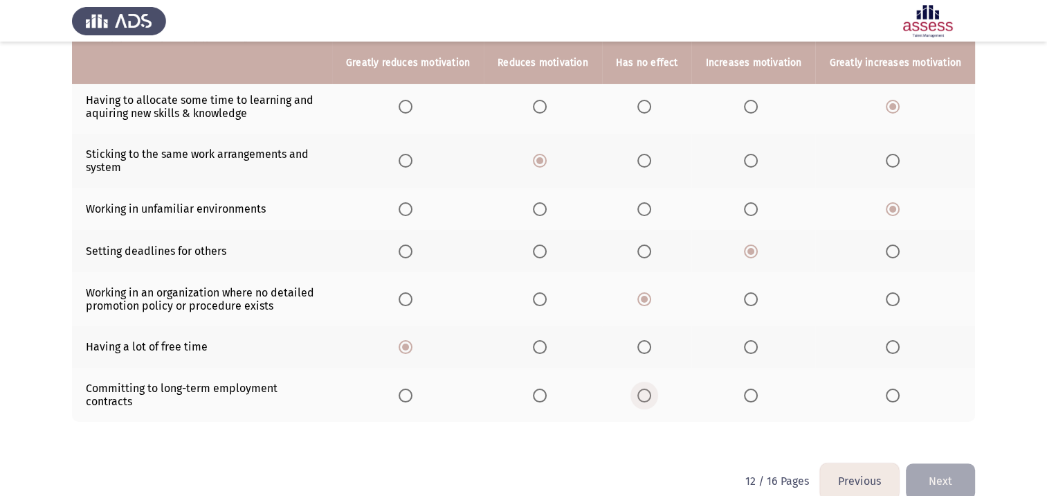
click at [651, 390] on input "Select an option" at bounding box center [644, 395] width 14 height 14
click at [952, 469] on button "Next" at bounding box center [940, 480] width 69 height 35
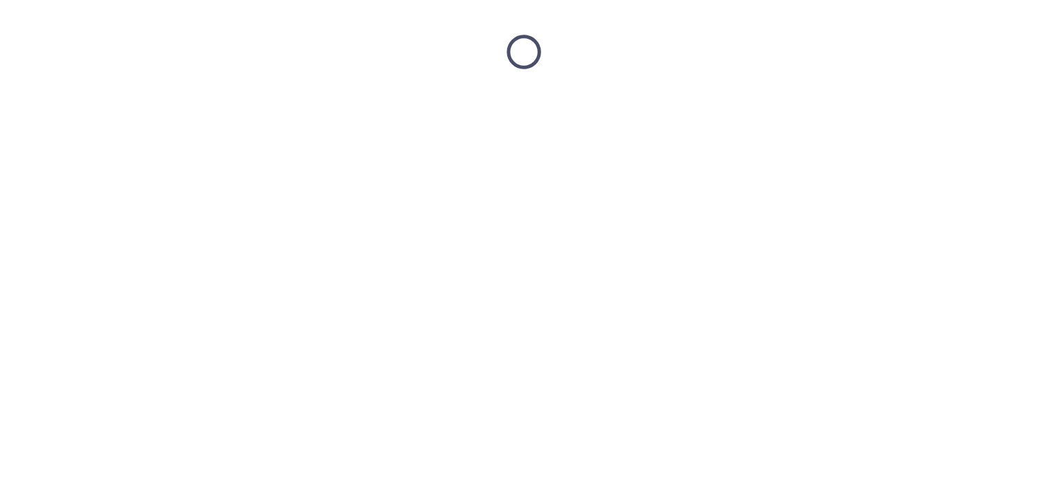
scroll to position [0, 0]
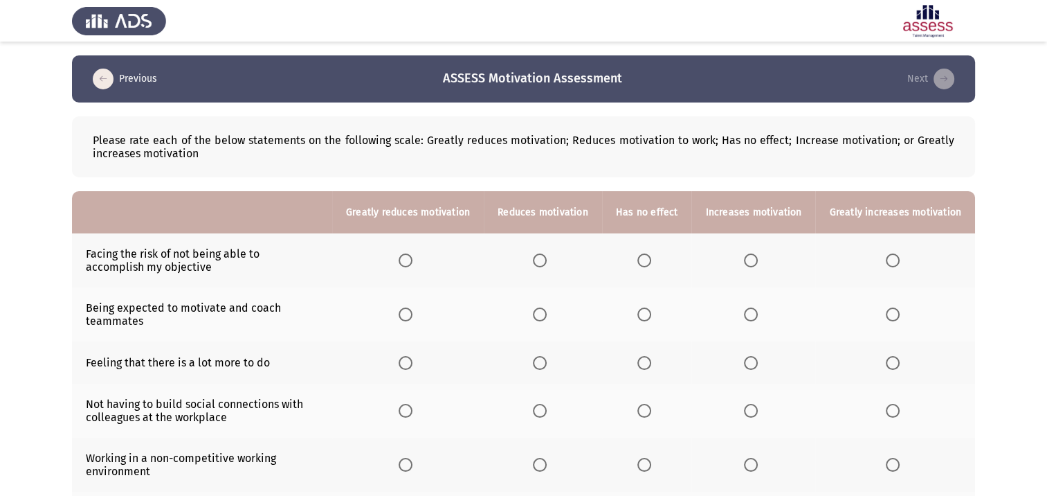
click at [547, 259] on span "Select an option" at bounding box center [540, 260] width 14 height 14
click at [547, 259] on input "Select an option" at bounding box center [540, 260] width 14 height 14
click at [750, 318] on span "Select an option" at bounding box center [751, 314] width 14 height 14
click at [750, 318] on input "Select an option" at bounding box center [751, 314] width 14 height 14
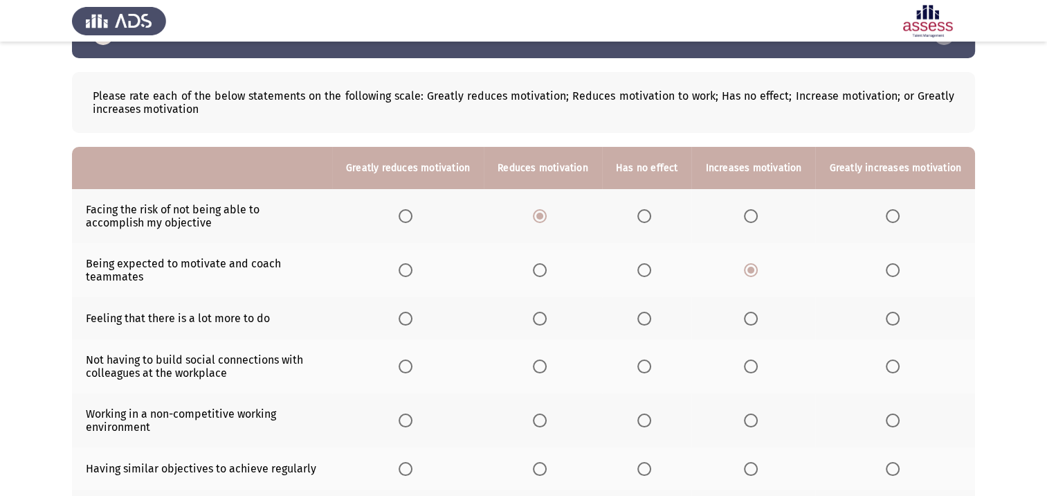
scroll to position [69, 0]
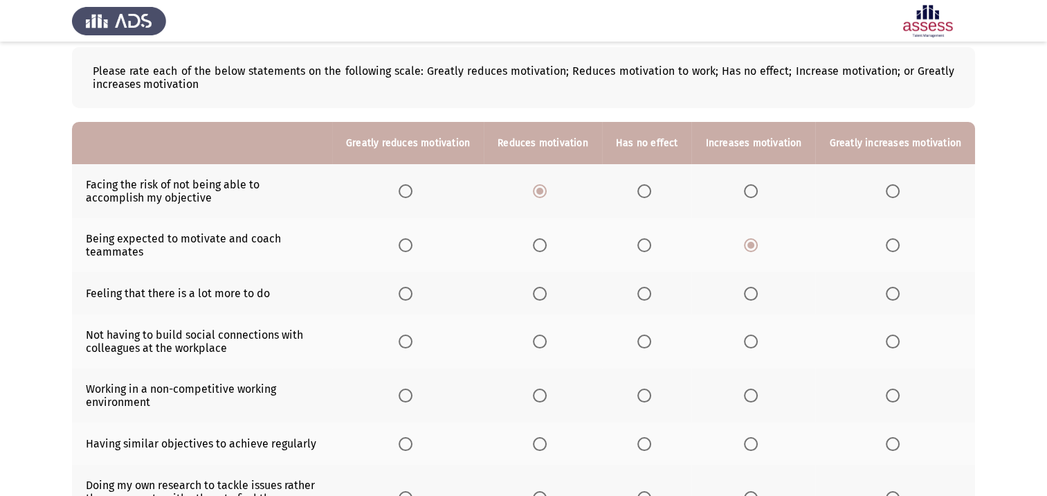
click at [756, 298] on span "Select an option" at bounding box center [751, 294] width 14 height 14
click at [756, 298] on input "Select an option" at bounding box center [751, 294] width 14 height 14
click at [543, 346] on span "Select an option" at bounding box center [540, 341] width 14 height 14
click at [543, 346] on input "Select an option" at bounding box center [540, 341] width 14 height 14
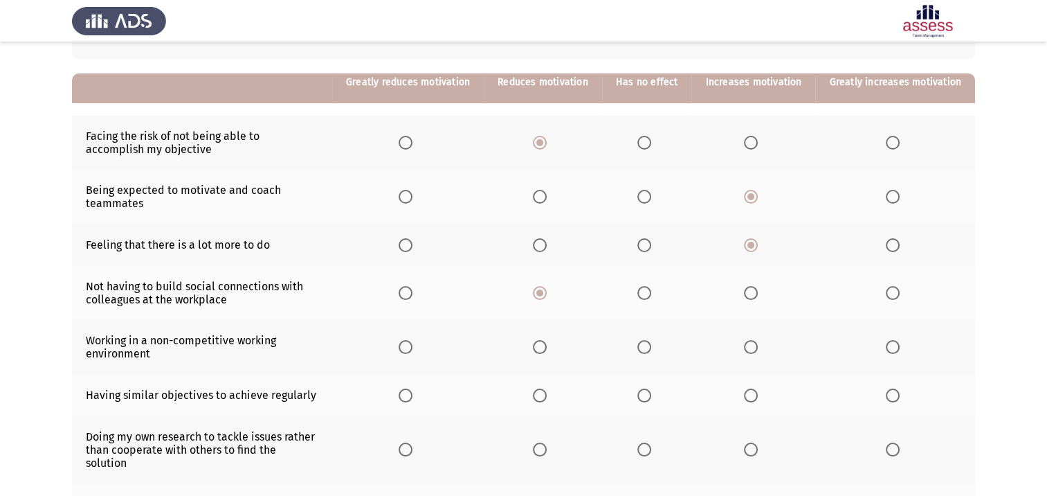
scroll to position [138, 0]
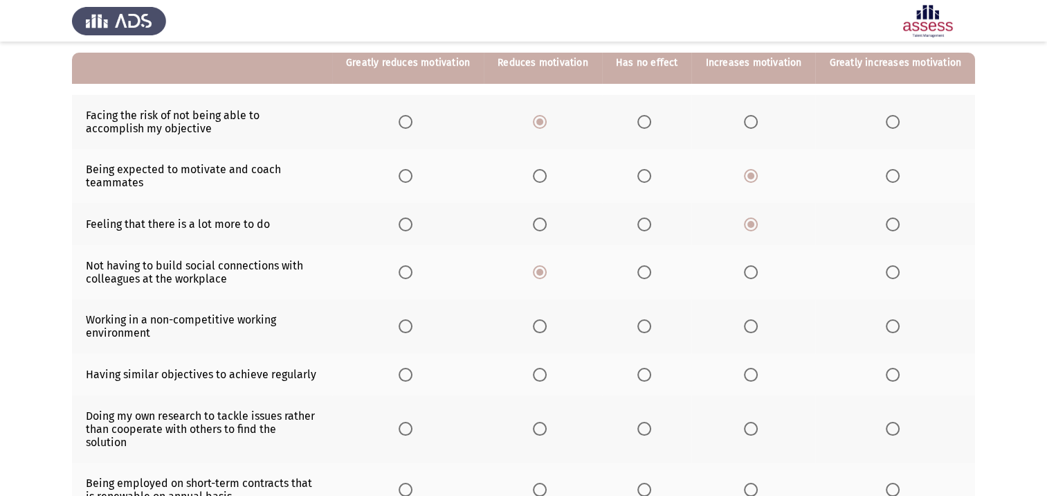
click at [651, 329] on span "Select an option" at bounding box center [644, 326] width 14 height 14
click at [651, 329] on input "Select an option" at bounding box center [644, 326] width 14 height 14
click at [649, 377] on span "Select an option" at bounding box center [644, 375] width 14 height 14
click at [649, 377] on input "Select an option" at bounding box center [644, 375] width 14 height 14
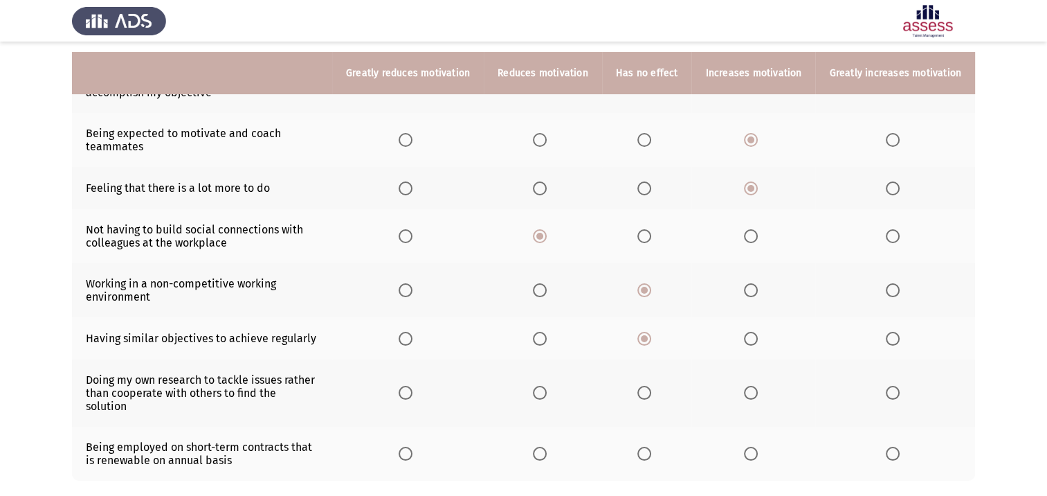
scroll to position [208, 0]
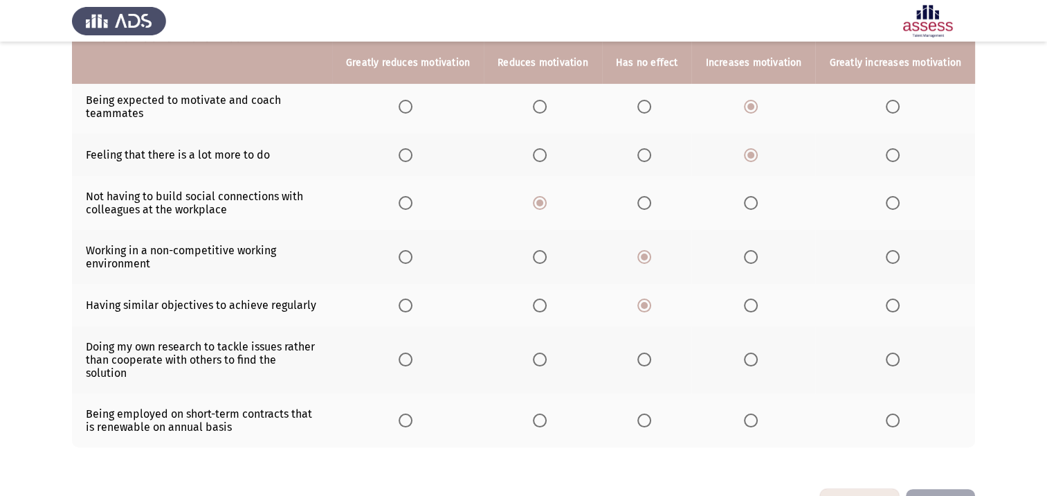
click at [547, 359] on span "Select an option" at bounding box center [540, 359] width 14 height 14
click at [547, 359] on input "Select an option" at bounding box center [540, 359] width 14 height 14
click at [649, 413] on span "Select an option" at bounding box center [644, 420] width 14 height 14
click at [649, 413] on input "Select an option" at bounding box center [644, 420] width 14 height 14
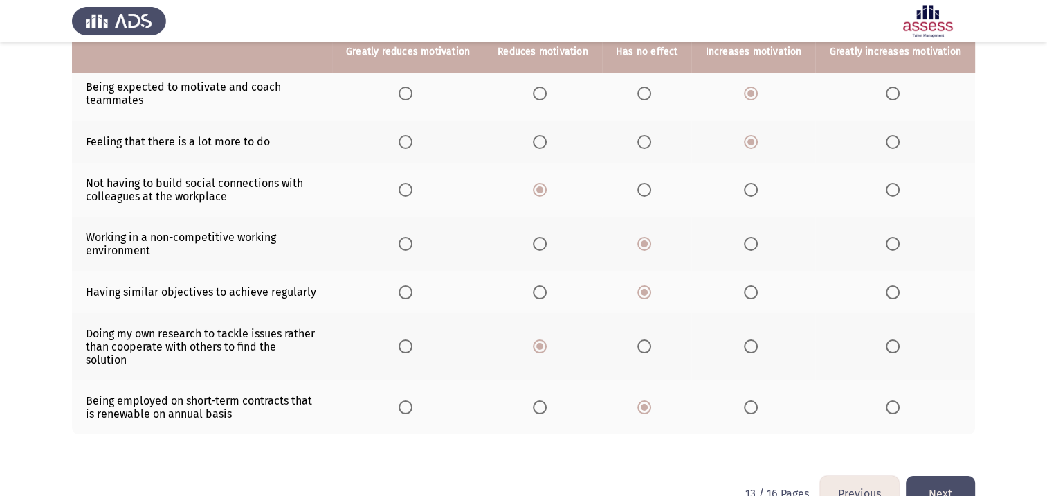
scroll to position [244, 0]
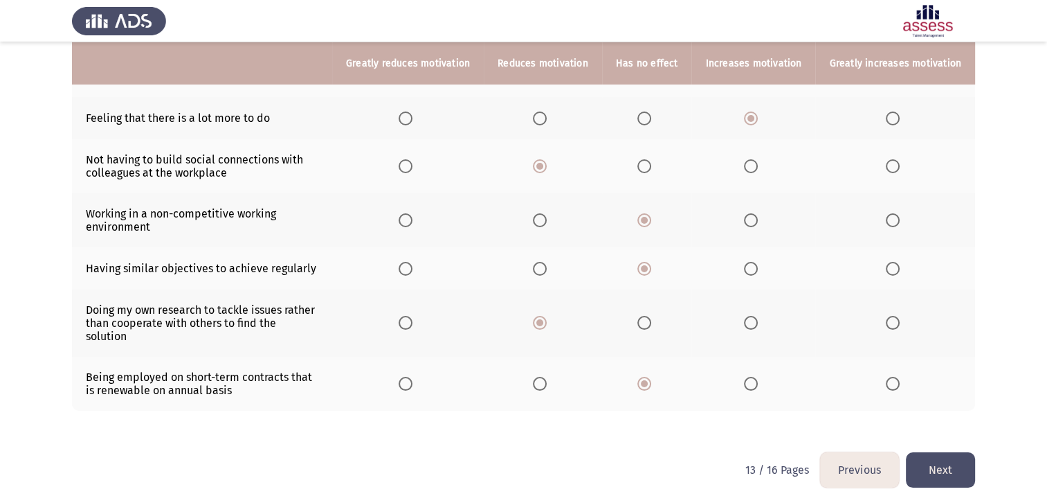
click at [953, 457] on button "Next" at bounding box center [940, 469] width 69 height 35
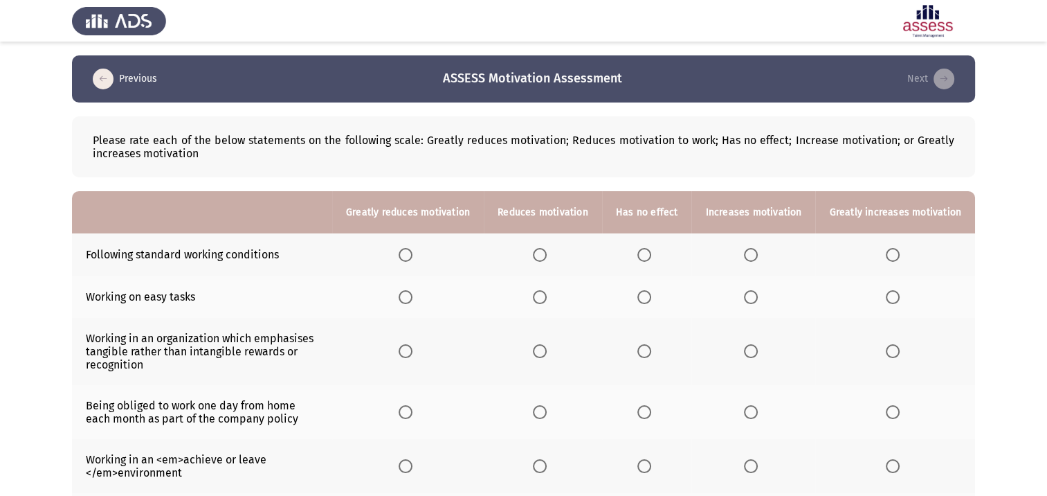
click at [413, 300] on span "Select an option" at bounding box center [406, 297] width 14 height 14
click at [413, 300] on input "Select an option" at bounding box center [406, 297] width 14 height 14
click at [651, 255] on span "Select an option" at bounding box center [644, 255] width 14 height 14
click at [651, 255] on input "Select an option" at bounding box center [644, 255] width 14 height 14
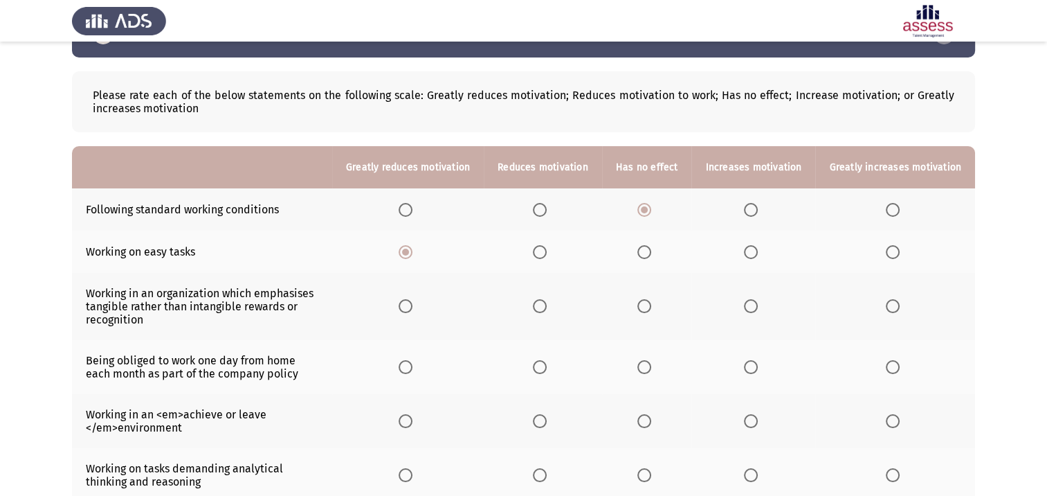
scroll to position [69, 0]
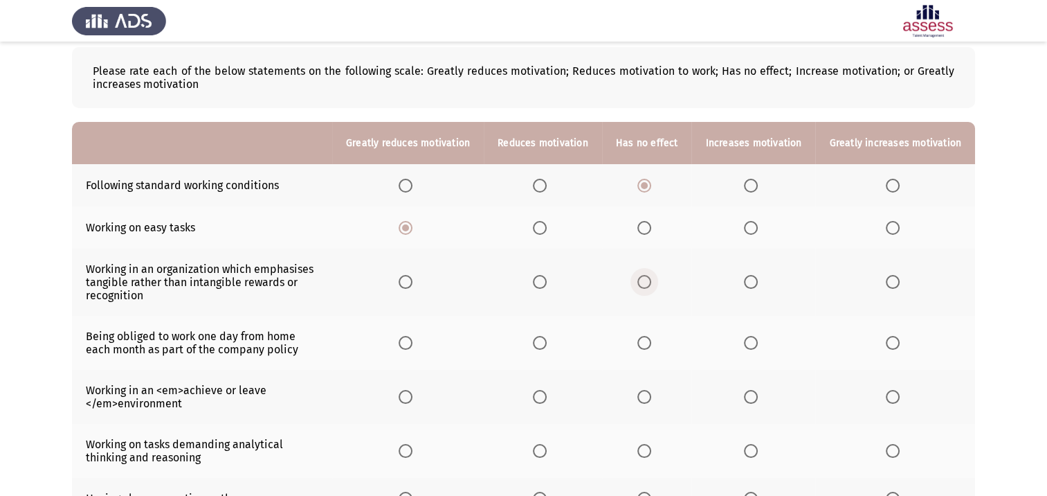
click at [651, 282] on span "Select an option" at bounding box center [644, 282] width 14 height 14
click at [651, 282] on input "Select an option" at bounding box center [644, 282] width 14 height 14
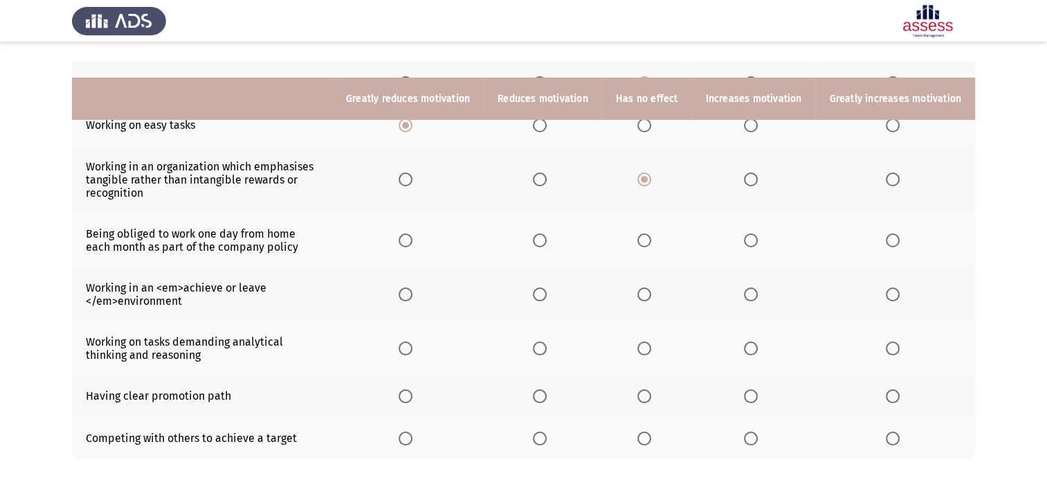
scroll to position [208, 0]
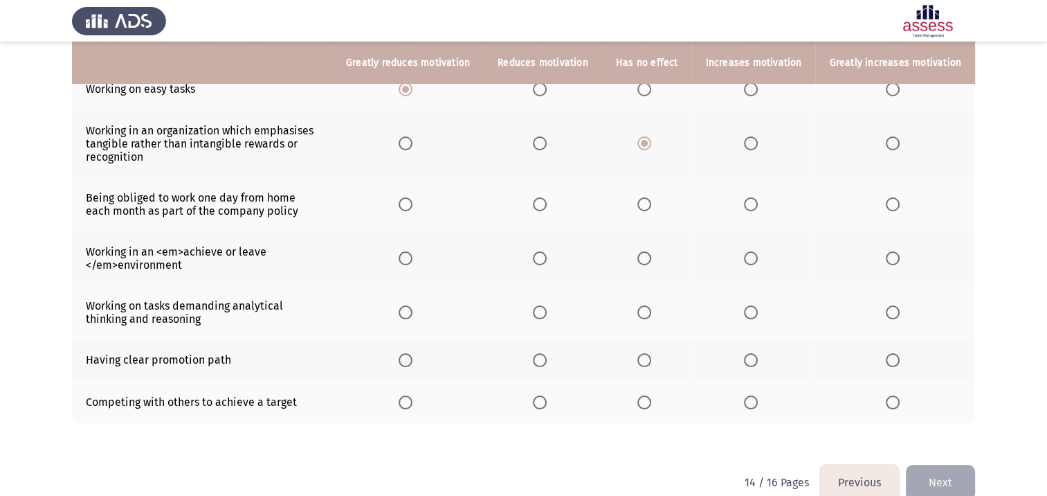
click at [648, 206] on span "Select an option" at bounding box center [644, 204] width 14 height 14
click at [648, 206] on input "Select an option" at bounding box center [644, 204] width 14 height 14
click at [646, 260] on span "Select an option" at bounding box center [644, 258] width 14 height 14
click at [646, 260] on input "Select an option" at bounding box center [644, 258] width 14 height 14
click at [756, 315] on span "Select an option" at bounding box center [751, 312] width 14 height 14
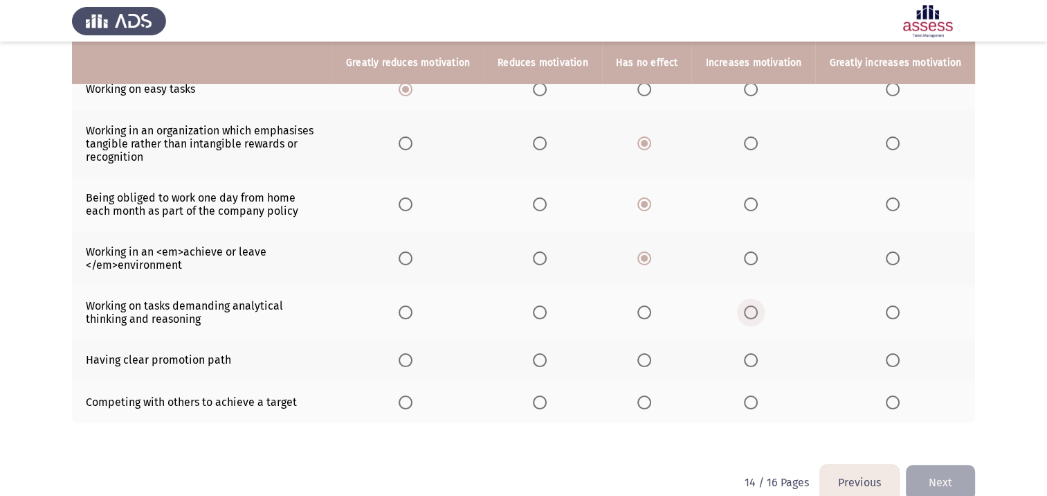
click at [756, 315] on input "Select an option" at bounding box center [751, 312] width 14 height 14
click at [651, 364] on span "Select an option" at bounding box center [644, 360] width 14 height 14
click at [651, 364] on input "Select an option" at bounding box center [644, 360] width 14 height 14
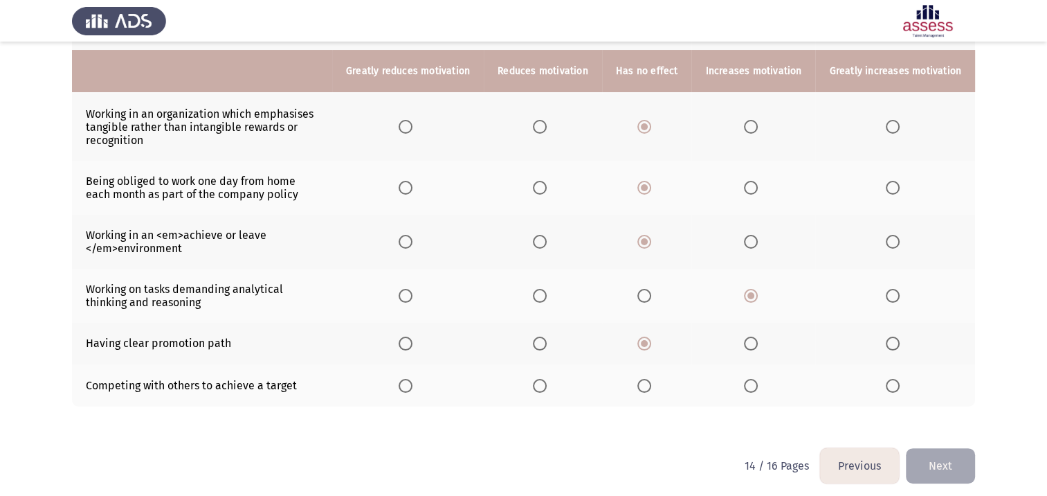
scroll to position [234, 0]
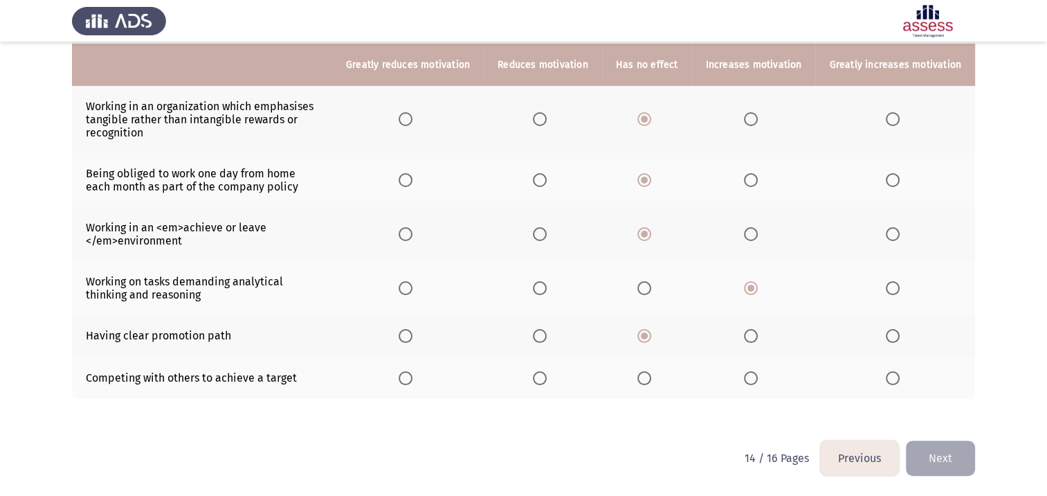
click at [754, 378] on span "Select an option" at bounding box center [751, 378] width 14 height 14
click at [754, 378] on input "Select an option" at bounding box center [751, 378] width 14 height 14
click at [936, 464] on button "Next" at bounding box center [940, 457] width 69 height 35
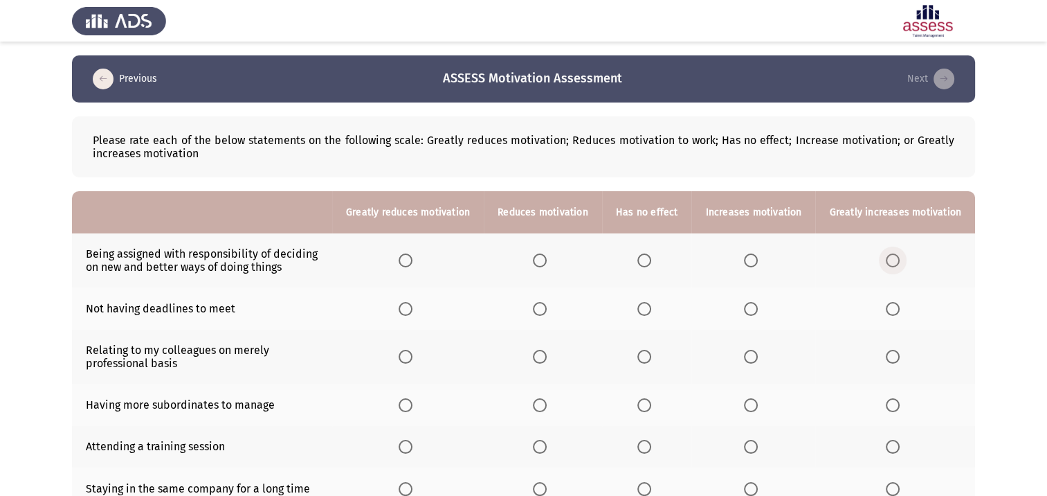
click at [894, 257] on span "Select an option" at bounding box center [893, 260] width 14 height 14
click at [894, 257] on input "Select an option" at bounding box center [893, 260] width 14 height 14
click at [413, 311] on span "Select an option" at bounding box center [406, 309] width 14 height 14
click at [413, 311] on input "Select an option" at bounding box center [406, 309] width 14 height 14
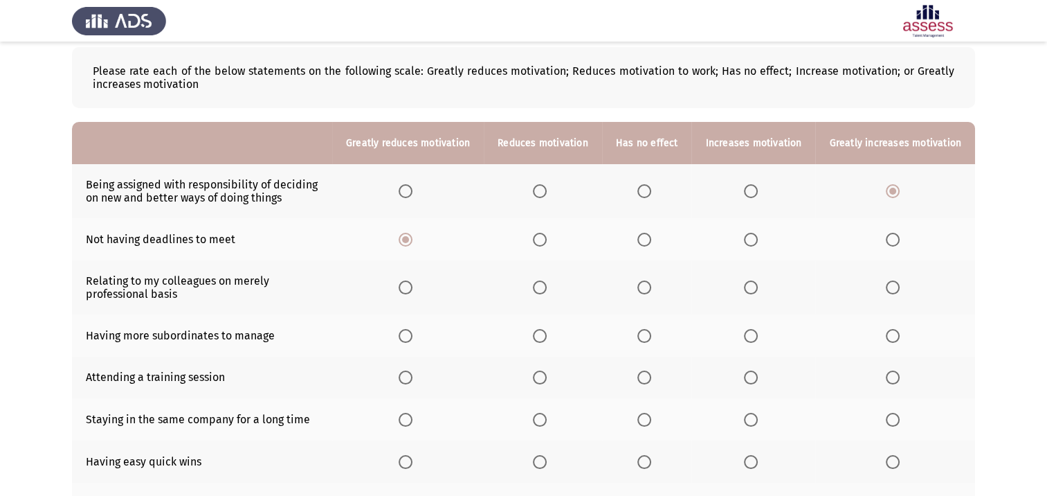
click at [651, 291] on span "Select an option" at bounding box center [644, 287] width 14 height 14
click at [651, 291] on input "Select an option" at bounding box center [644, 287] width 14 height 14
click at [754, 338] on span "Select an option" at bounding box center [751, 336] width 14 height 14
click at [754, 338] on input "Select an option" at bounding box center [751, 336] width 14 height 14
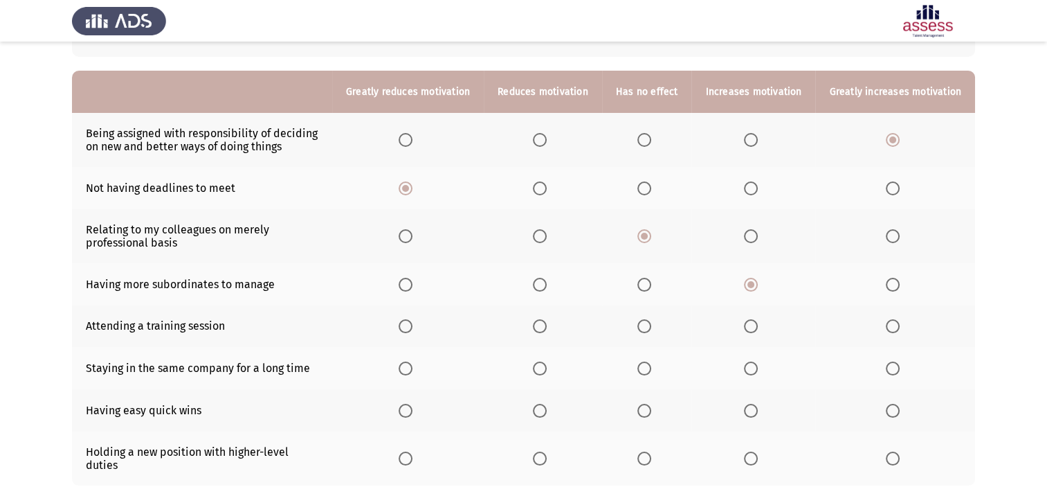
scroll to position [138, 0]
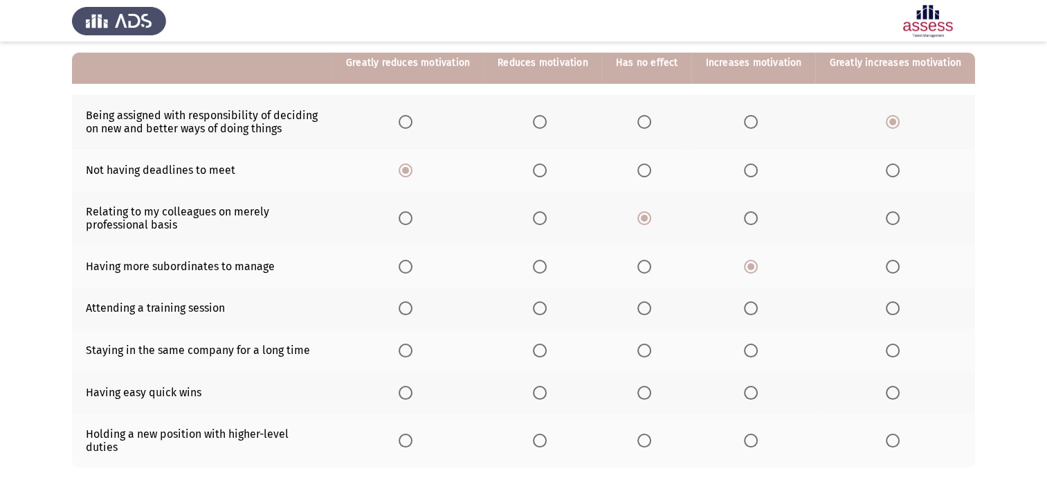
click at [758, 315] on span "Select an option" at bounding box center [751, 308] width 14 height 14
click at [758, 315] on input "Select an option" at bounding box center [751, 308] width 14 height 14
click at [891, 352] on span "Select an option" at bounding box center [893, 350] width 14 height 14
click at [891, 352] on input "Select an option" at bounding box center [893, 350] width 14 height 14
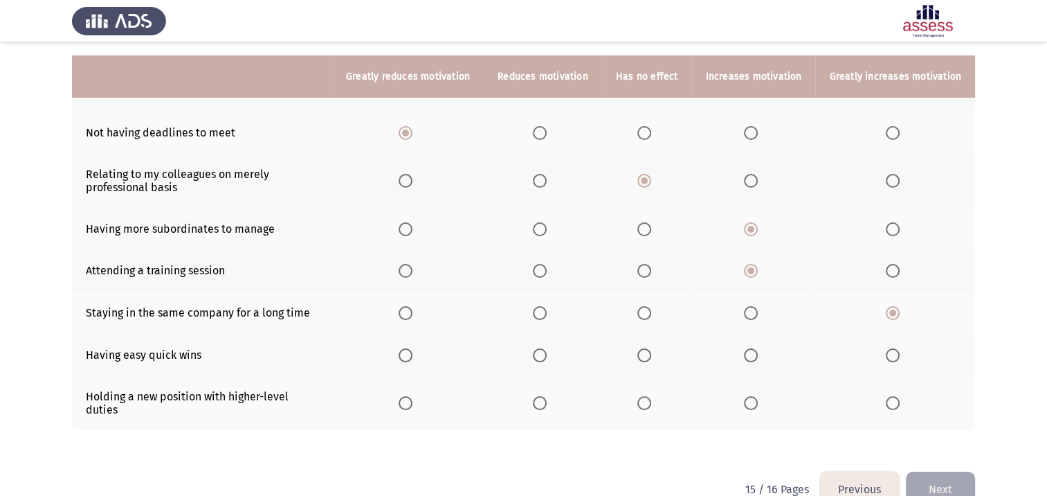
scroll to position [197, 0]
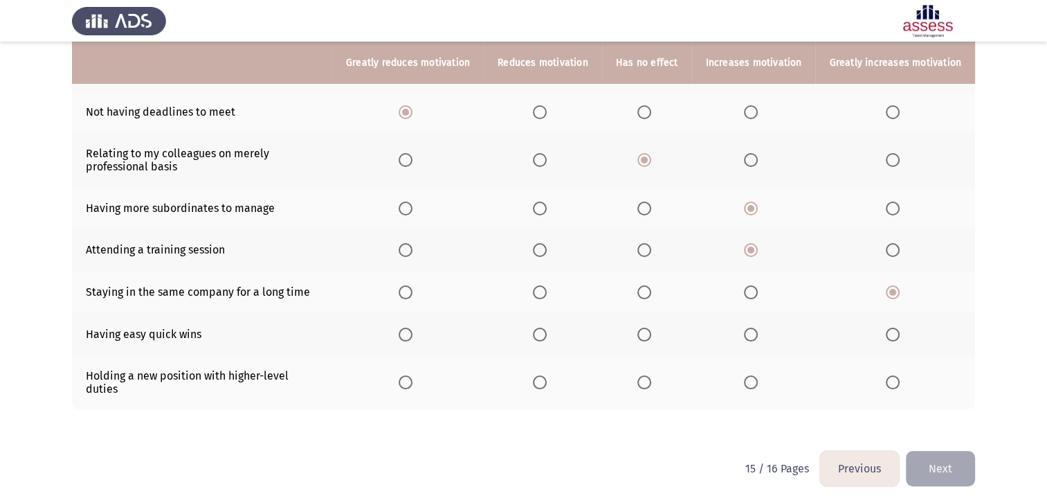
click at [418, 336] on label "Select an option" at bounding box center [408, 334] width 19 height 14
click at [413, 336] on input "Select an option" at bounding box center [406, 334] width 14 height 14
click at [897, 375] on span "Select an option" at bounding box center [893, 382] width 14 height 14
click at [897, 375] on input "Select an option" at bounding box center [893, 382] width 14 height 14
click at [939, 453] on button "Next" at bounding box center [940, 468] width 69 height 35
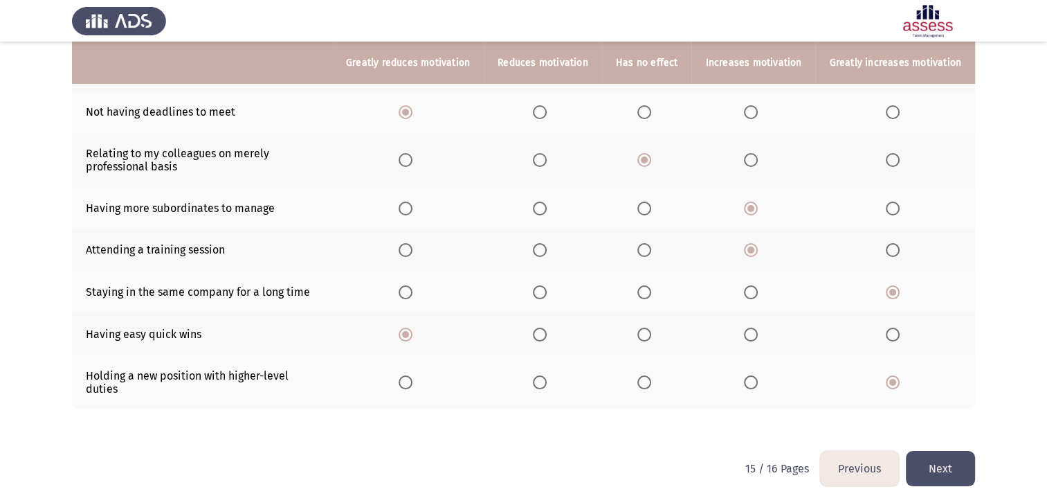
scroll to position [0, 0]
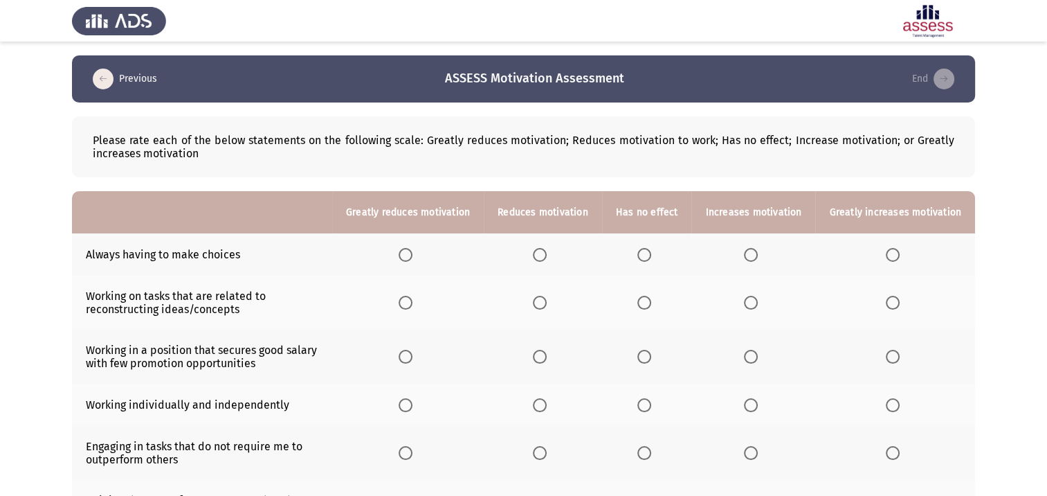
click at [754, 253] on span "Select an option" at bounding box center [751, 255] width 14 height 14
click at [754, 253] on input "Select an option" at bounding box center [751, 255] width 14 height 14
click at [753, 303] on span "Select an option" at bounding box center [751, 303] width 14 height 14
click at [753, 303] on input "Select an option" at bounding box center [751, 303] width 14 height 14
click at [755, 359] on span "Select an option" at bounding box center [751, 357] width 14 height 14
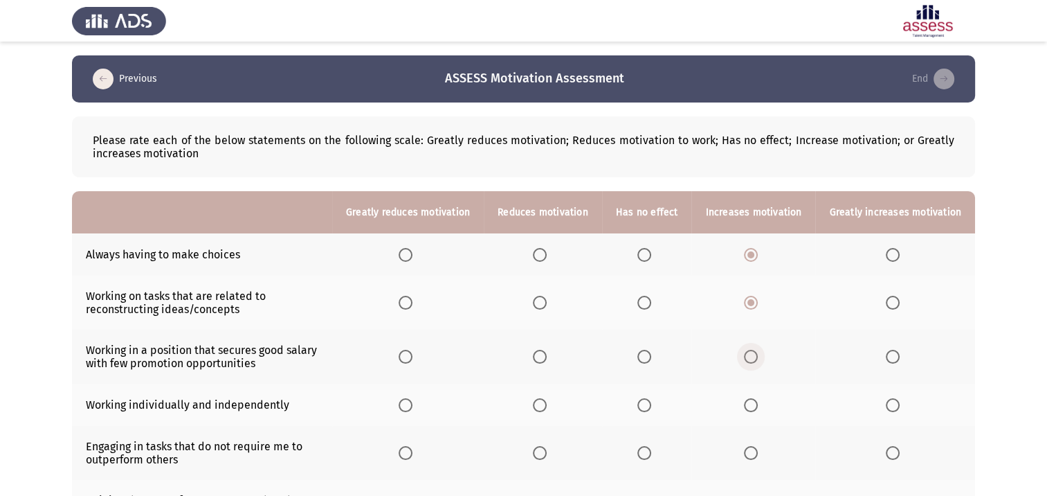
click at [755, 359] on input "Select an option" at bounding box center [751, 357] width 14 height 14
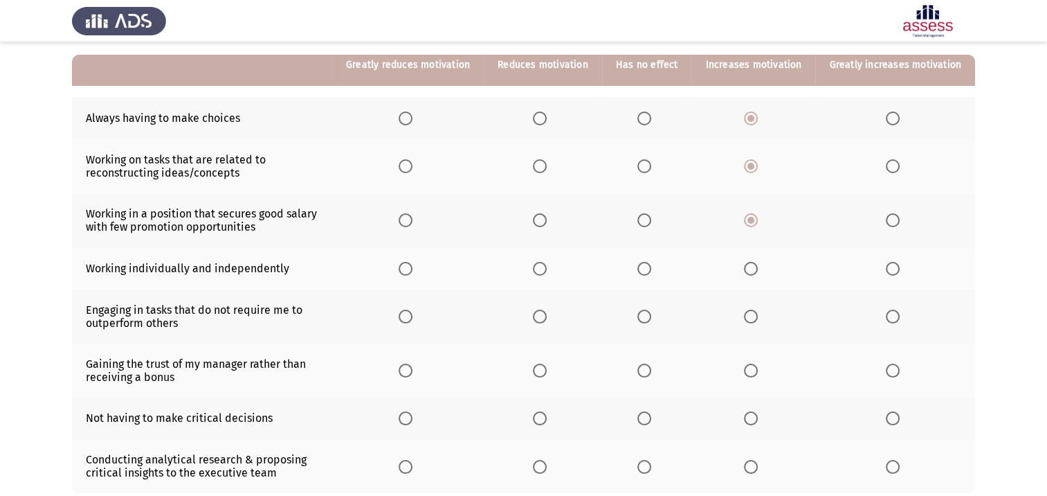
scroll to position [138, 0]
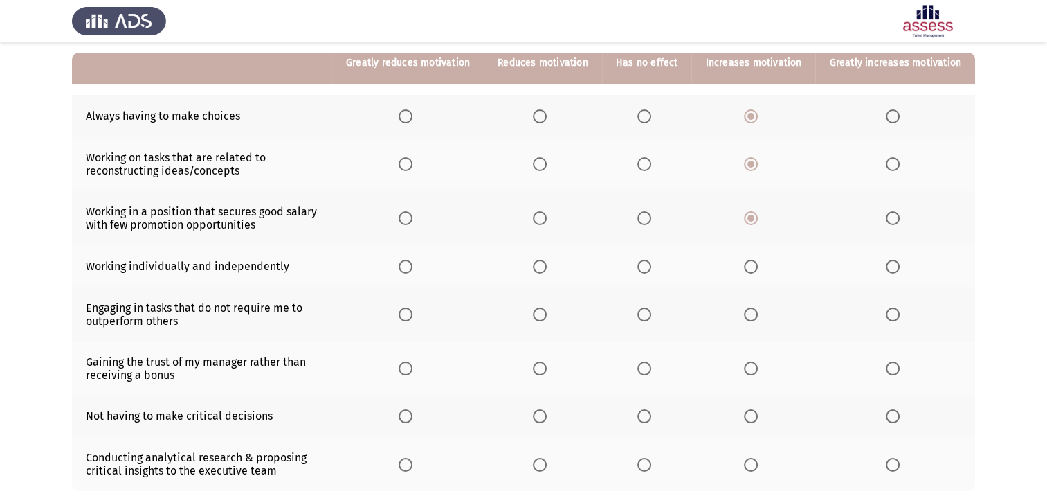
click at [547, 269] on span "Select an option" at bounding box center [540, 267] width 14 height 14
click at [547, 269] on input "Select an option" at bounding box center [540, 267] width 14 height 14
drag, startPoint x: 183, startPoint y: 318, endPoint x: 83, endPoint y: 299, distance: 101.5
click at [83, 299] on td "Engaging in tasks that do not require me to outperform others" at bounding box center [202, 314] width 260 height 54
drag, startPoint x: 89, startPoint y: 310, endPoint x: 169, endPoint y: 326, distance: 81.8
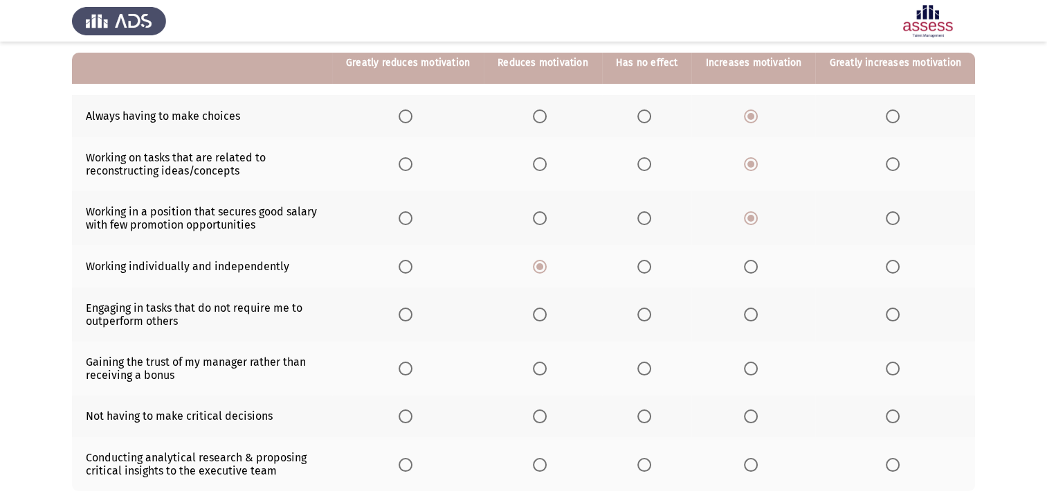
click at [169, 326] on td "Engaging in tasks that do not require me to outperform others" at bounding box center [202, 314] width 260 height 54
click at [545, 319] on span "Select an option" at bounding box center [540, 314] width 14 height 14
click at [545, 319] on input "Select an option" at bounding box center [540, 314] width 14 height 14
click at [754, 370] on span "Select an option" at bounding box center [751, 368] width 14 height 14
click at [754, 370] on input "Select an option" at bounding box center [751, 368] width 14 height 14
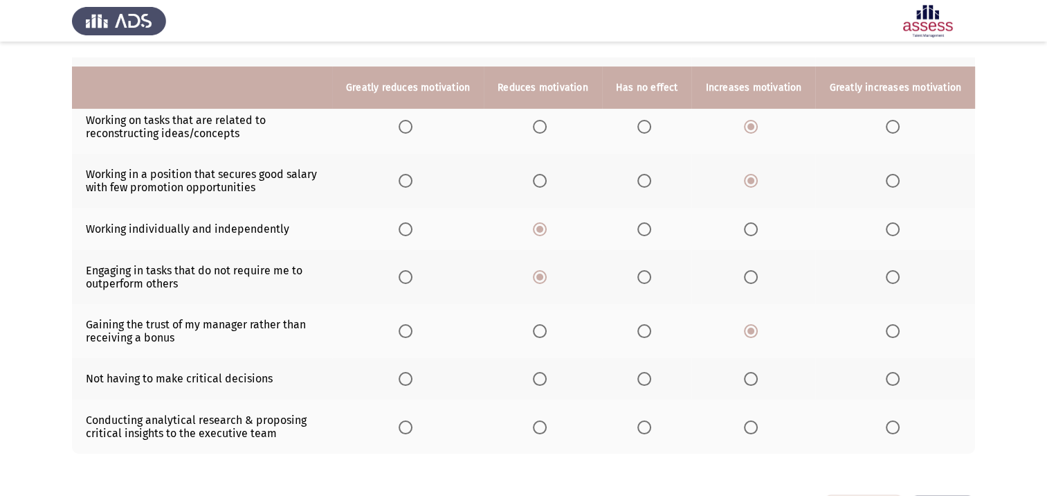
scroll to position [208, 0]
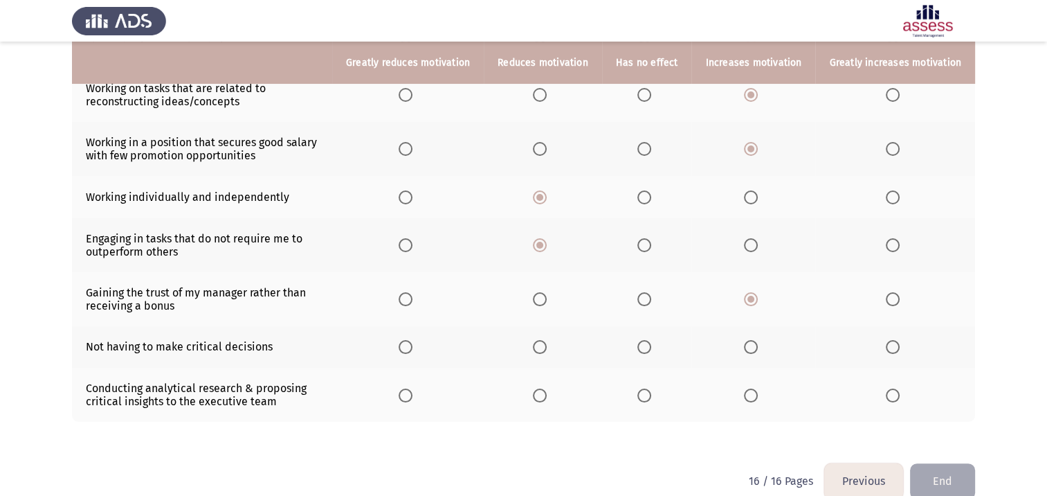
click at [547, 350] on span "Select an option" at bounding box center [540, 347] width 14 height 14
click at [547, 350] on input "Select an option" at bounding box center [540, 347] width 14 height 14
click at [895, 401] on span "Select an option" at bounding box center [893, 395] width 14 height 14
click at [895, 401] on input "Select an option" at bounding box center [893, 395] width 14 height 14
click at [944, 484] on button "End" at bounding box center [942, 480] width 65 height 35
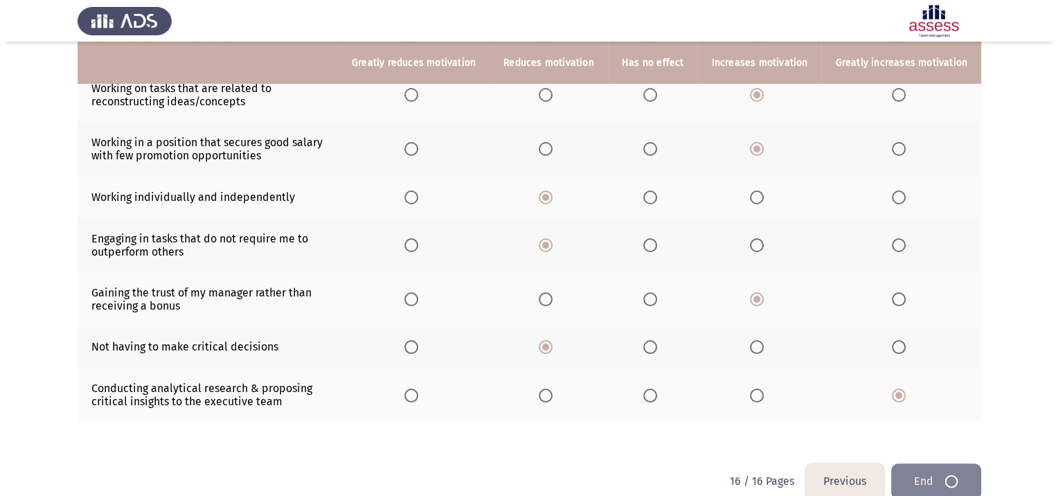
scroll to position [0, 0]
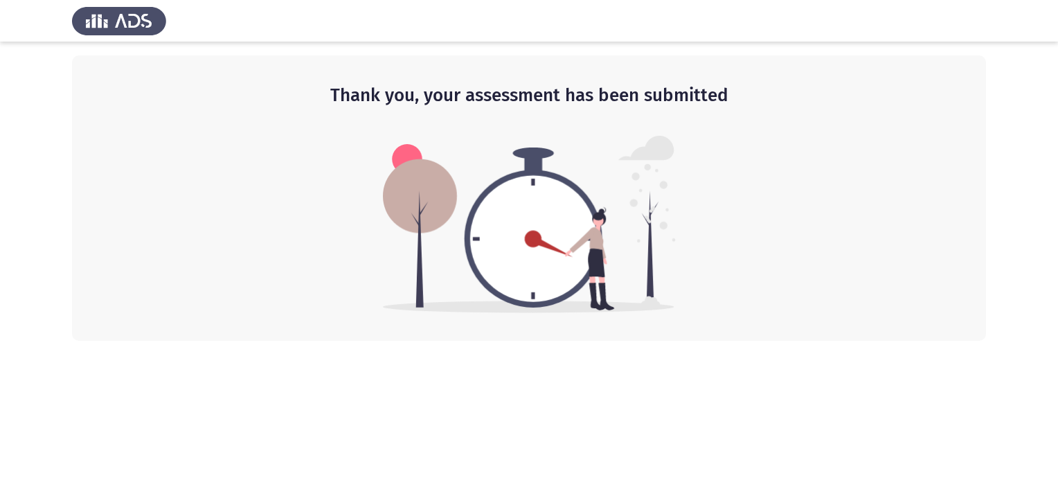
click at [594, 244] on img at bounding box center [529, 224] width 293 height 177
click at [142, 21] on img at bounding box center [119, 20] width 94 height 39
